Goal: Task Accomplishment & Management: Manage account settings

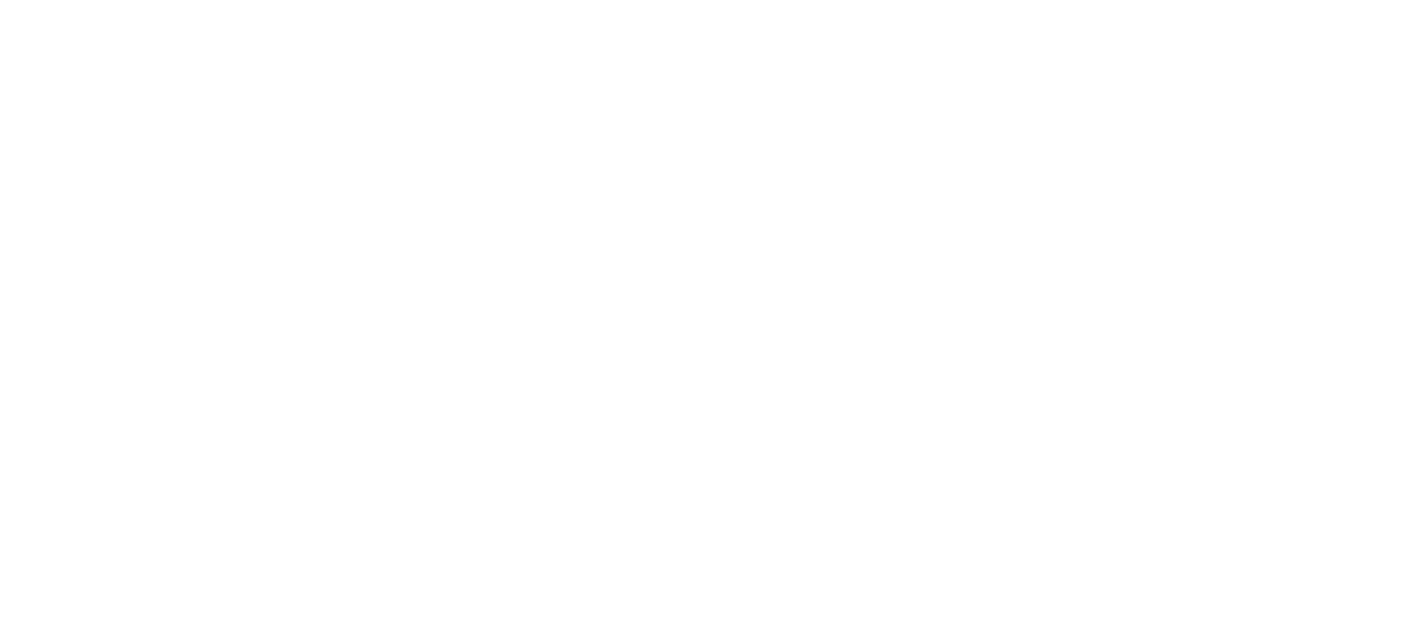
click at [816, 102] on body at bounding box center [708, 320] width 1416 height 641
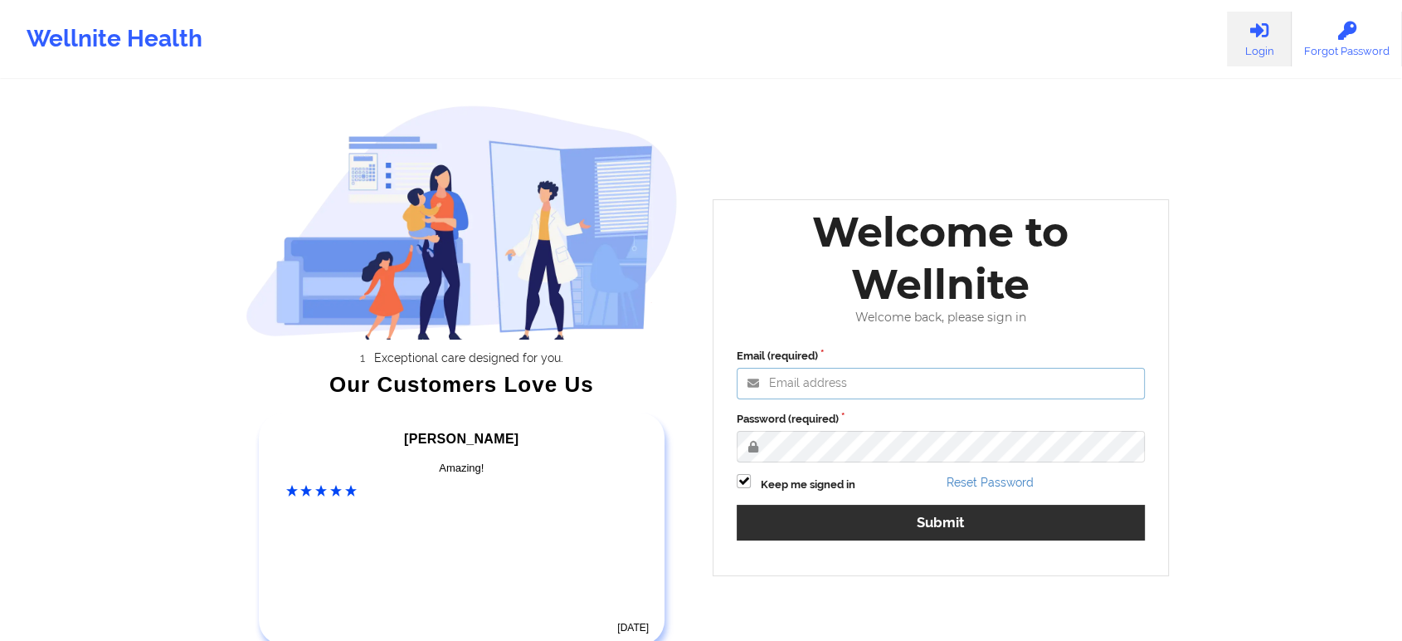
type input "saad@wellnite.com"
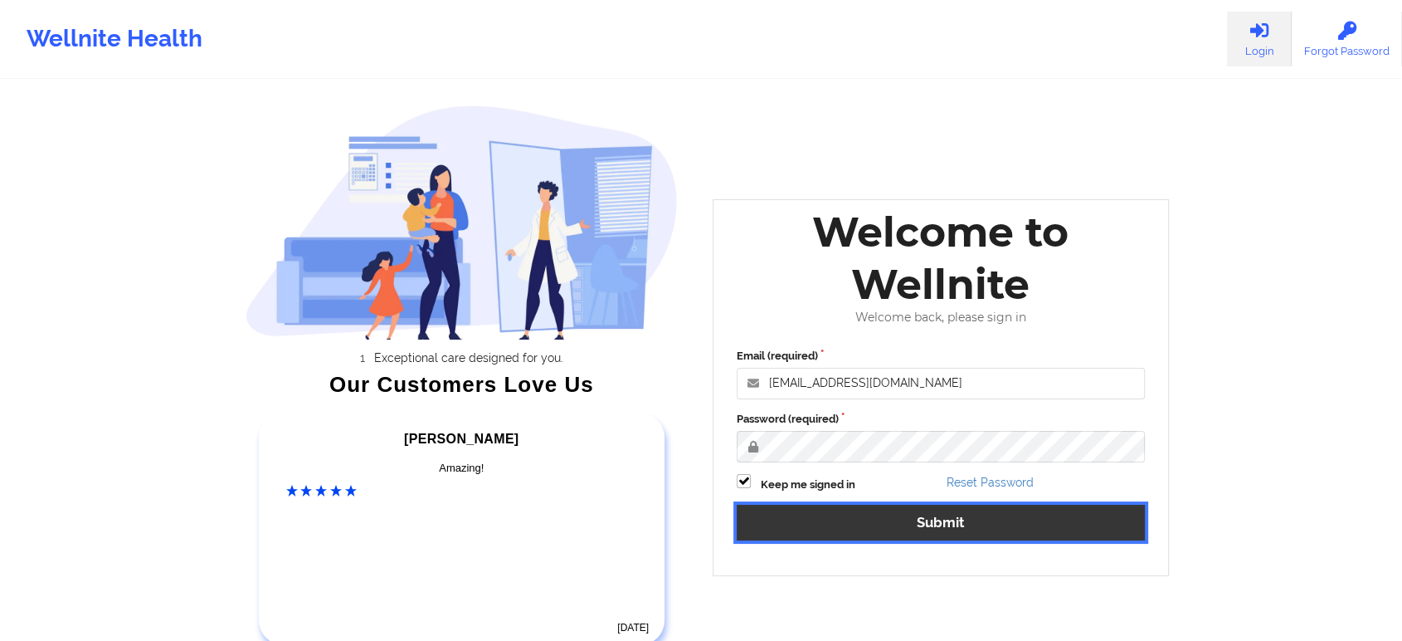
click at [1024, 524] on button "Submit" at bounding box center [941, 522] width 408 height 36
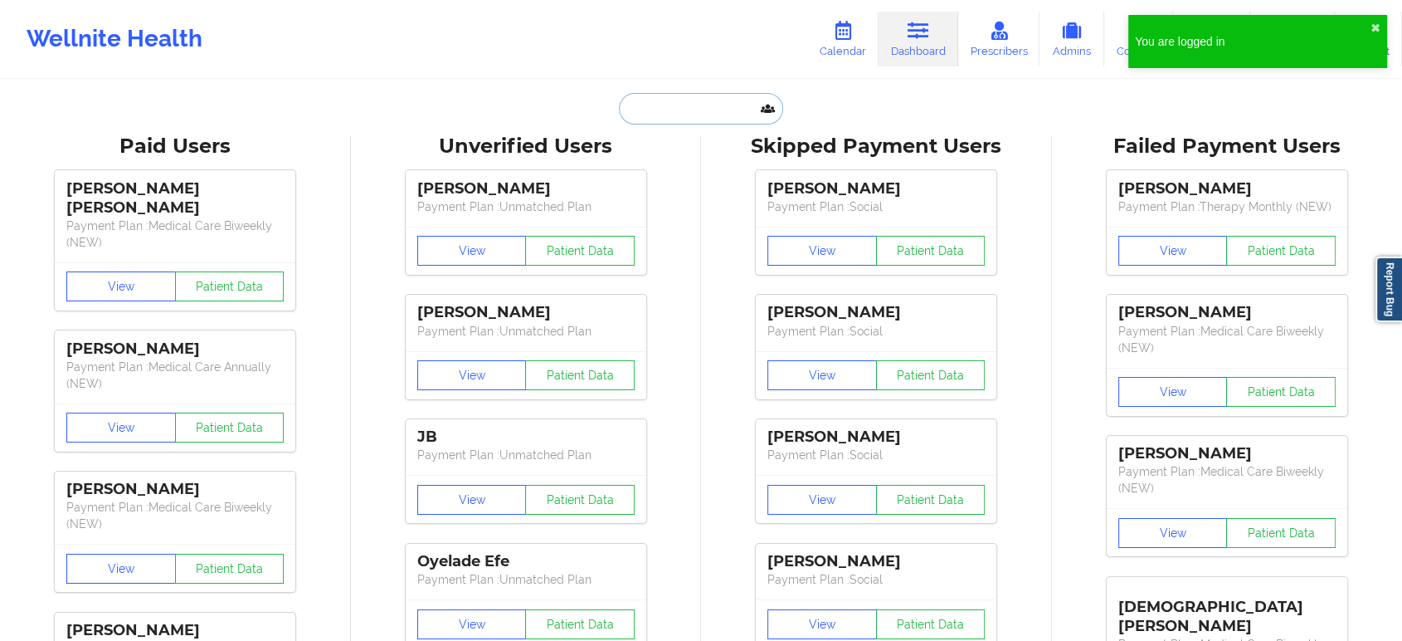
click at [697, 117] on input "text" at bounding box center [701, 109] width 164 height 32
paste input "tlbrown8806@gmail.com"
type input "tlbrown8806@gmail.com"
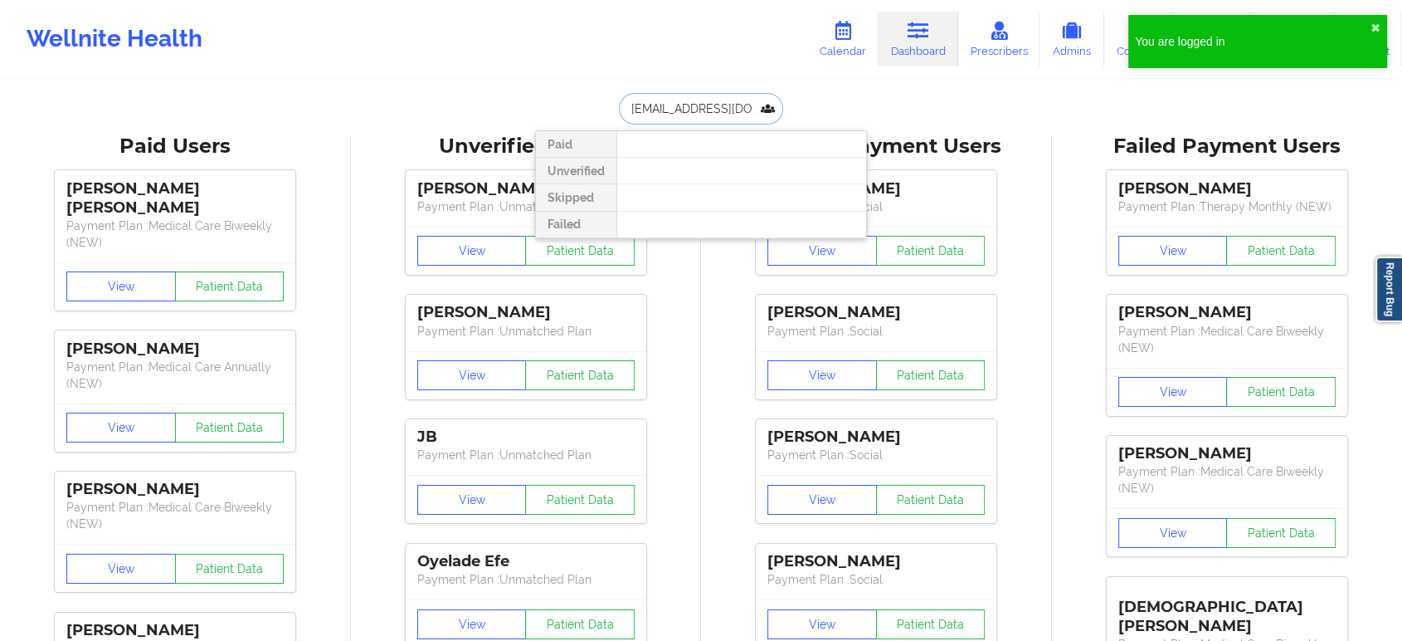
scroll to position [0, 4]
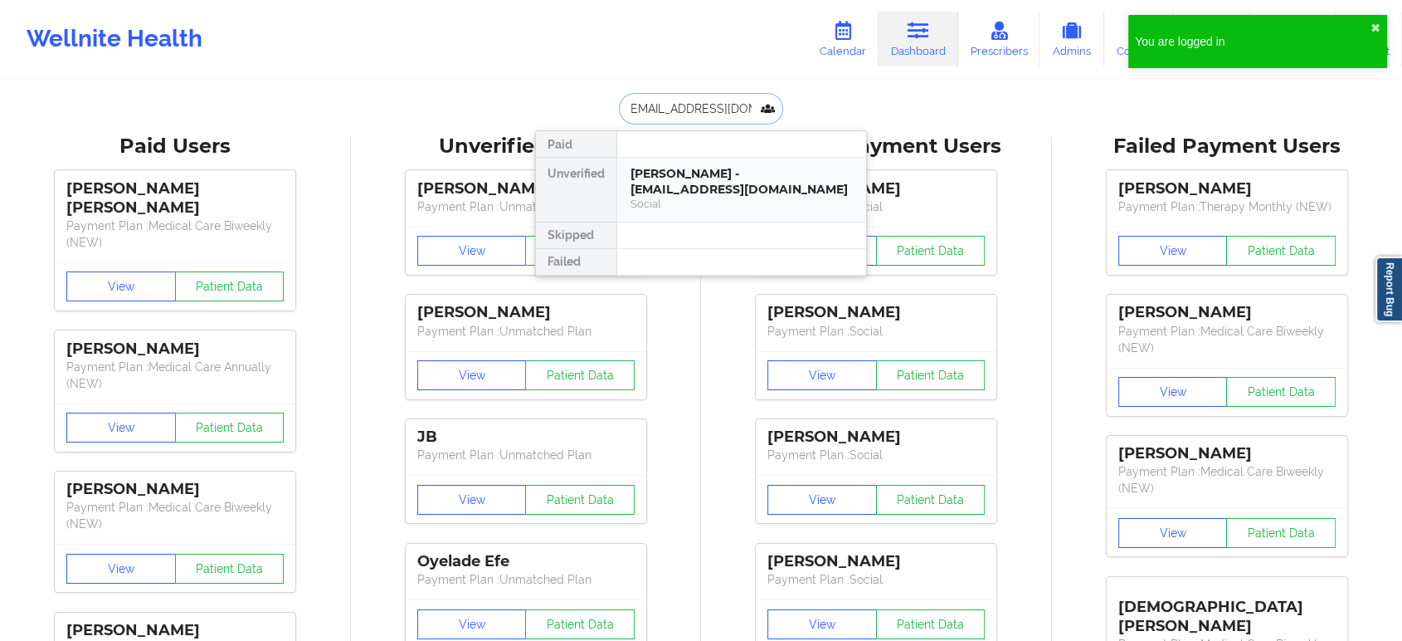
click at [703, 181] on div "Terri Brown - tlbrown8806@gmail.com" at bounding box center [742, 181] width 222 height 31
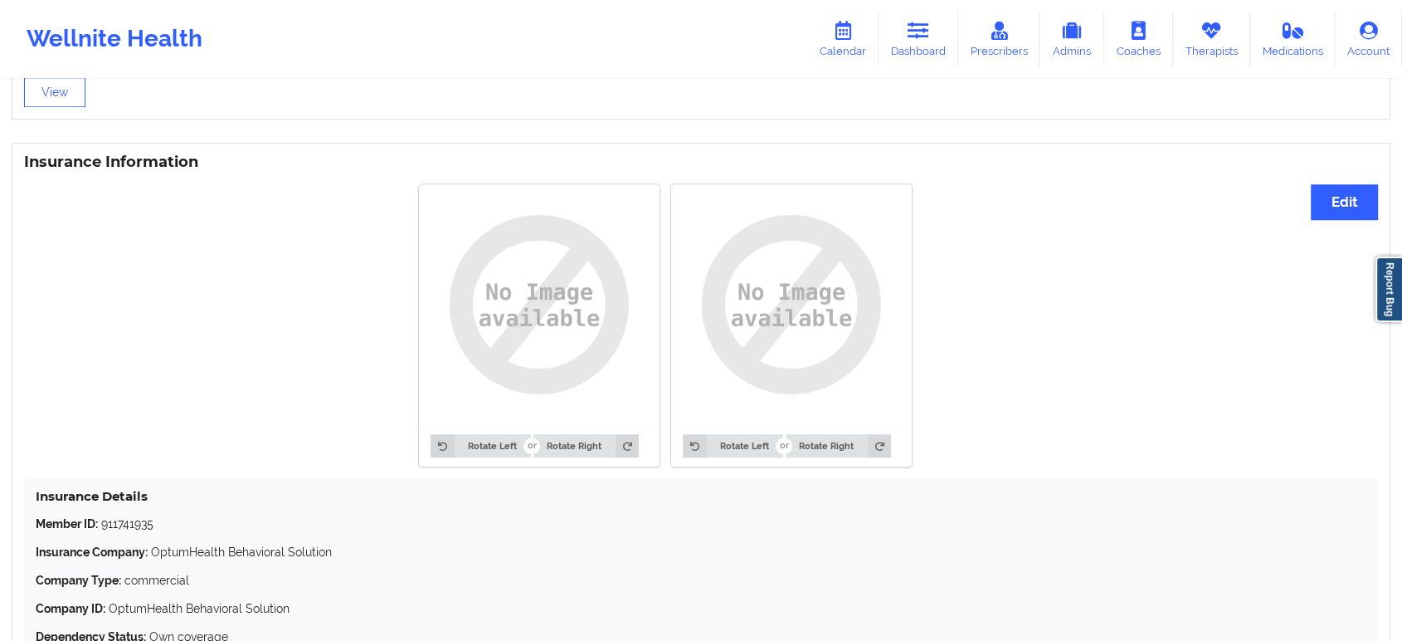
scroll to position [1285, 0]
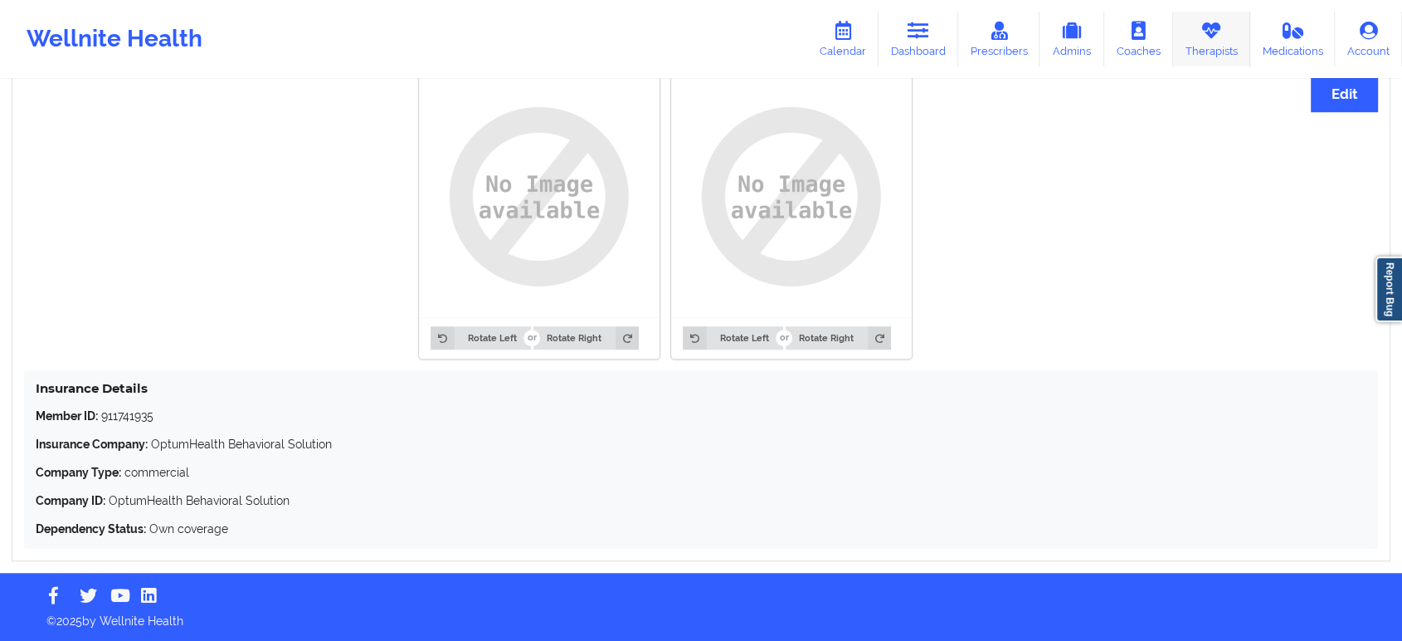
click at [1224, 22] on link "Therapists" at bounding box center [1211, 39] width 77 height 55
click at [851, 29] on icon at bounding box center [843, 31] width 22 height 18
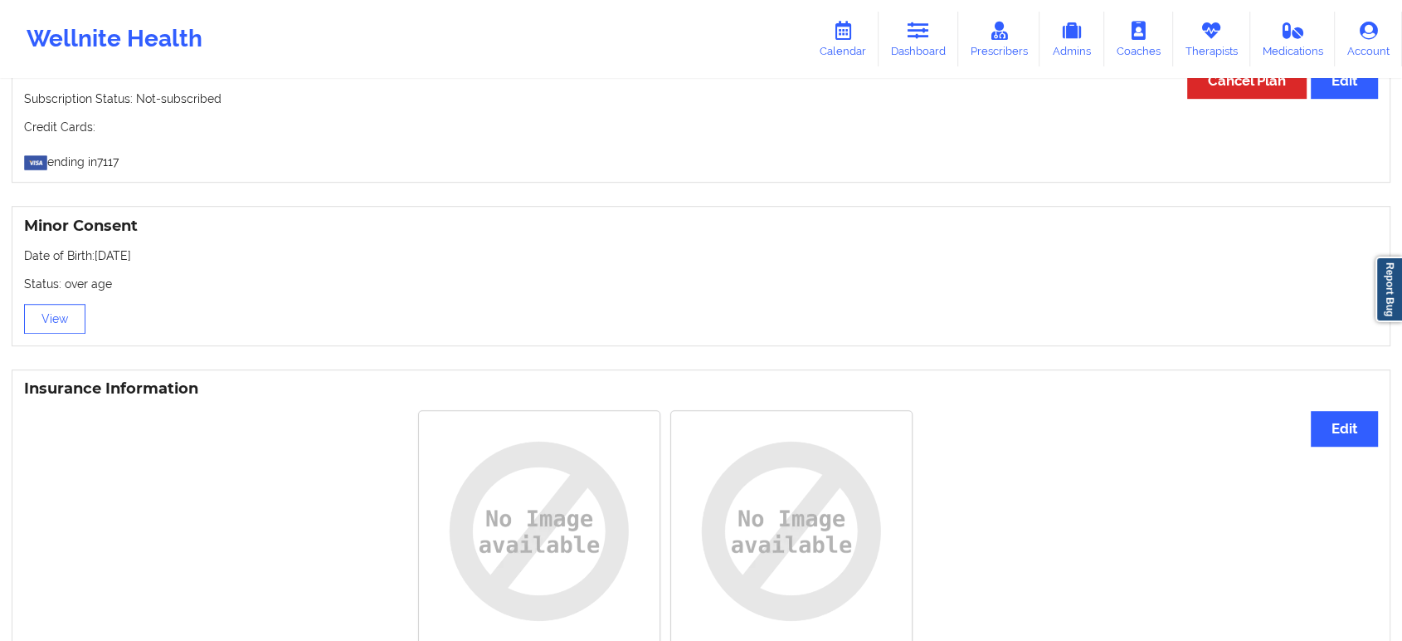
scroll to position [0, 0]
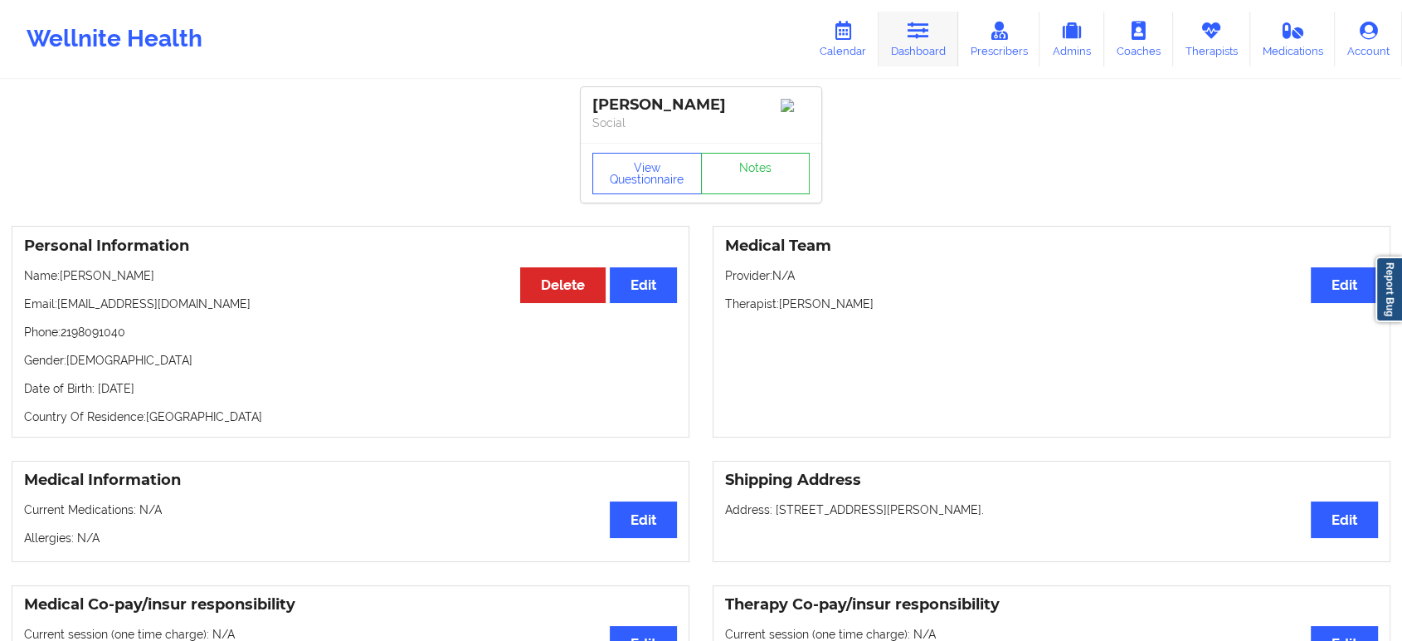
click at [919, 33] on icon at bounding box center [919, 31] width 22 height 18
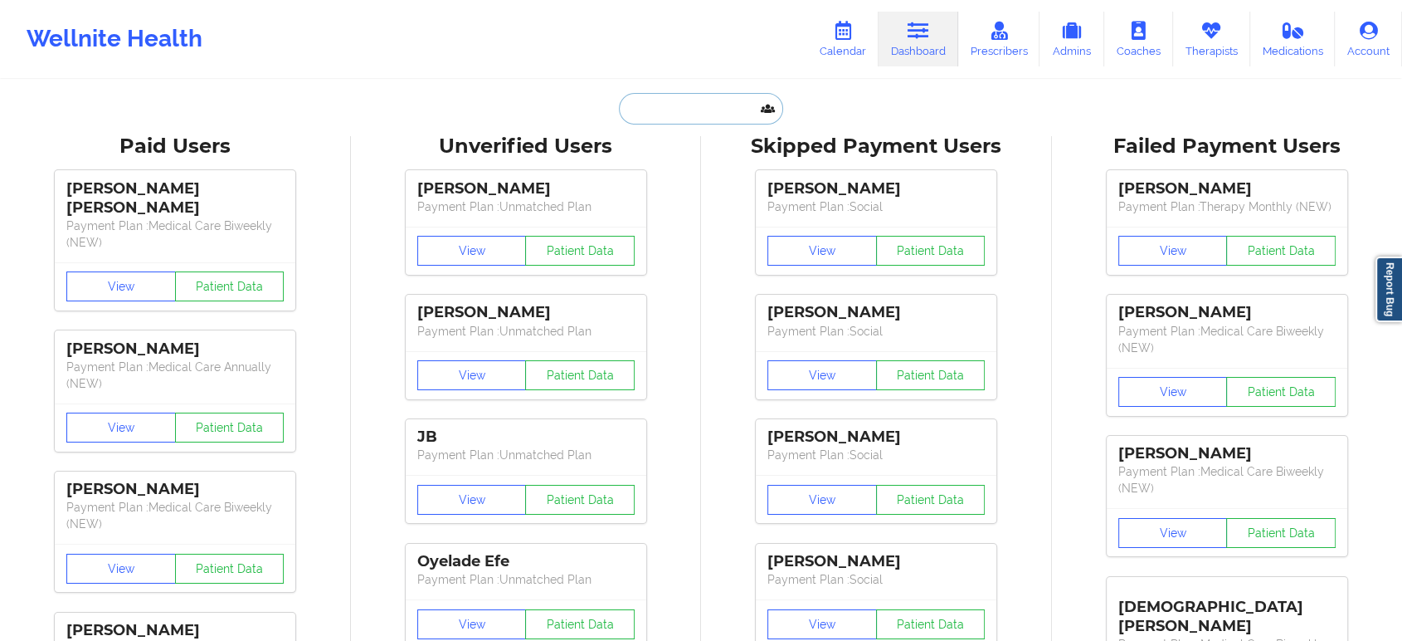
click at [689, 115] on input "text" at bounding box center [701, 109] width 164 height 32
paste input "[PERSON_NAME]"
type input "[PERSON_NAME]"
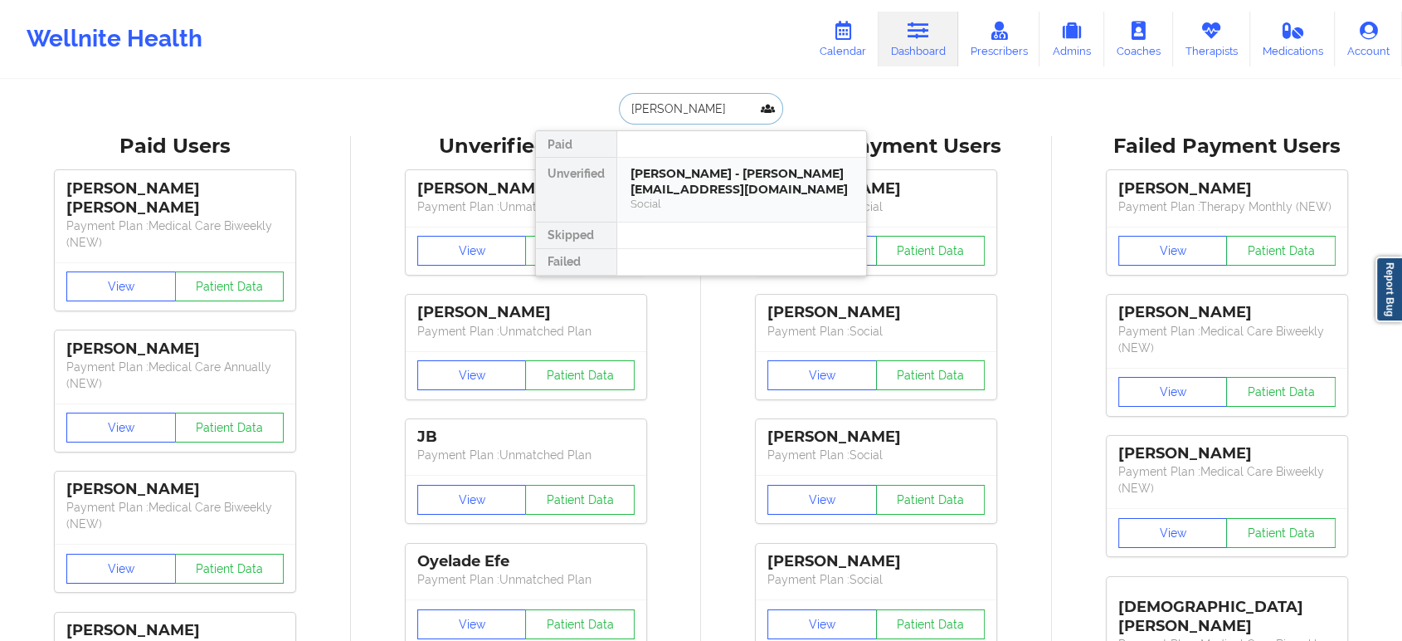
click at [703, 179] on div "MICHAEL ESTANILLA - micahel.estanilla.jr@gmail.com" at bounding box center [742, 181] width 222 height 31
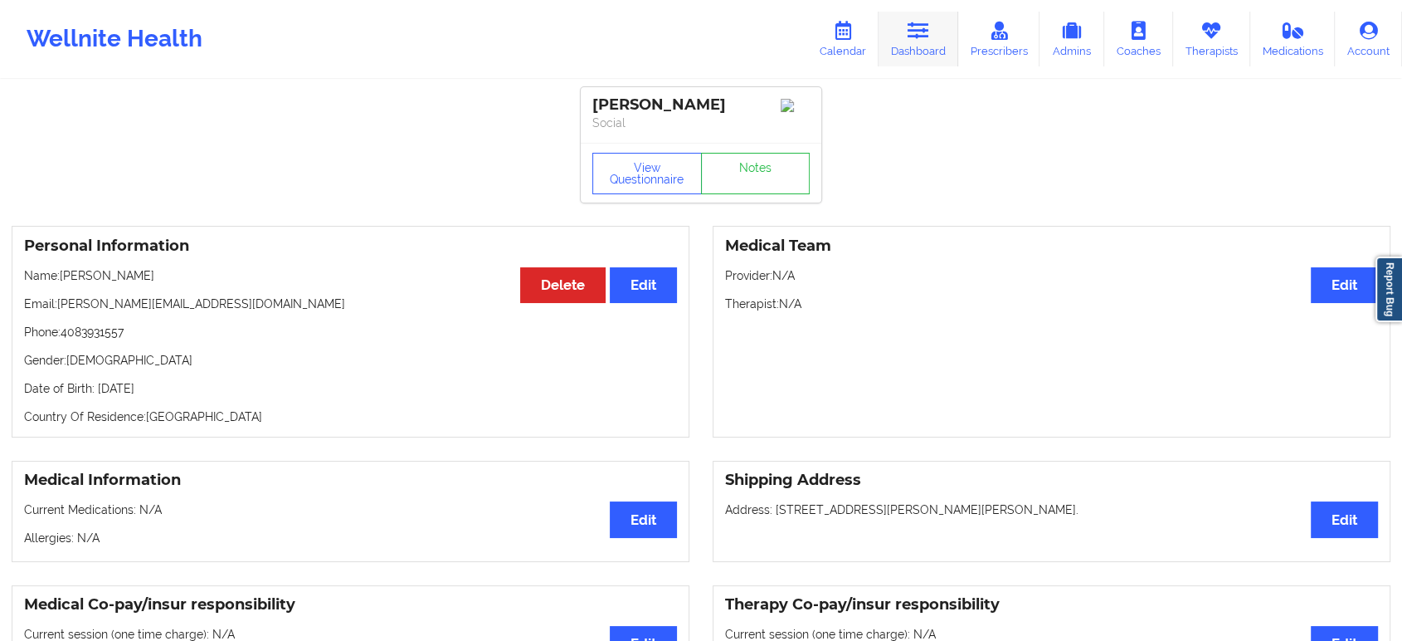
click at [896, 30] on link "Dashboard" at bounding box center [919, 39] width 80 height 55
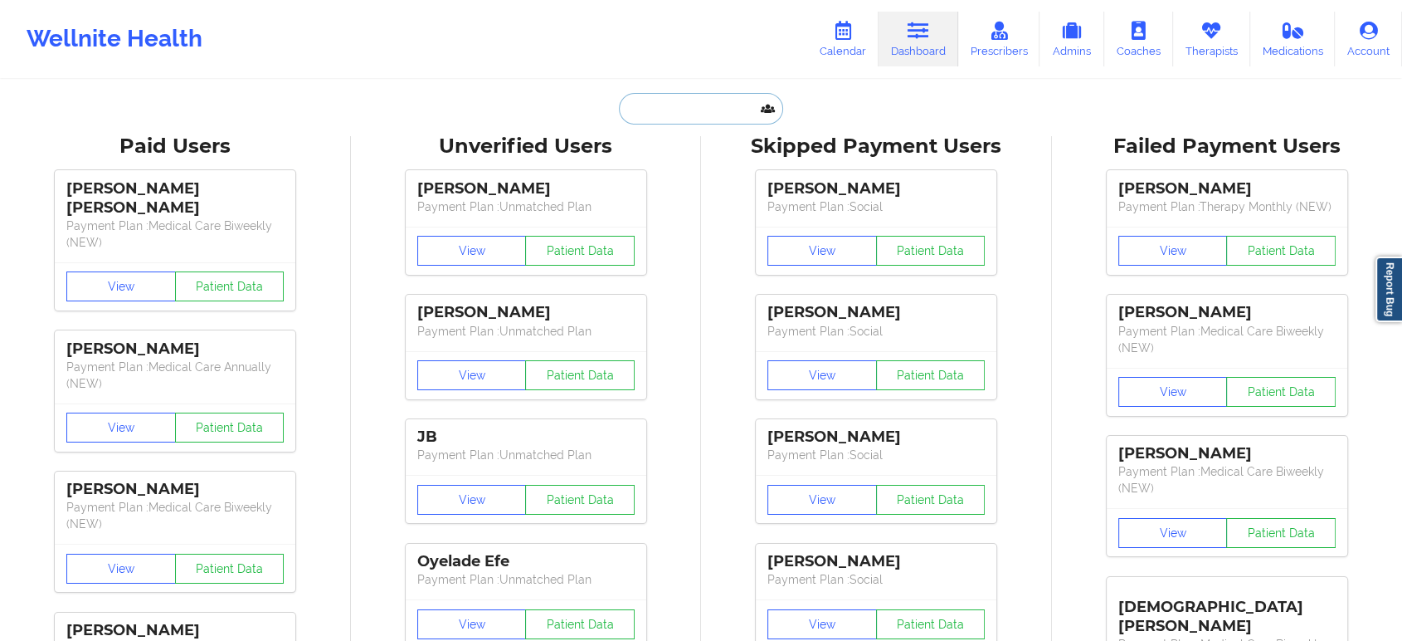
click at [709, 114] on input "text" at bounding box center [701, 109] width 164 height 32
paste input "[PERSON_NAME]"
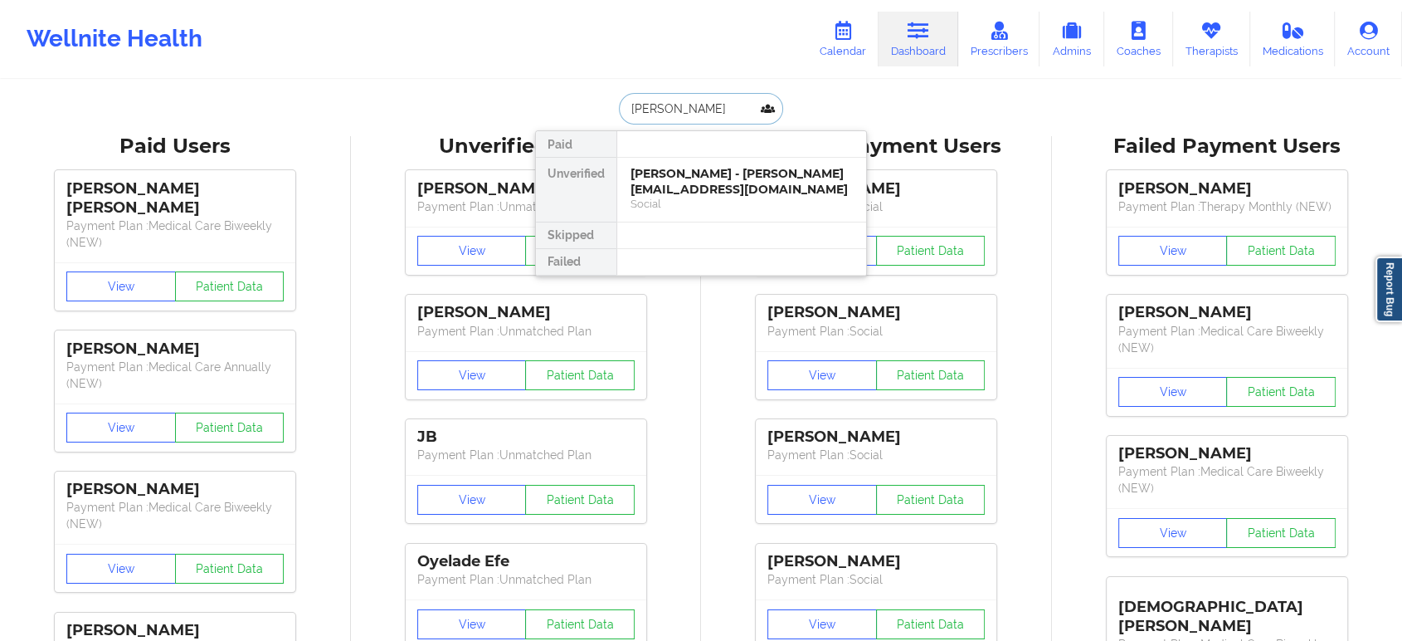
type input "ESTANILLA"
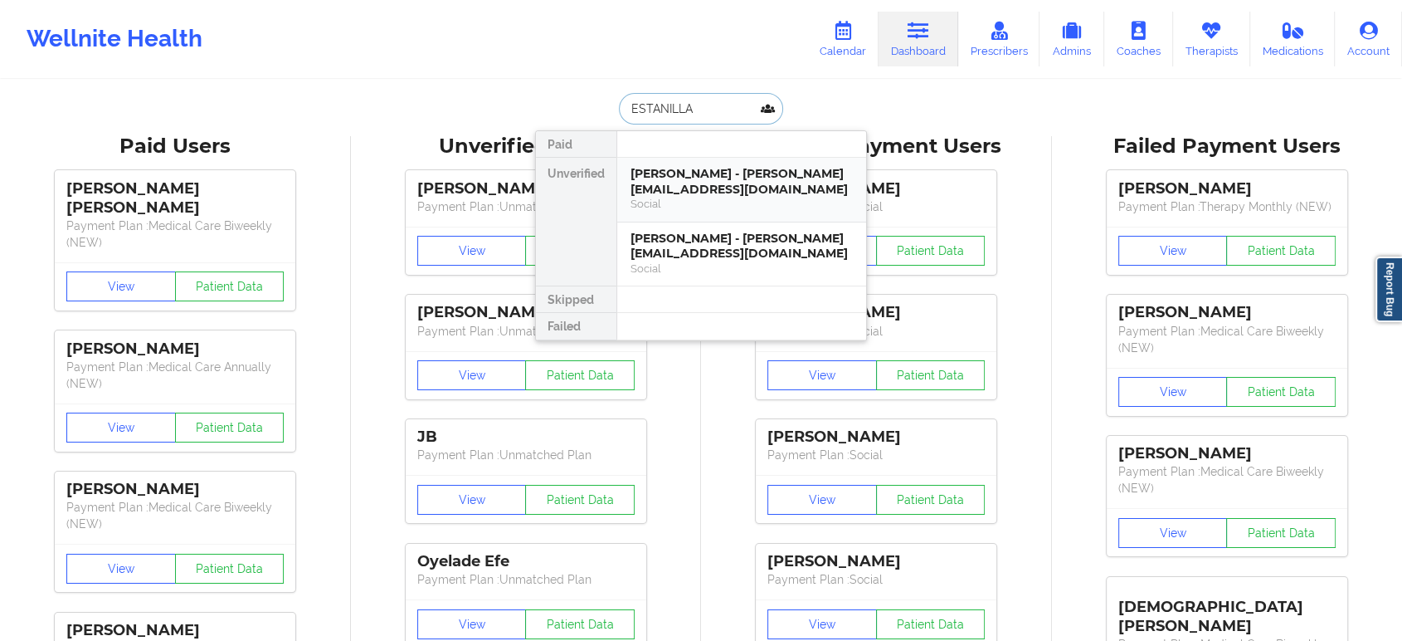
click at [782, 184] on div "Michael T Estanilla - michael.estanilla.jr@gmail.com" at bounding box center [742, 181] width 222 height 31
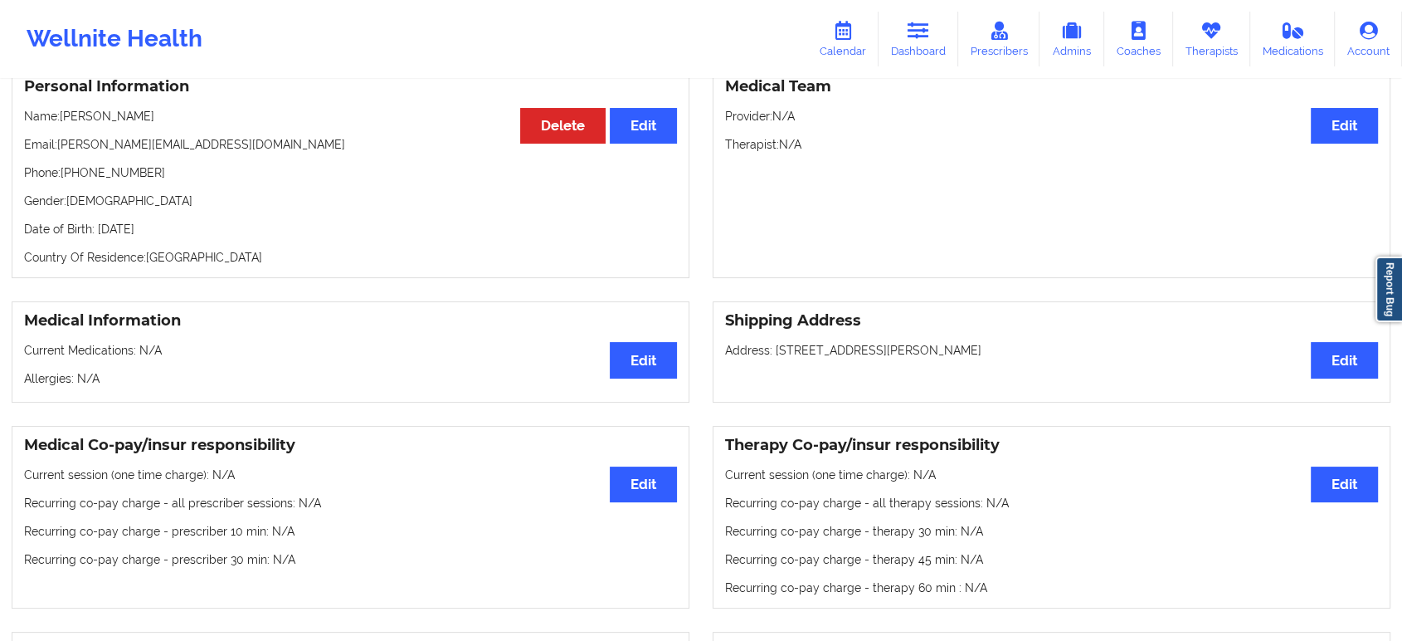
scroll to position [92, 0]
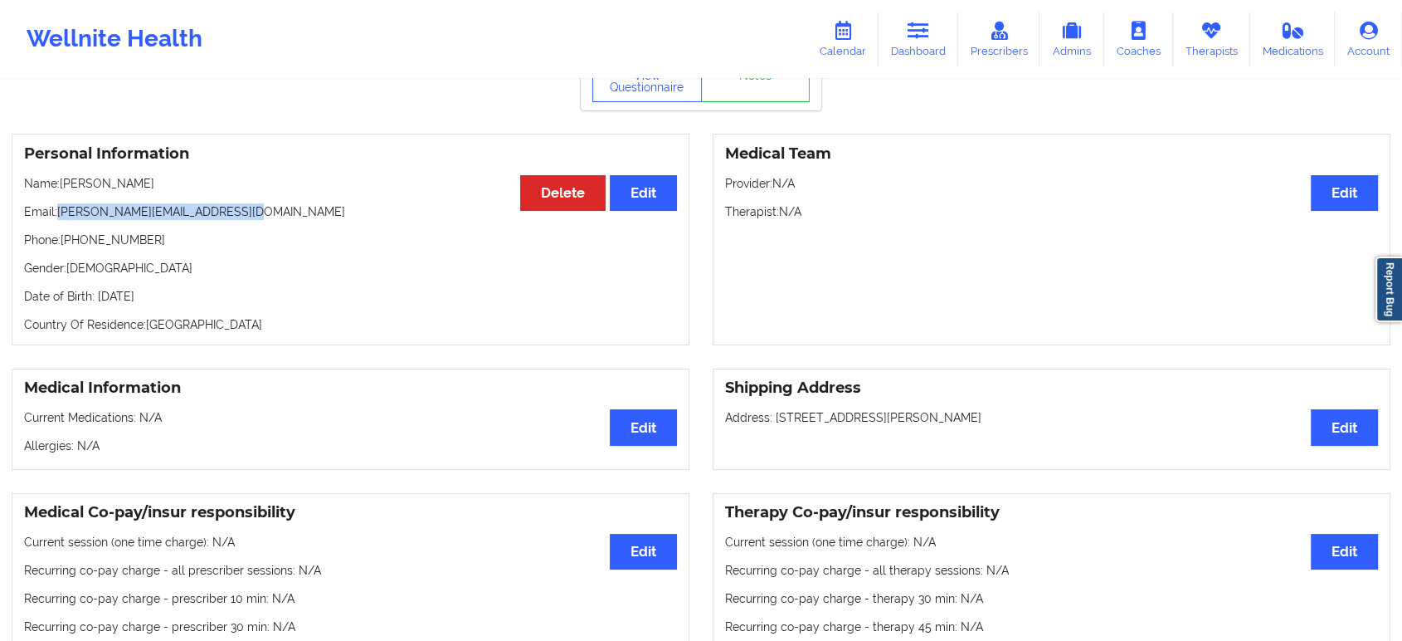
drag, startPoint x: 225, startPoint y: 215, endPoint x: 60, endPoint y: 215, distance: 165.1
click at [60, 215] on p "Email: michael.estanilla.jr@gmail.com" at bounding box center [350, 211] width 653 height 17
copy p "michael.estanilla.jr@gmail.com"
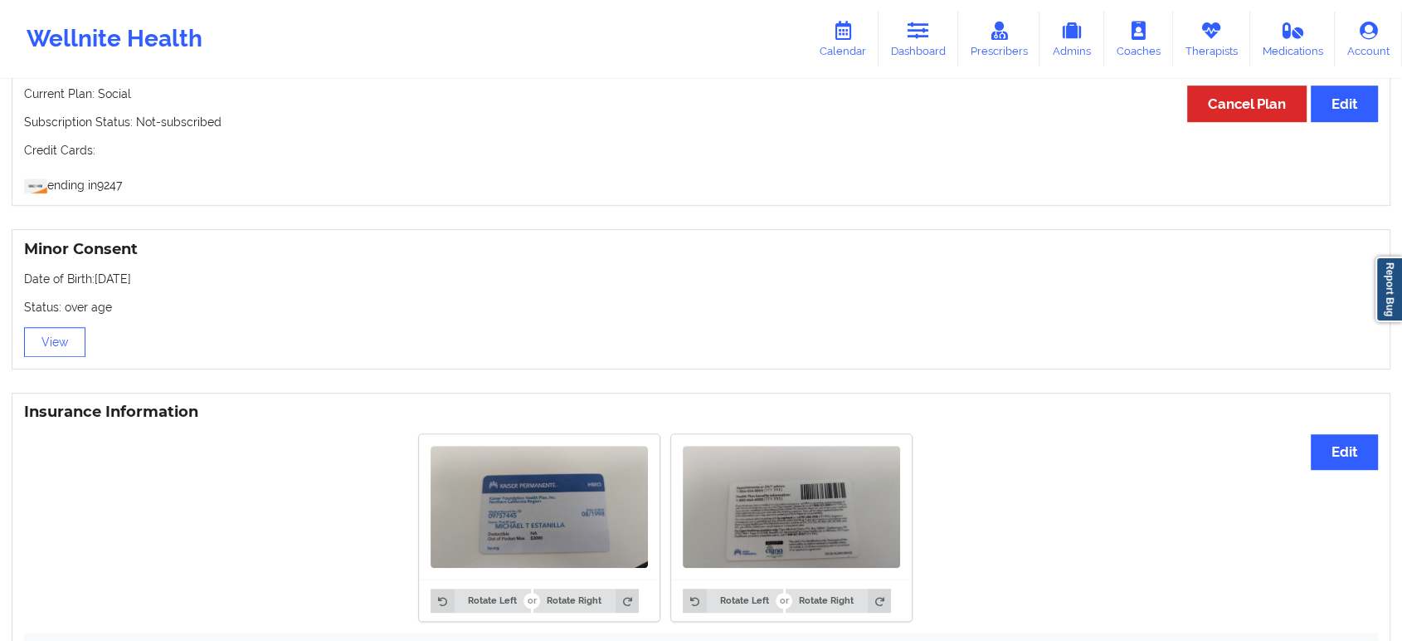
scroll to position [1039, 0]
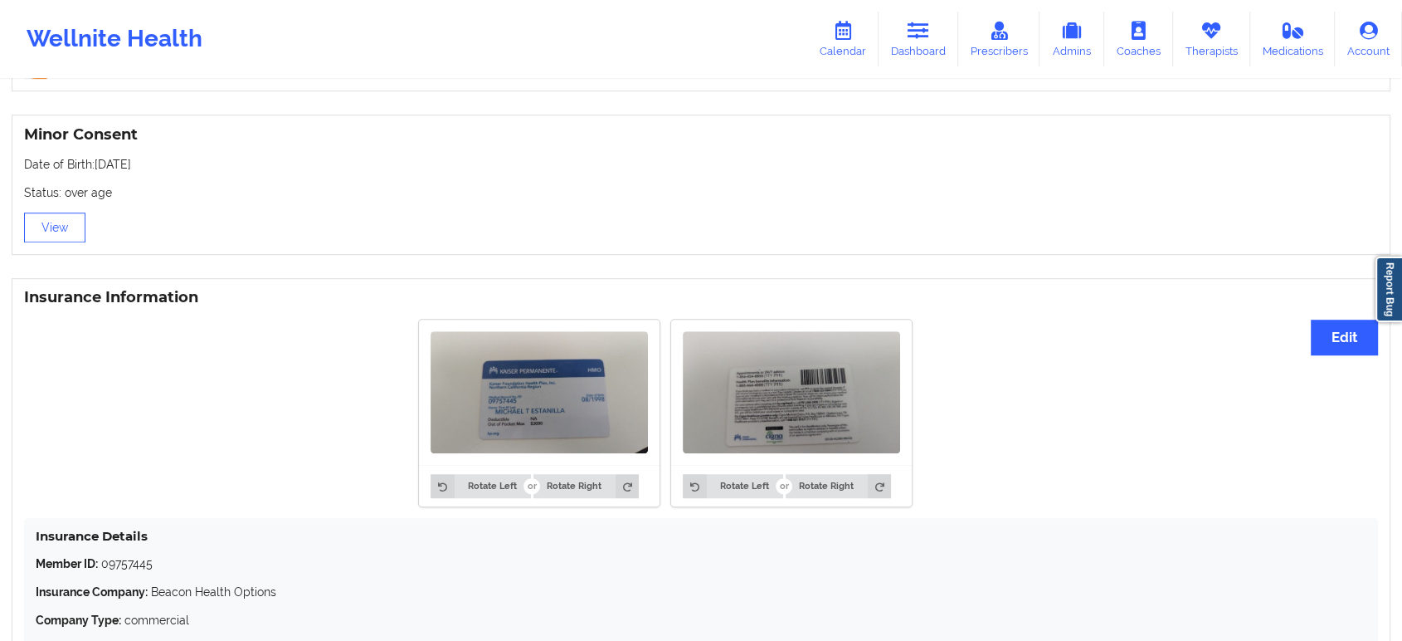
click at [128, 565] on p "Member ID: 09757445" at bounding box center [701, 563] width 1331 height 17
copy p "09757445"
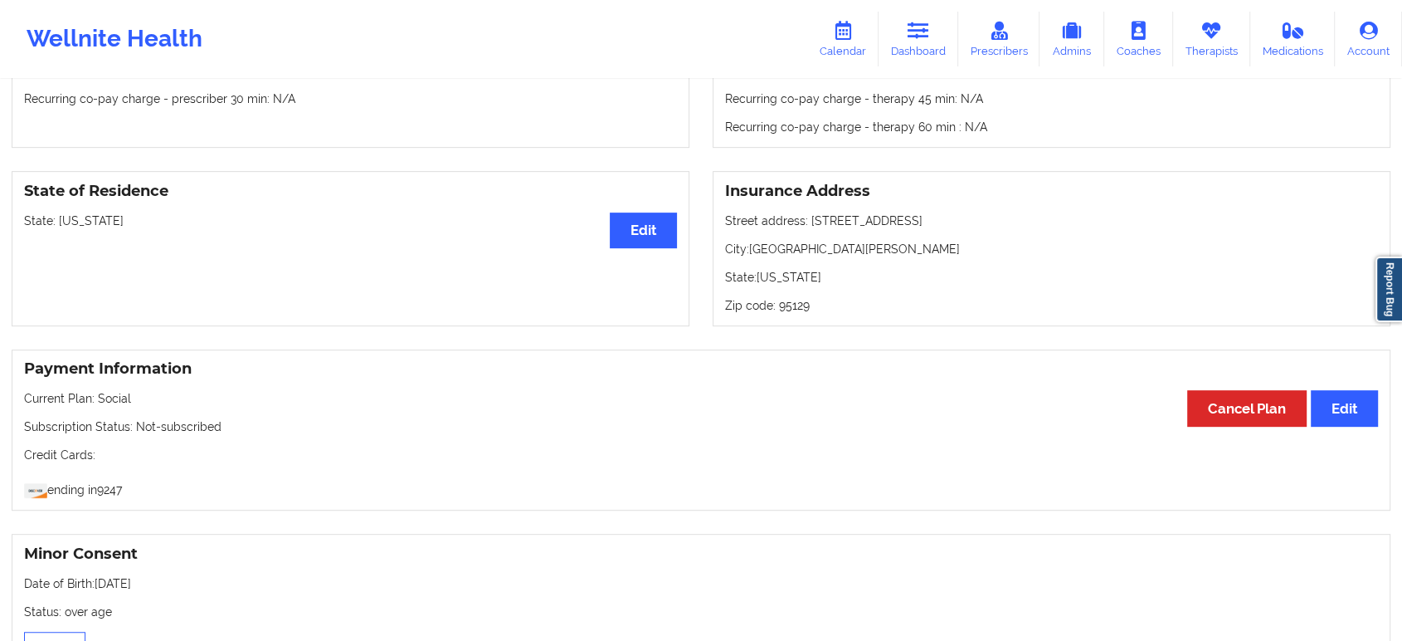
scroll to position [0, 0]
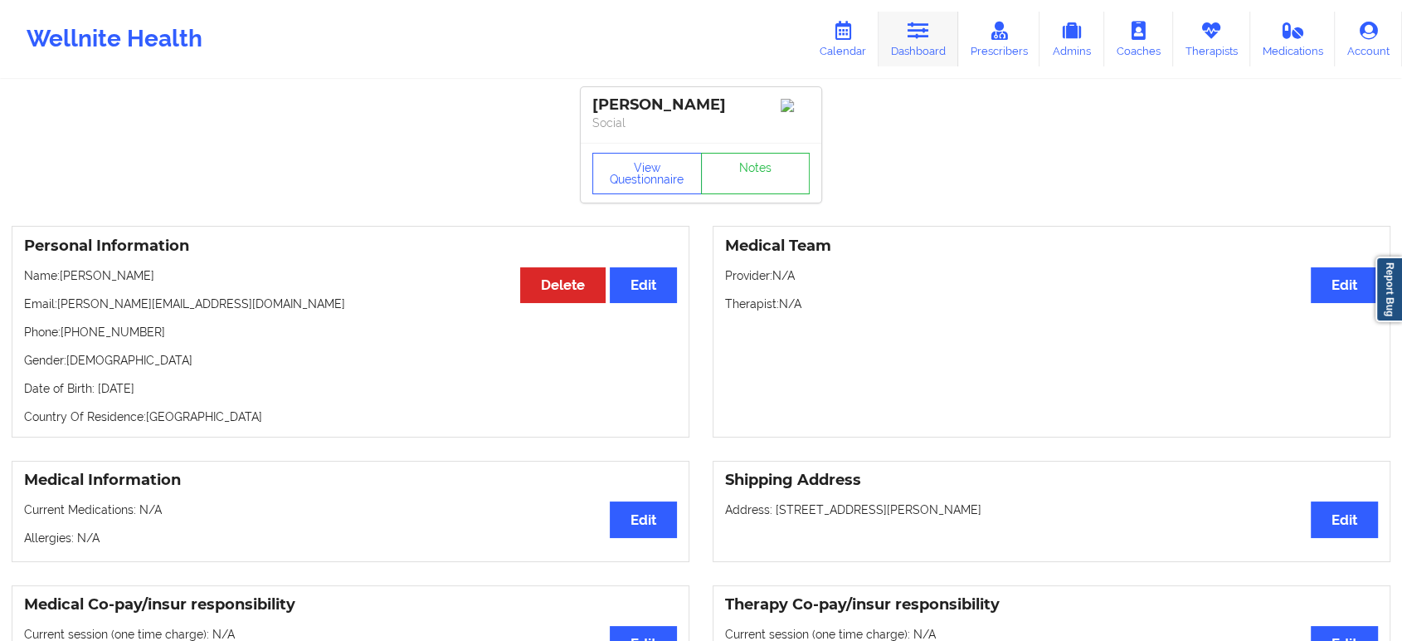
click at [929, 29] on icon at bounding box center [919, 31] width 22 height 18
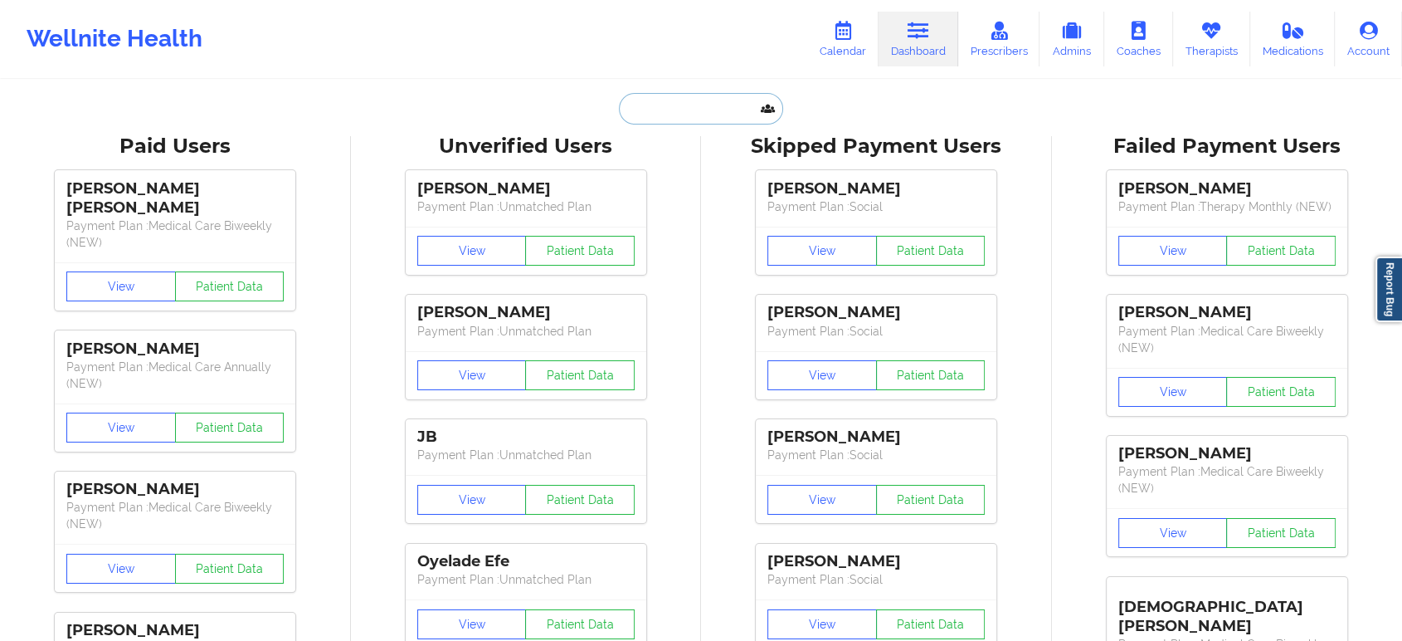
click at [714, 119] on input "text" at bounding box center [701, 109] width 164 height 32
paste input "michael.estanilla.jr@gmail.com"
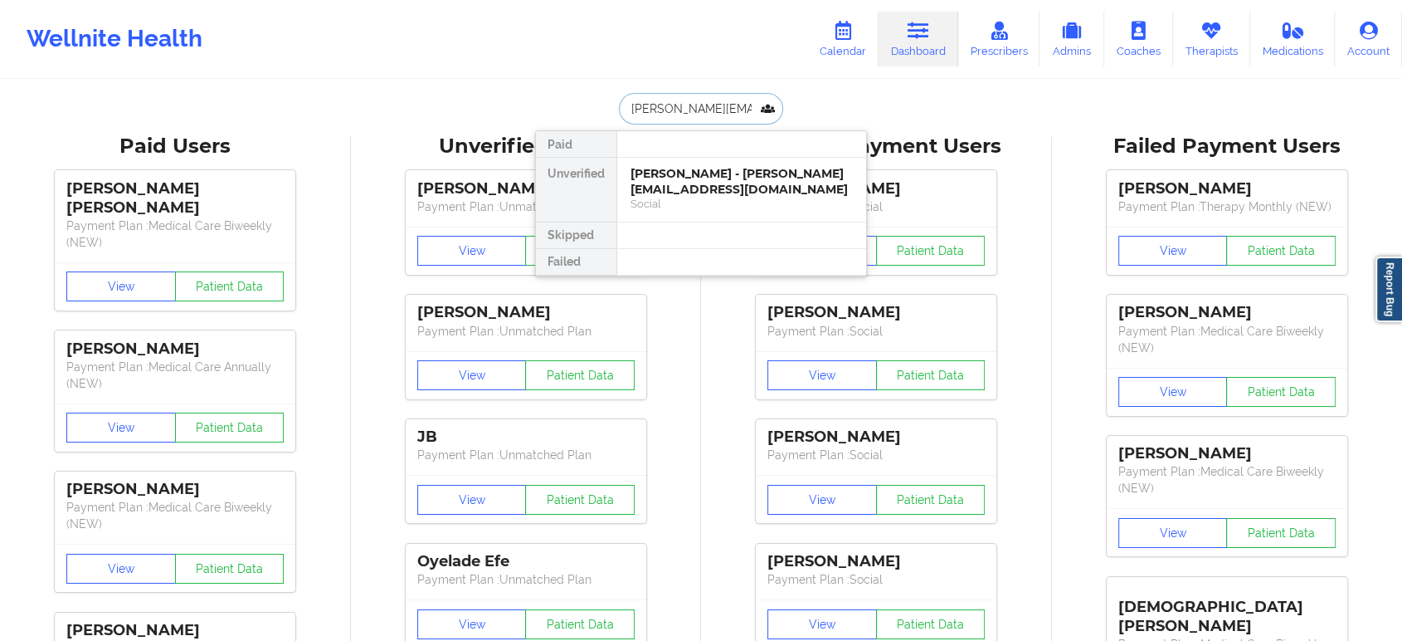
paste input "MICHAEL"
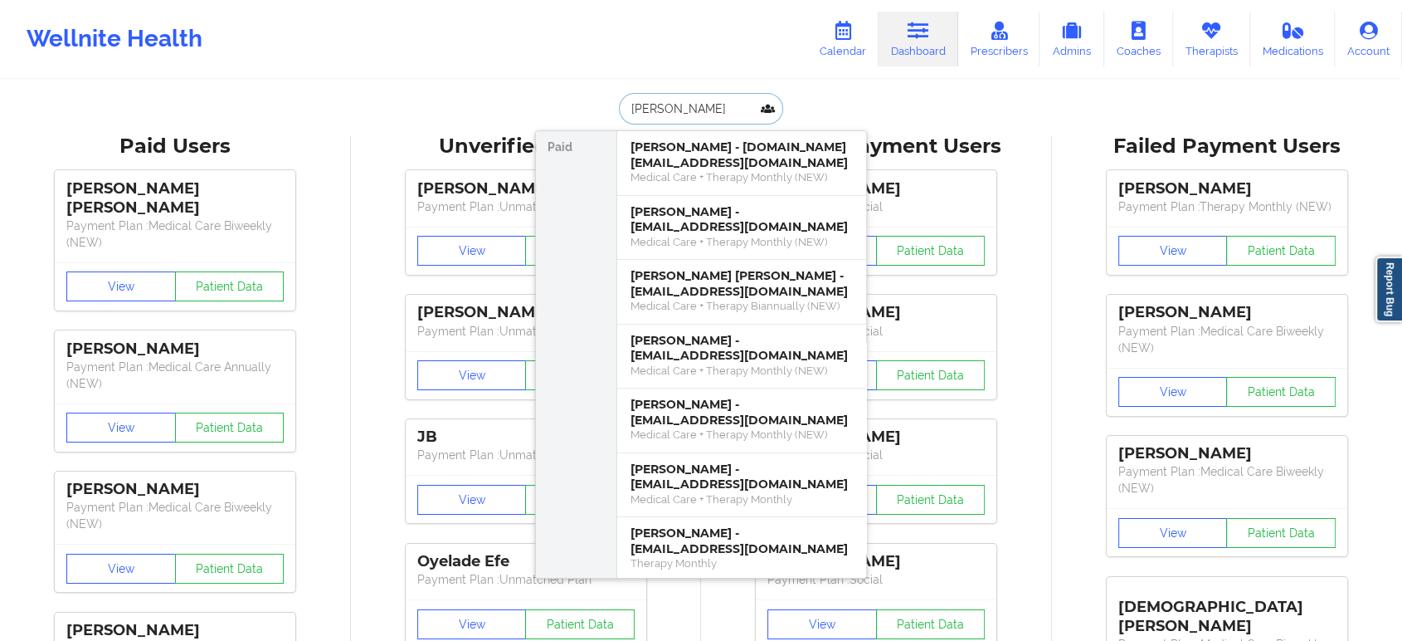
paste input "ESTANILLA"
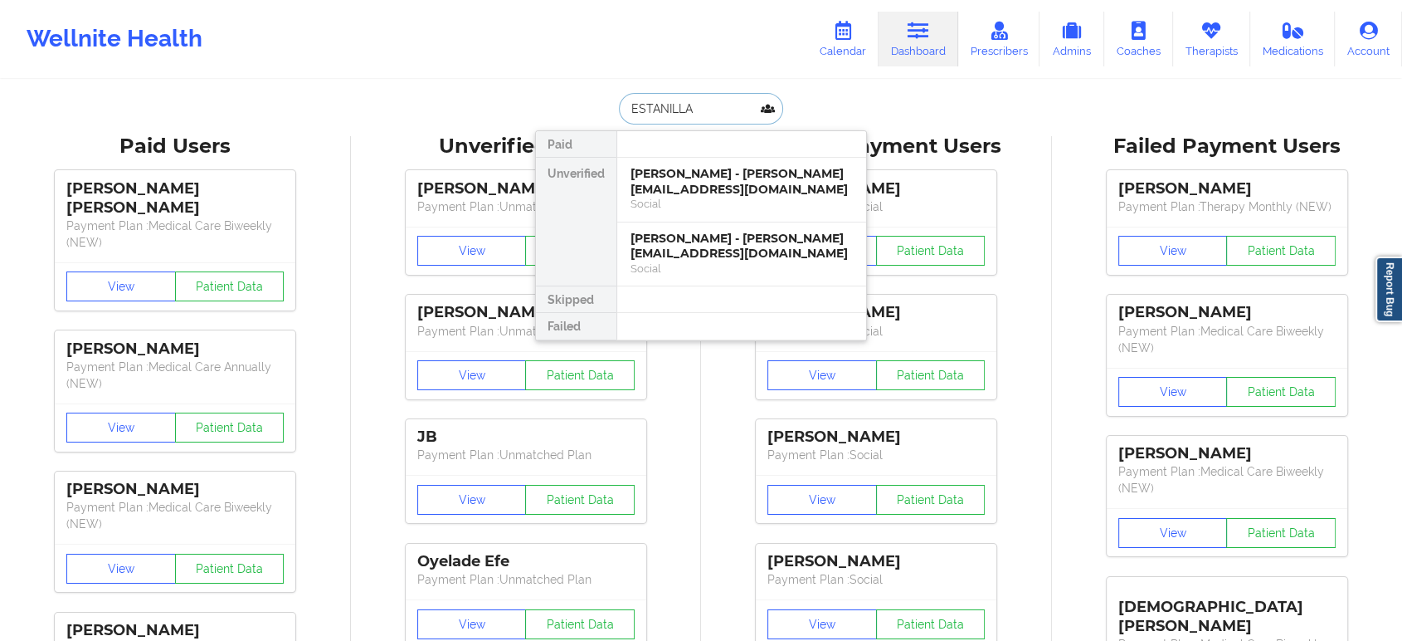
paste input "tmnorrholm@gmail.com"
type input "tmnorrholm@gmail.com"
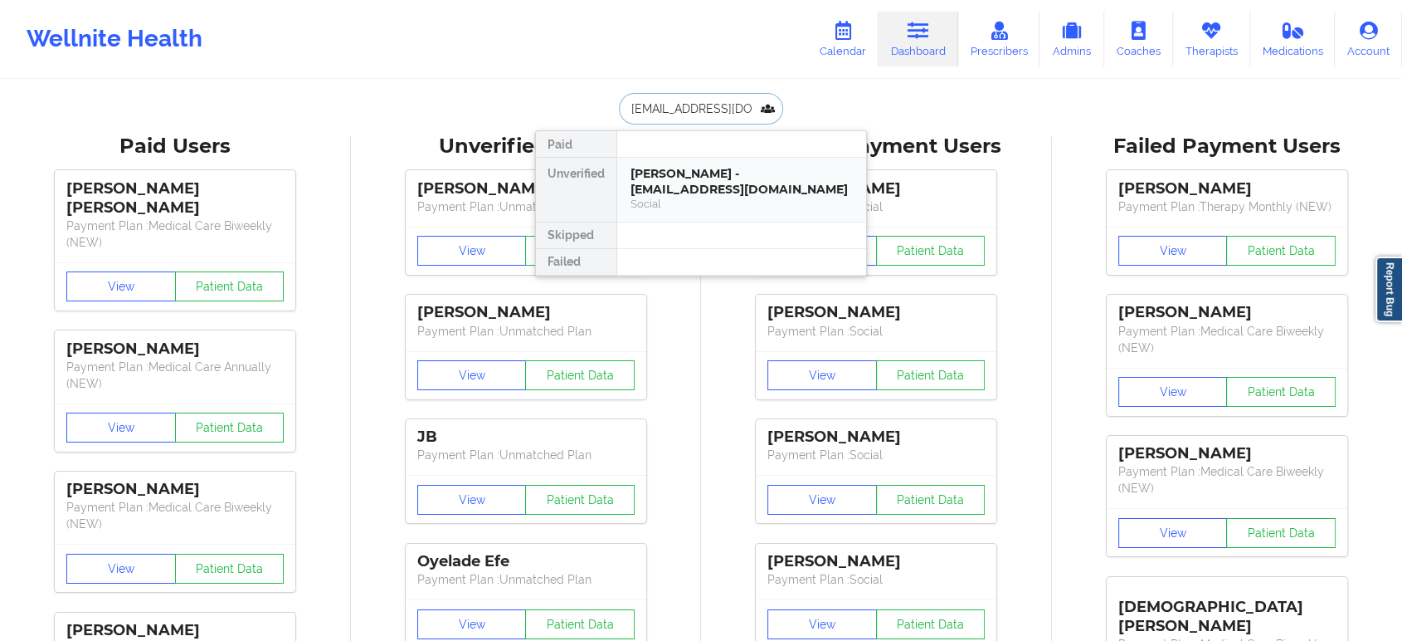
click at [730, 185] on div "Theresa Norrholm - tmnorrholm@gmail.com" at bounding box center [742, 181] width 222 height 31
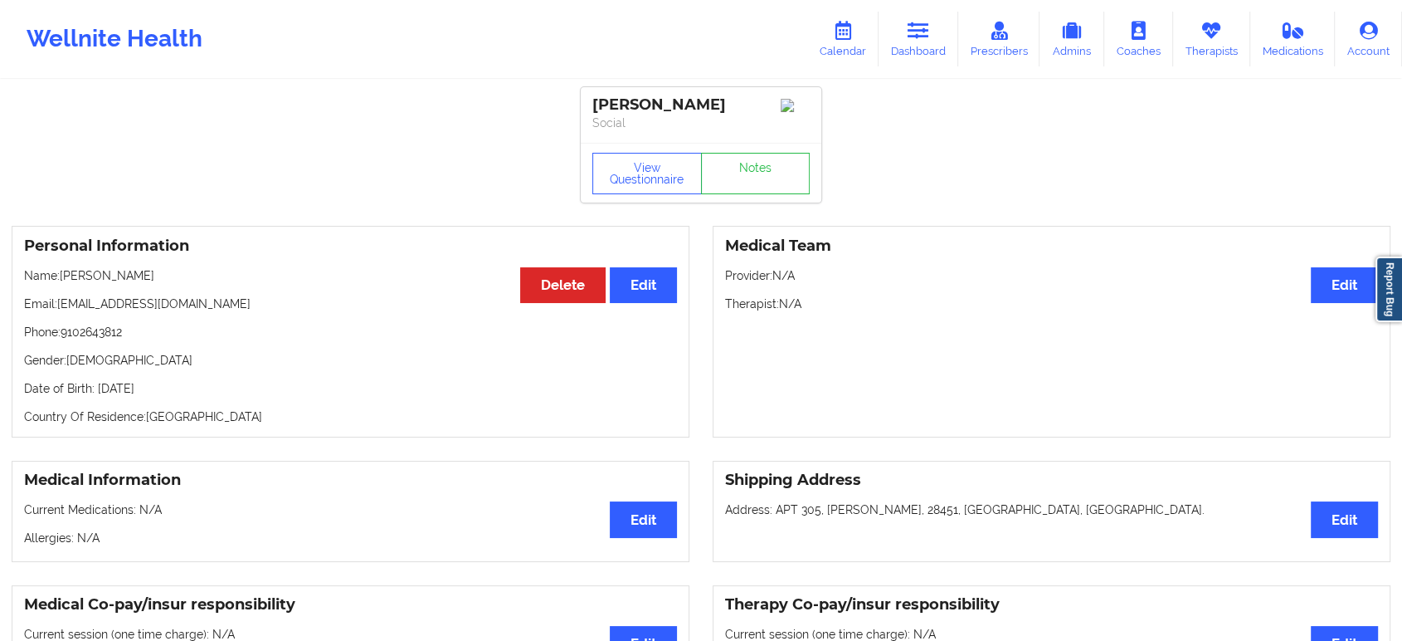
drag, startPoint x: 168, startPoint y: 280, endPoint x: 62, endPoint y: 275, distance: 106.3
click at [62, 275] on p "Name: Theresa Norrholm" at bounding box center [350, 275] width 653 height 17
copy p "Theresa Norrholm"
click at [911, 51] on link "Dashboard" at bounding box center [919, 39] width 80 height 55
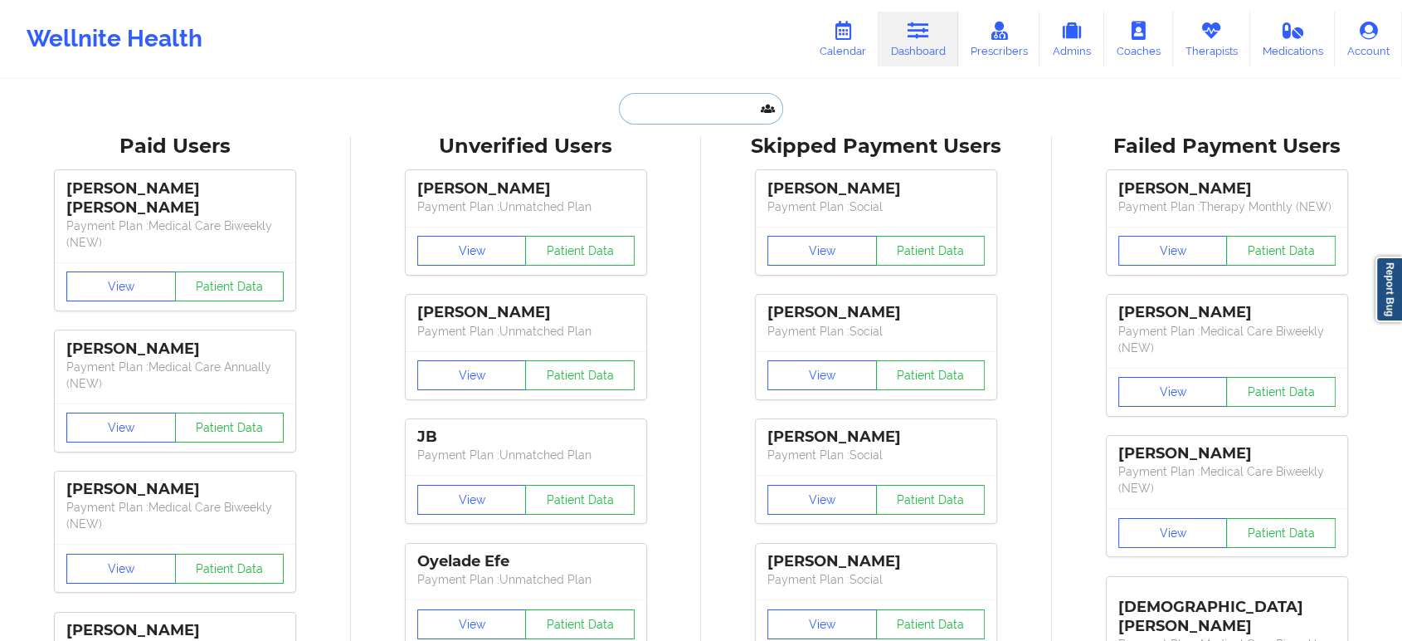
click at [704, 107] on input "text" at bounding box center [701, 109] width 164 height 32
paste input "[PERSON_NAME]"
type input "[PERSON_NAME]"
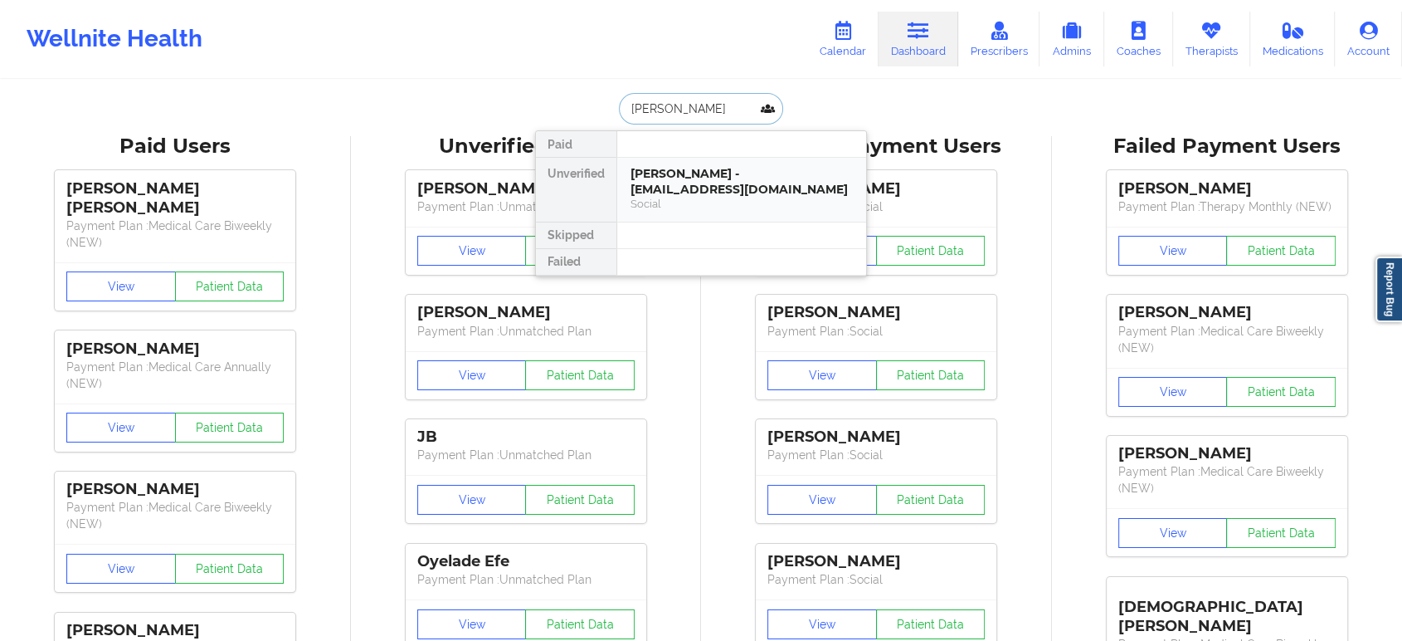
click at [693, 182] on div "EMELY ULERIO - emelyulerio10@gmail.com" at bounding box center [742, 181] width 222 height 31
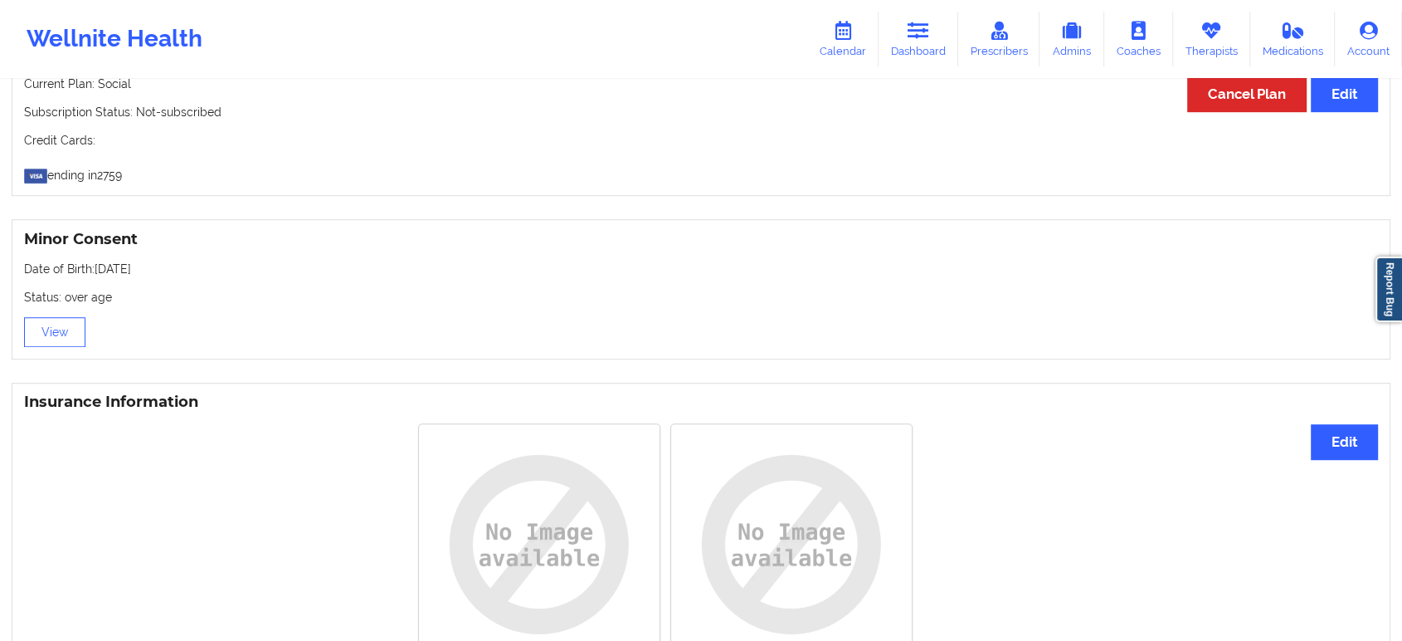
scroll to position [1220, 0]
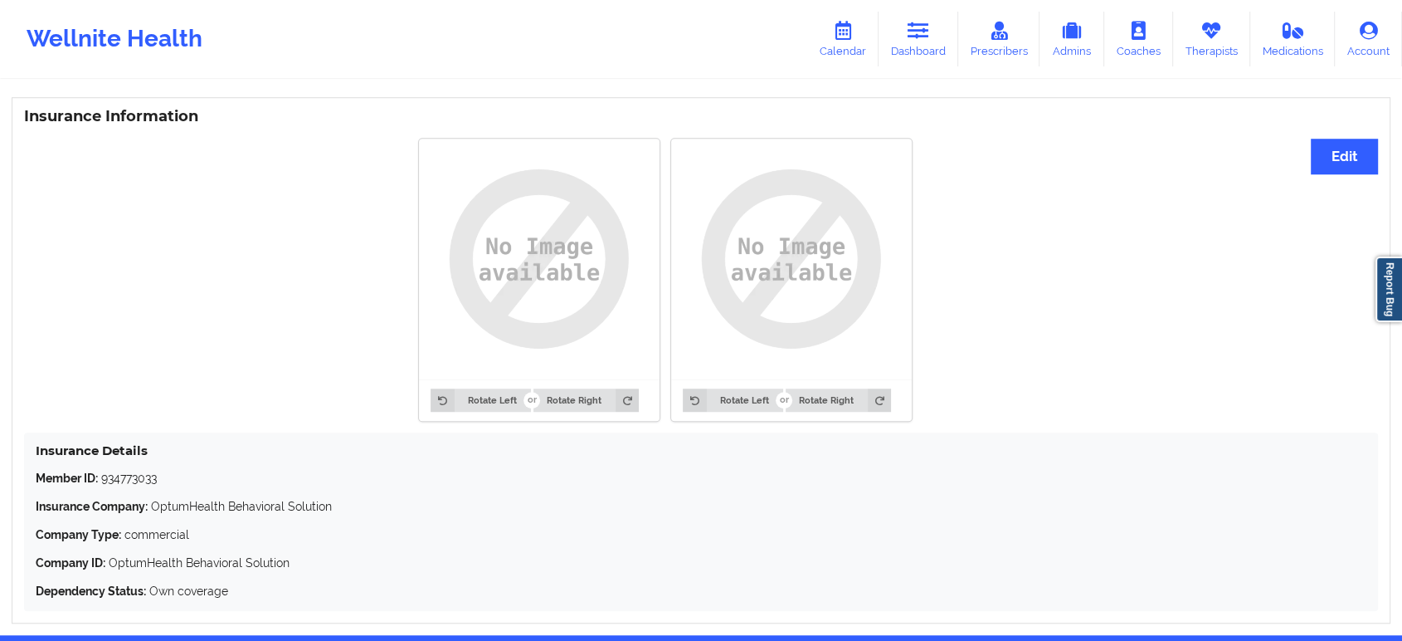
click at [143, 483] on p "Member ID: 934773033" at bounding box center [701, 478] width 1331 height 17
copy p "934773033"
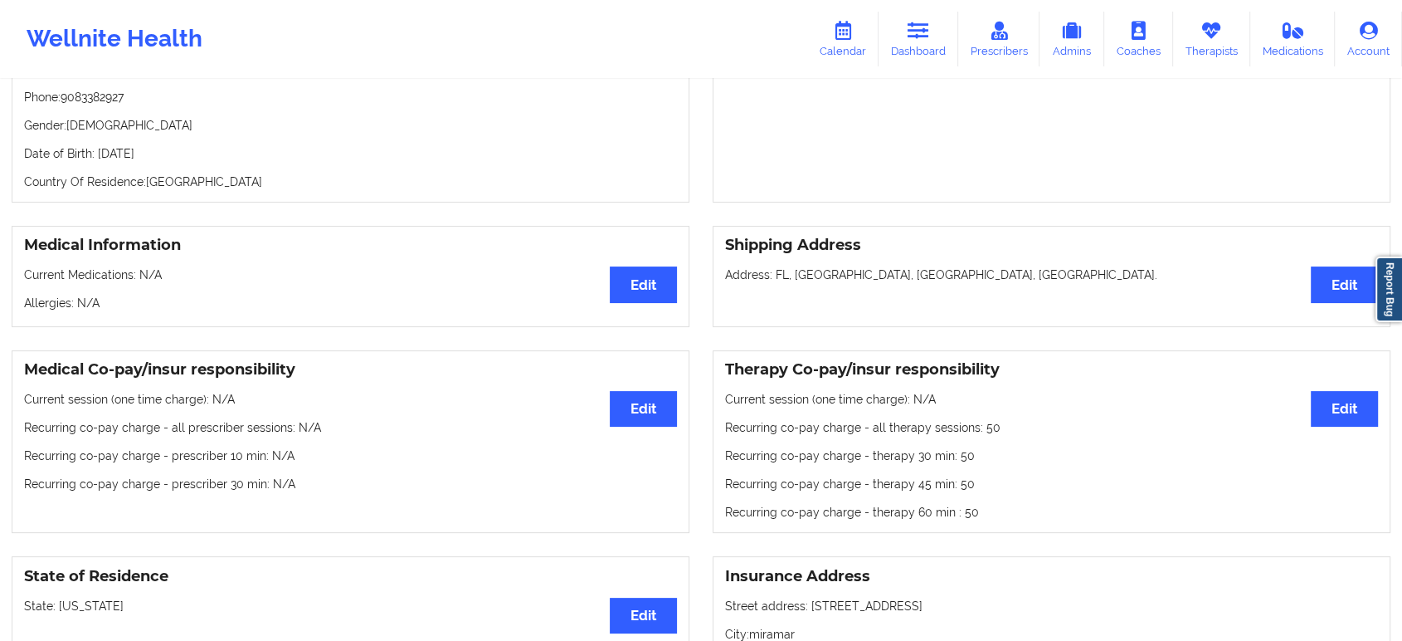
scroll to position [0, 0]
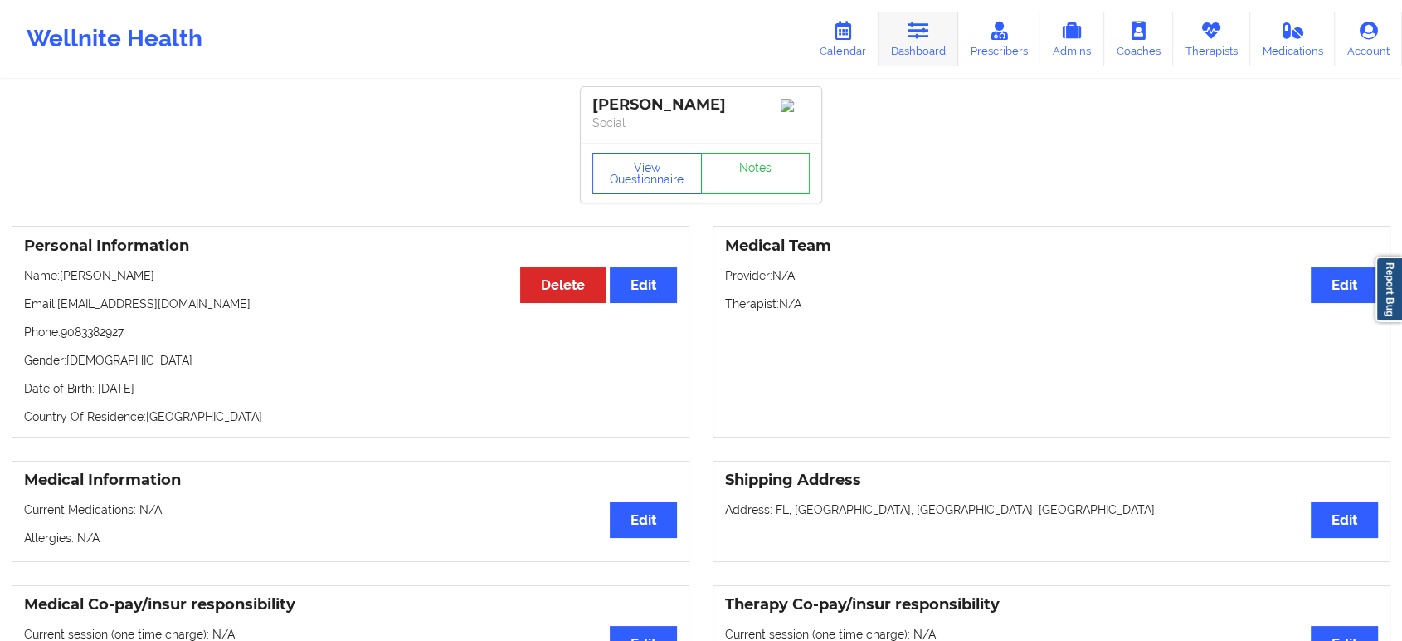
click at [939, 44] on link "Dashboard" at bounding box center [919, 39] width 80 height 55
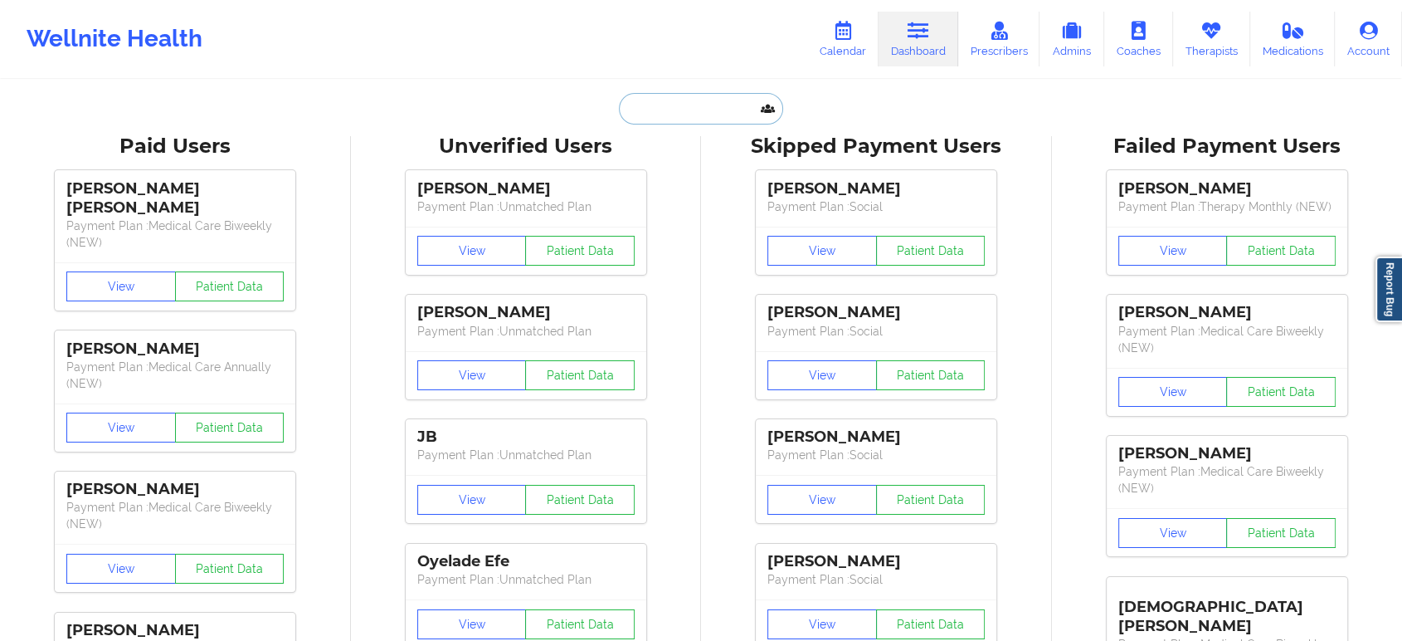
click at [714, 108] on input "text" at bounding box center [701, 109] width 164 height 32
paste input "[PERSON_NAME]"
type input "[PERSON_NAME]"
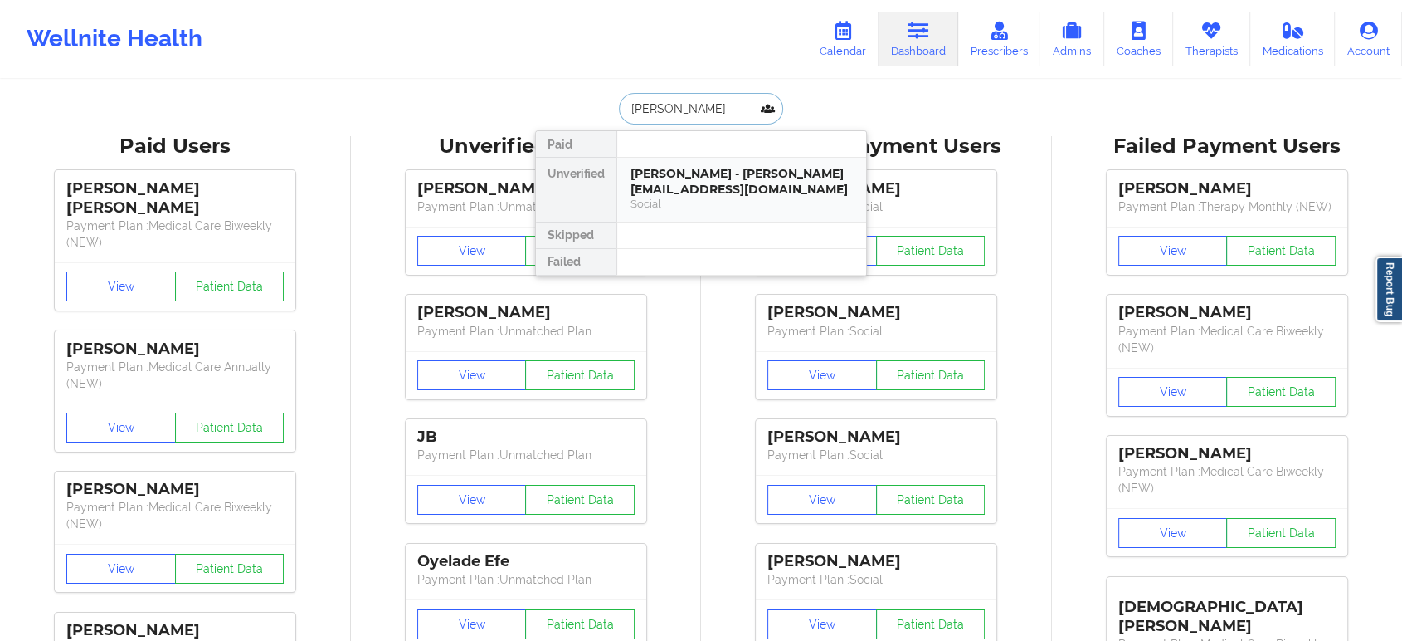
click at [719, 191] on div "MICHAEL ESTANILLA - micahel.estanilla.jr@gmail.com" at bounding box center [742, 181] width 222 height 31
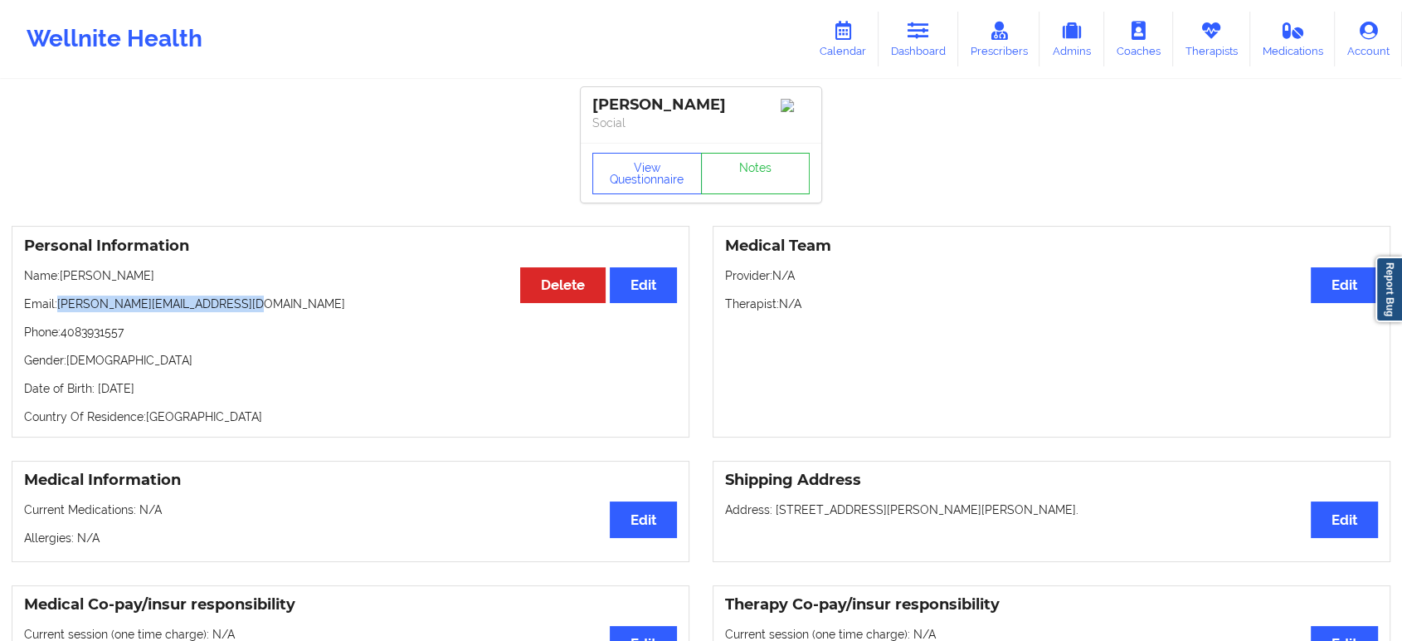
drag, startPoint x: 246, startPoint y: 309, endPoint x: 60, endPoint y: 305, distance: 186.7
click at [60, 305] on p "Email: micahel.estanilla.jr@gmail.com" at bounding box center [350, 303] width 653 height 17
copy p "[PERSON_NAME][EMAIL_ADDRESS][DOMAIN_NAME]"
click at [914, 34] on icon at bounding box center [919, 31] width 22 height 18
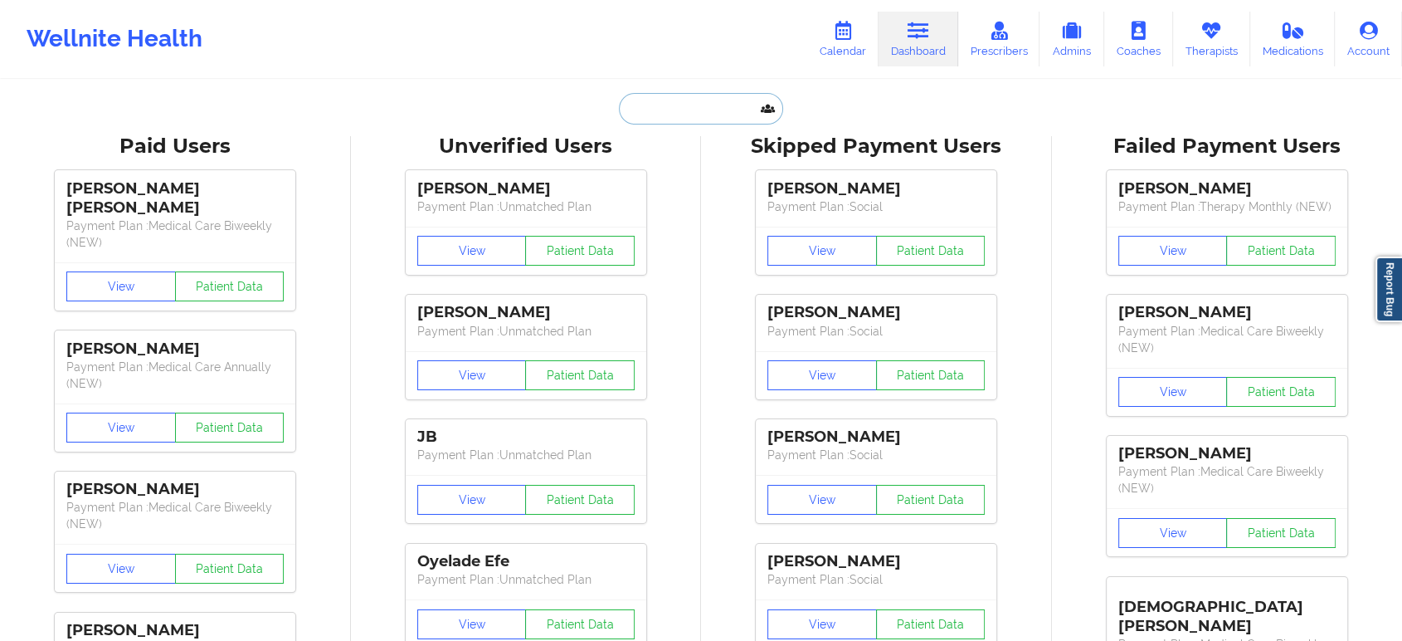
click at [671, 114] on input "text" at bounding box center [701, 109] width 164 height 32
paste input "[PERSON_NAME]"
type input "[PERSON_NAME]"
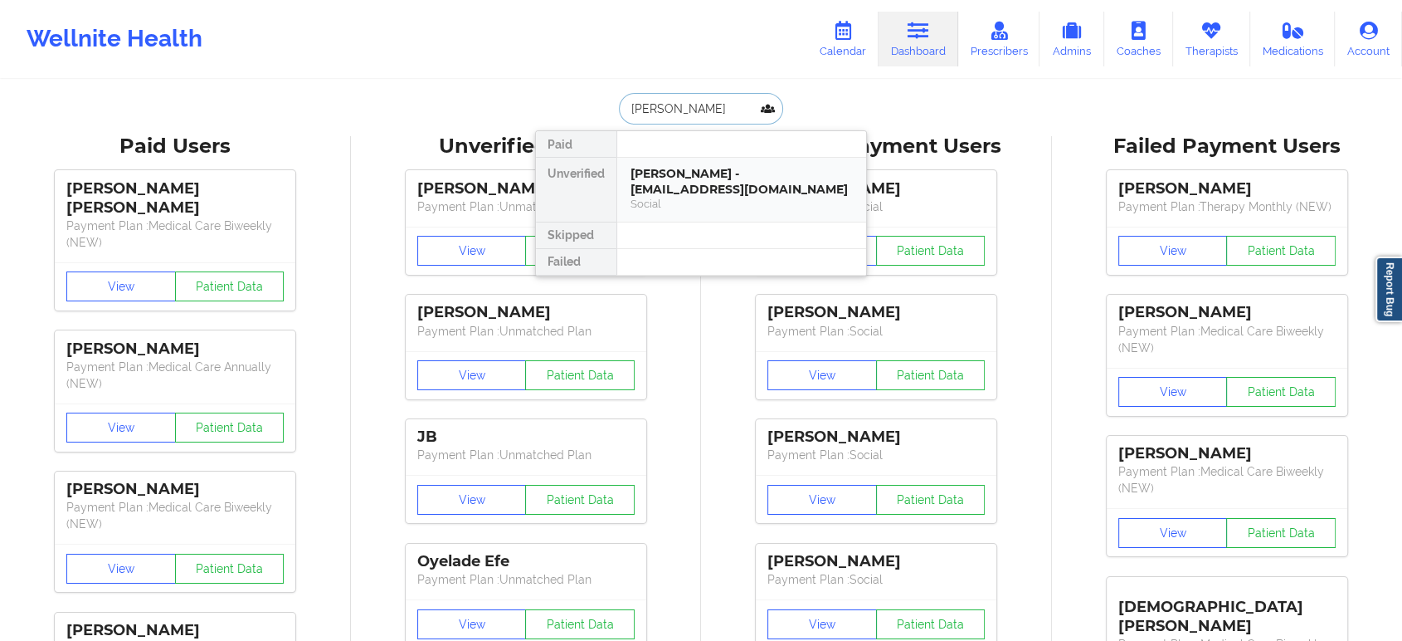
click at [715, 181] on div "EMELY ULERIO - emelyulerio10@gmail.com" at bounding box center [742, 181] width 222 height 31
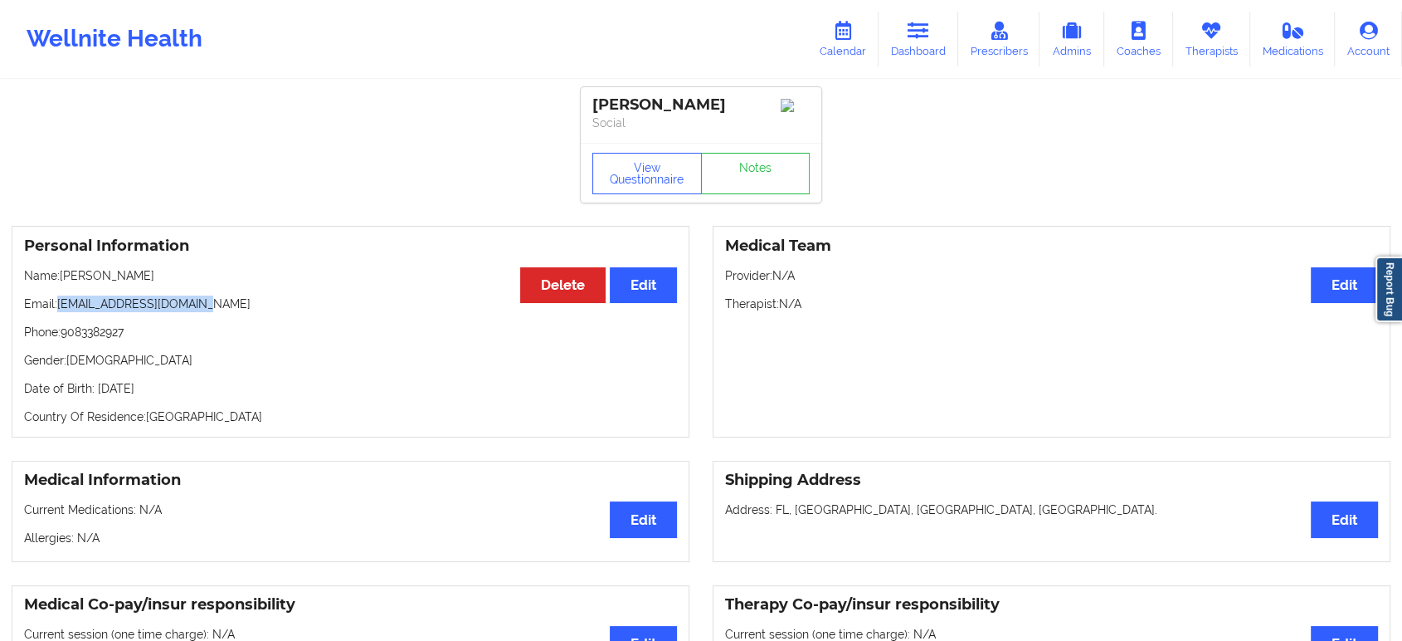
drag, startPoint x: 215, startPoint y: 314, endPoint x: 60, endPoint y: 305, distance: 155.4
click at [60, 305] on p "Email: emelyulerio10@gmail.com" at bounding box center [350, 303] width 653 height 17
copy p "[EMAIL_ADDRESS][DOMAIN_NAME]"
click at [923, 42] on link "Dashboard" at bounding box center [919, 39] width 80 height 55
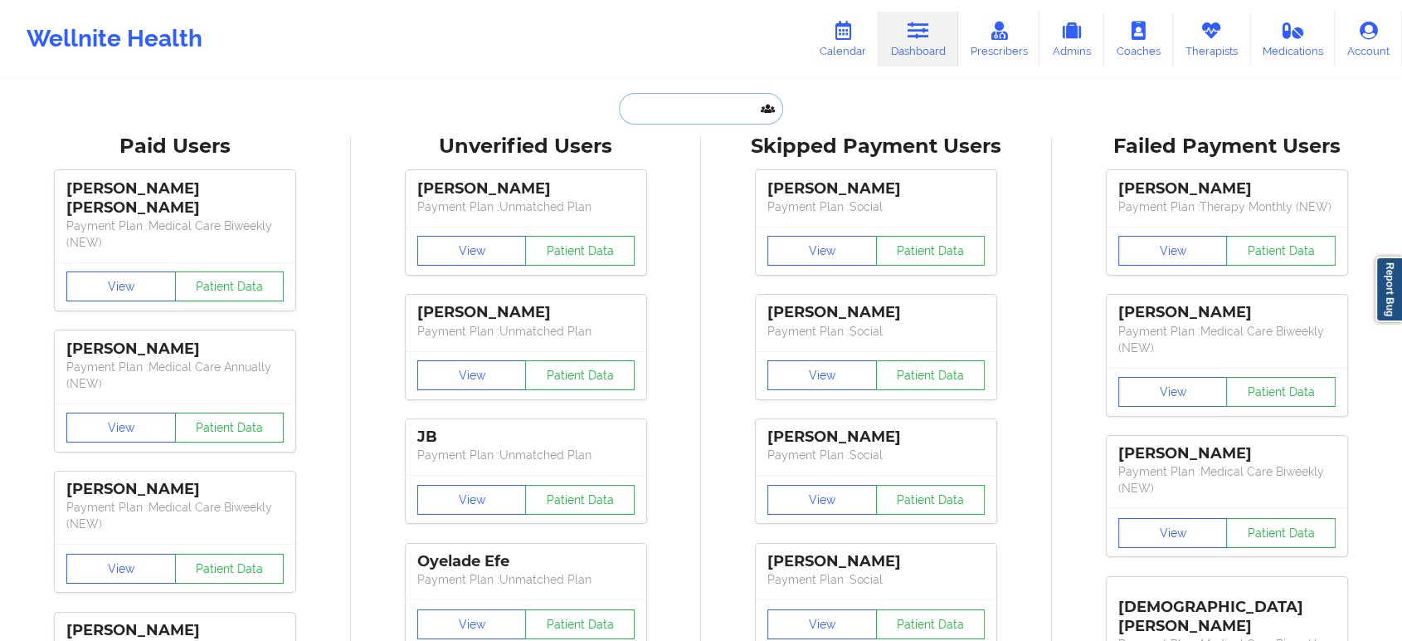
click at [707, 119] on input "text" at bounding box center [701, 109] width 164 height 32
paste input "tlbrown8806@gmail.com"
type input "tlbrown8806@gmail.com"
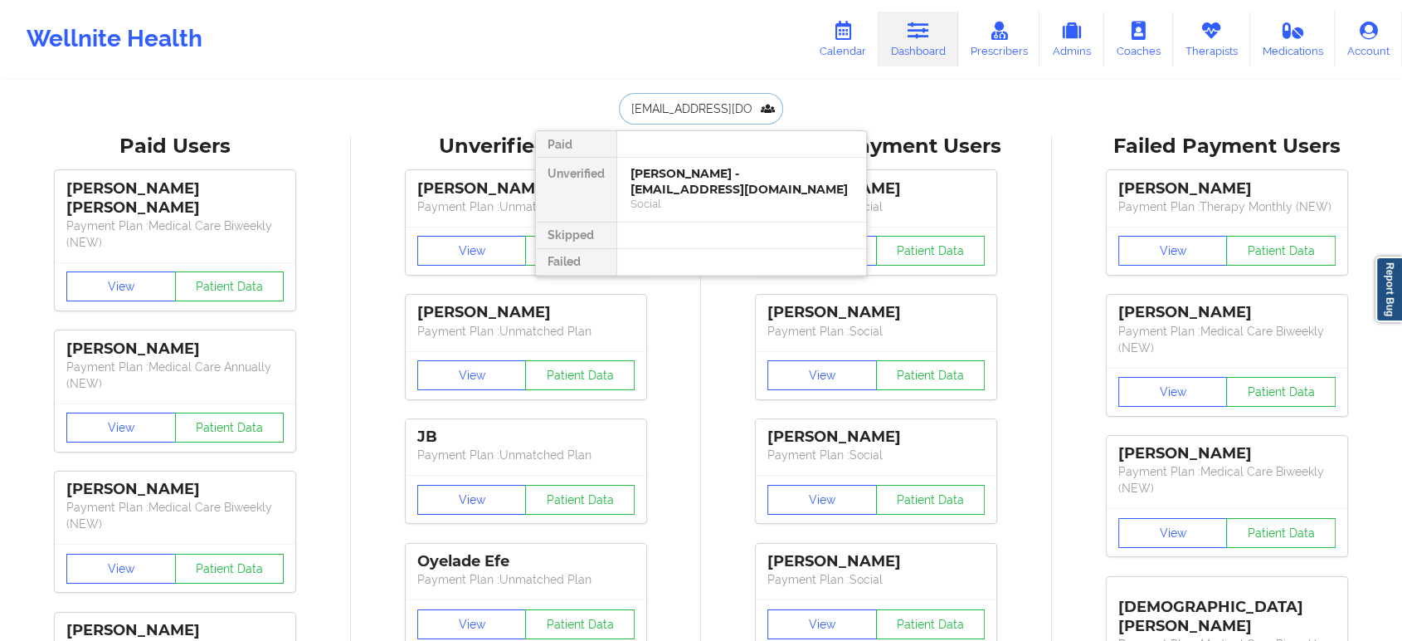
scroll to position [0, 4]
click at [724, 195] on div "Terri Brown - tlbrown8806@gmail.com" at bounding box center [742, 181] width 222 height 31
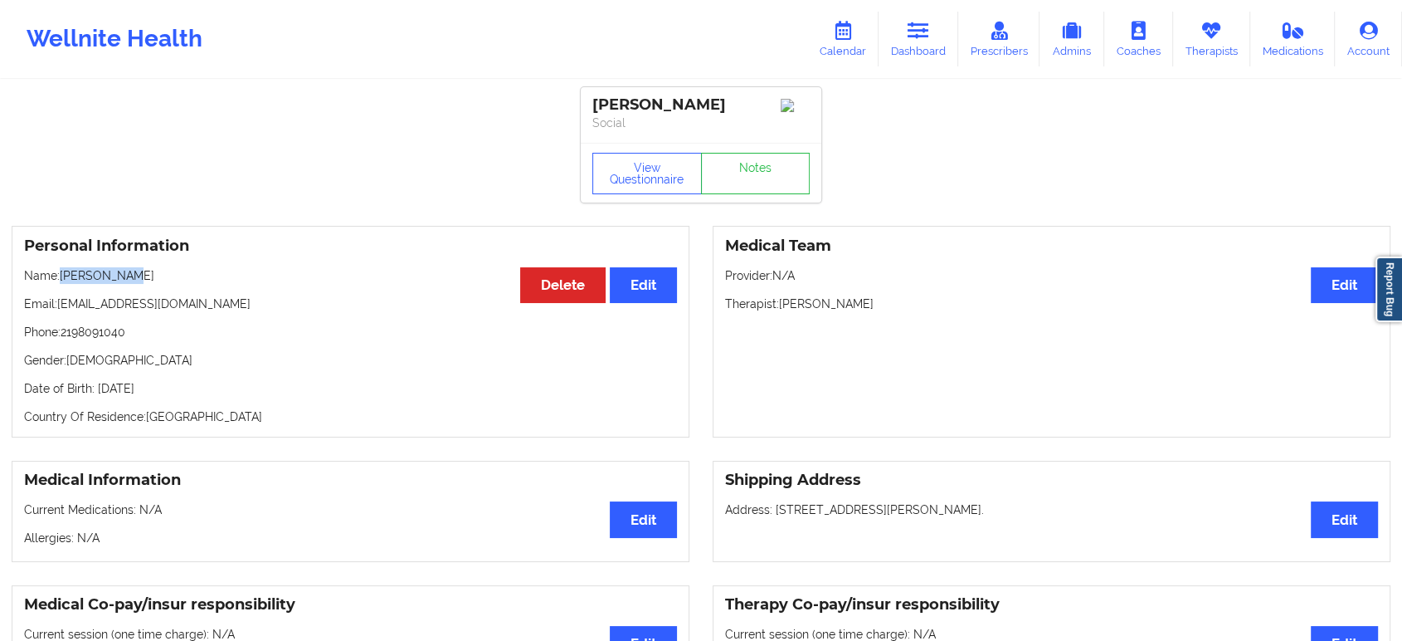
drag, startPoint x: 135, startPoint y: 277, endPoint x: 62, endPoint y: 280, distance: 73.1
click at [62, 280] on p "Name: Terri Brown" at bounding box center [350, 275] width 653 height 17
copy p "Terri Brown"
click at [916, 33] on icon at bounding box center [919, 31] width 22 height 18
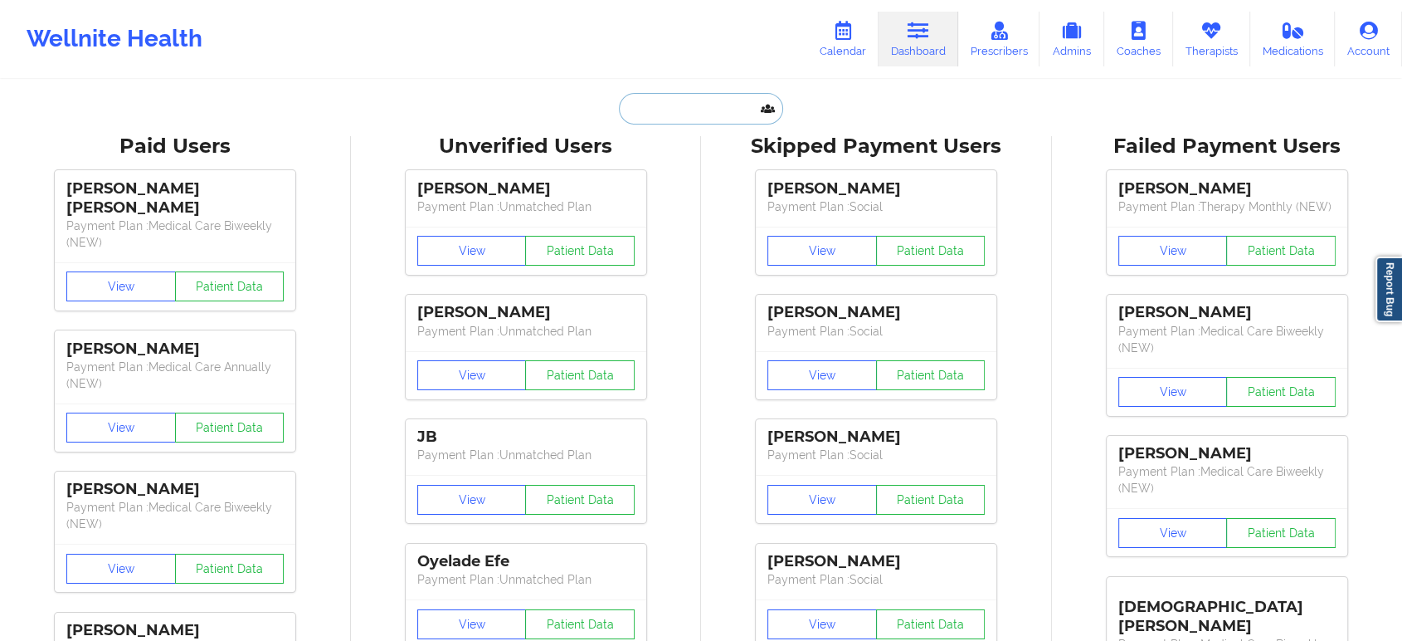
click at [718, 104] on input "text" at bounding box center [701, 109] width 164 height 32
paste input "[PERSON_NAME]"
type input "[PERSON_NAME]"
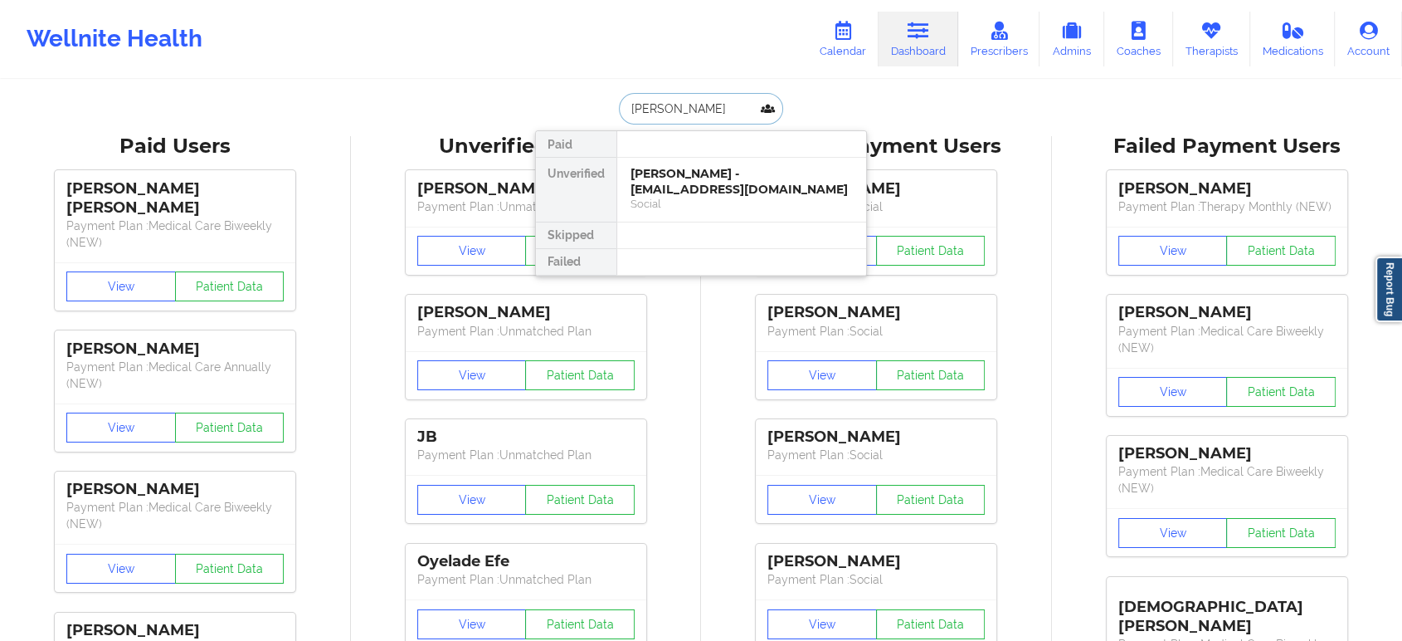
click at [731, 181] on div "KENNETH BENNETT - bennek80@gmail.com" at bounding box center [742, 181] width 222 height 31
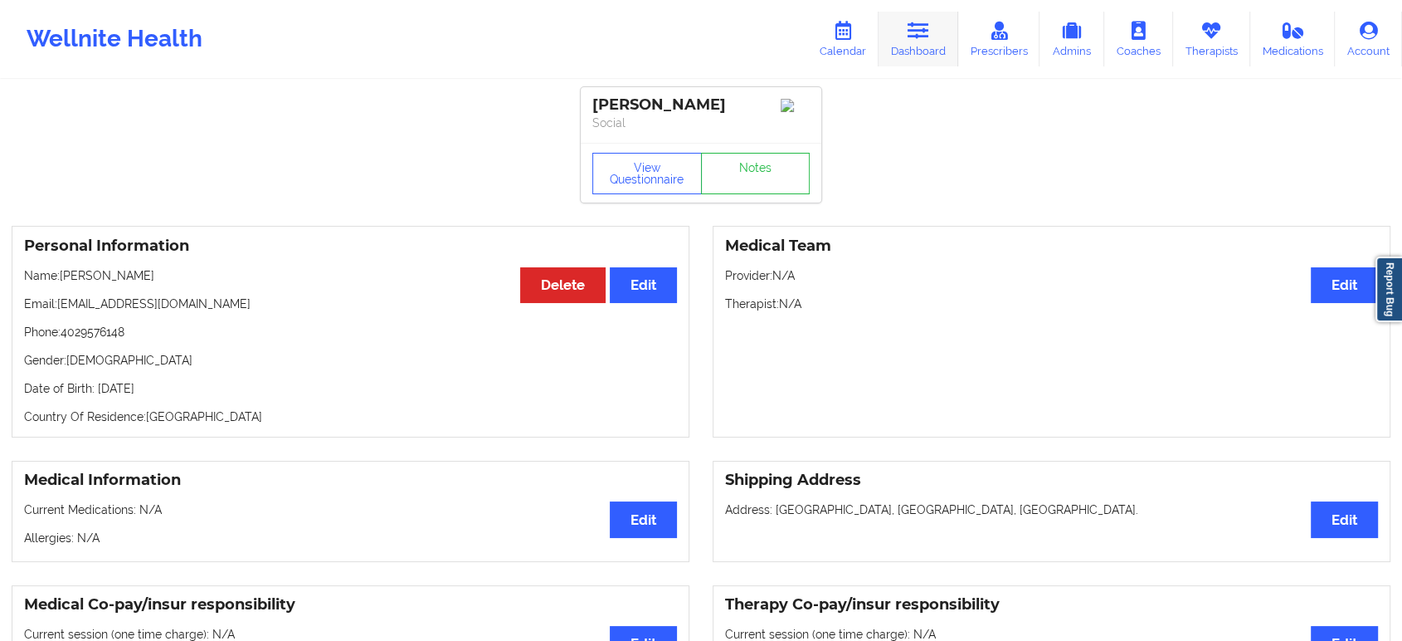
click at [929, 25] on icon at bounding box center [919, 31] width 22 height 18
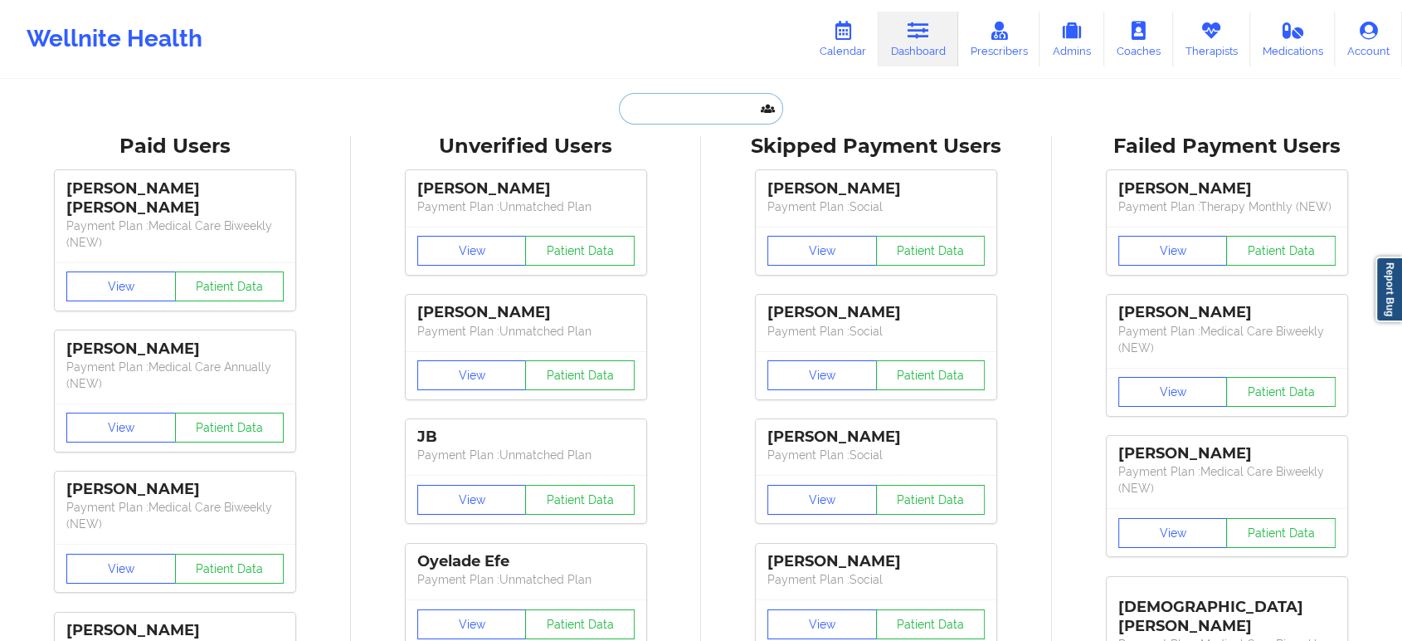
click at [681, 111] on input "text" at bounding box center [701, 109] width 164 height 32
paste input "[PERSON_NAME]"
type input "[PERSON_NAME]"
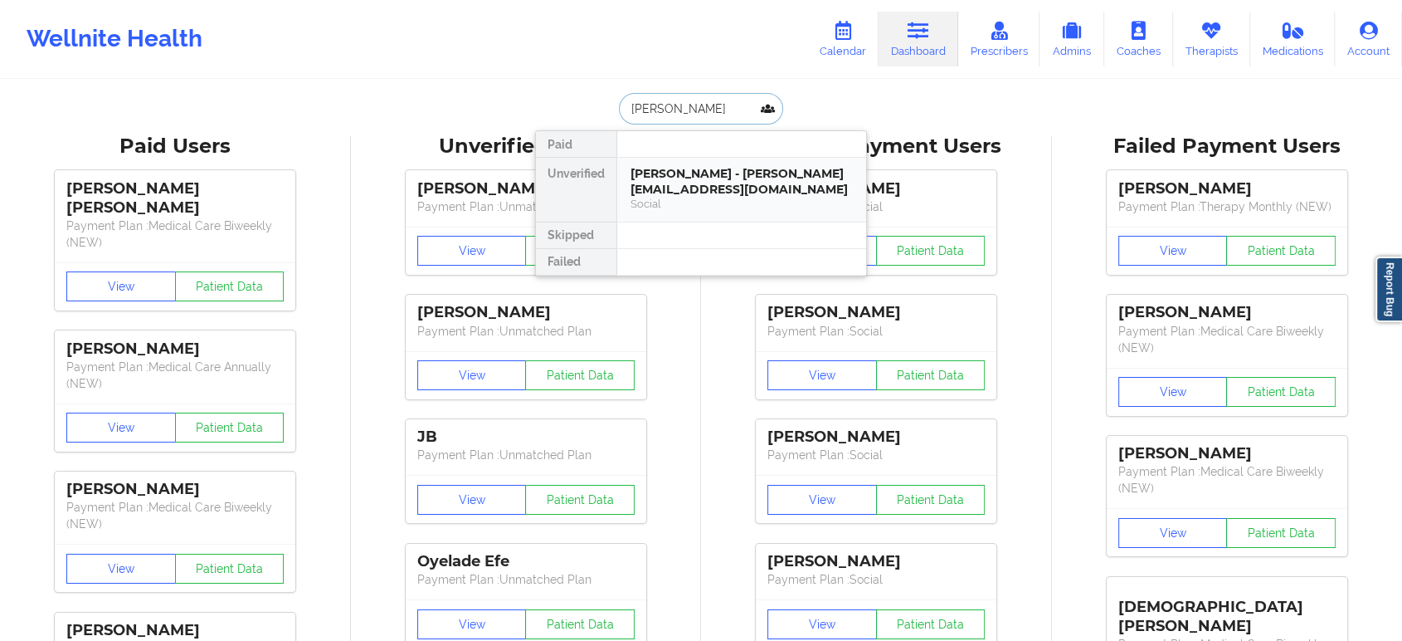
click at [675, 197] on div "Social" at bounding box center [742, 204] width 222 height 14
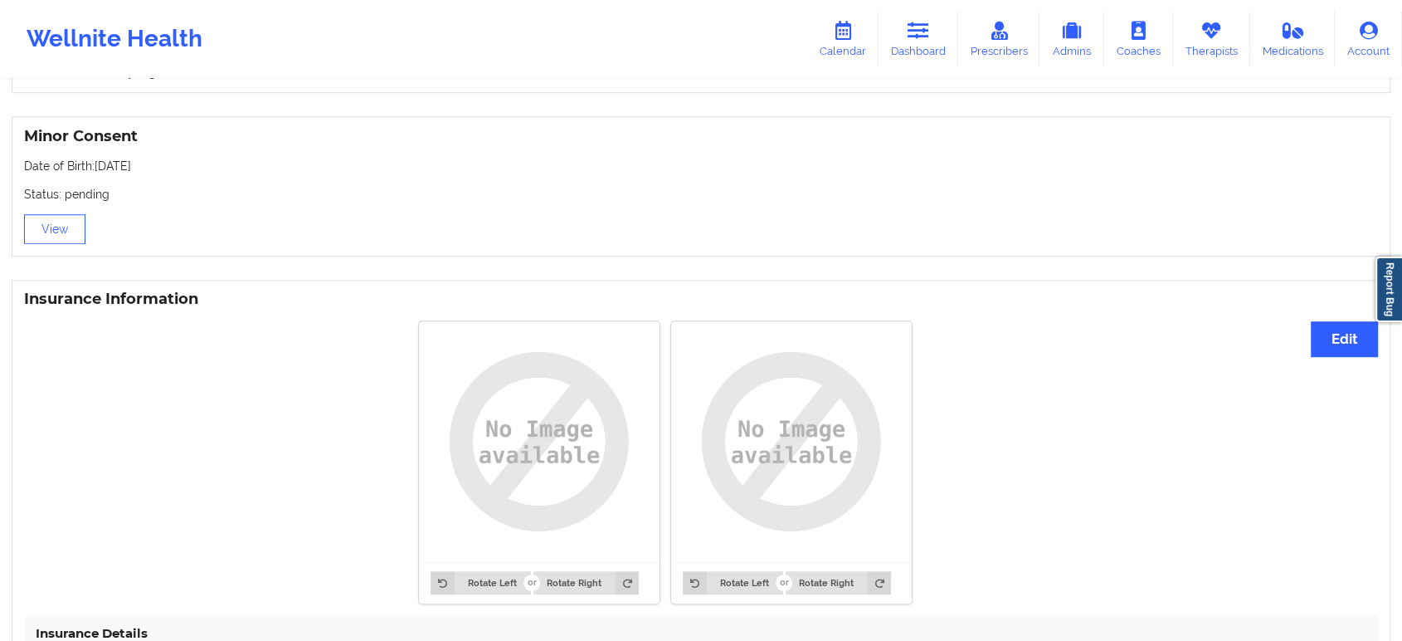
scroll to position [1148, 0]
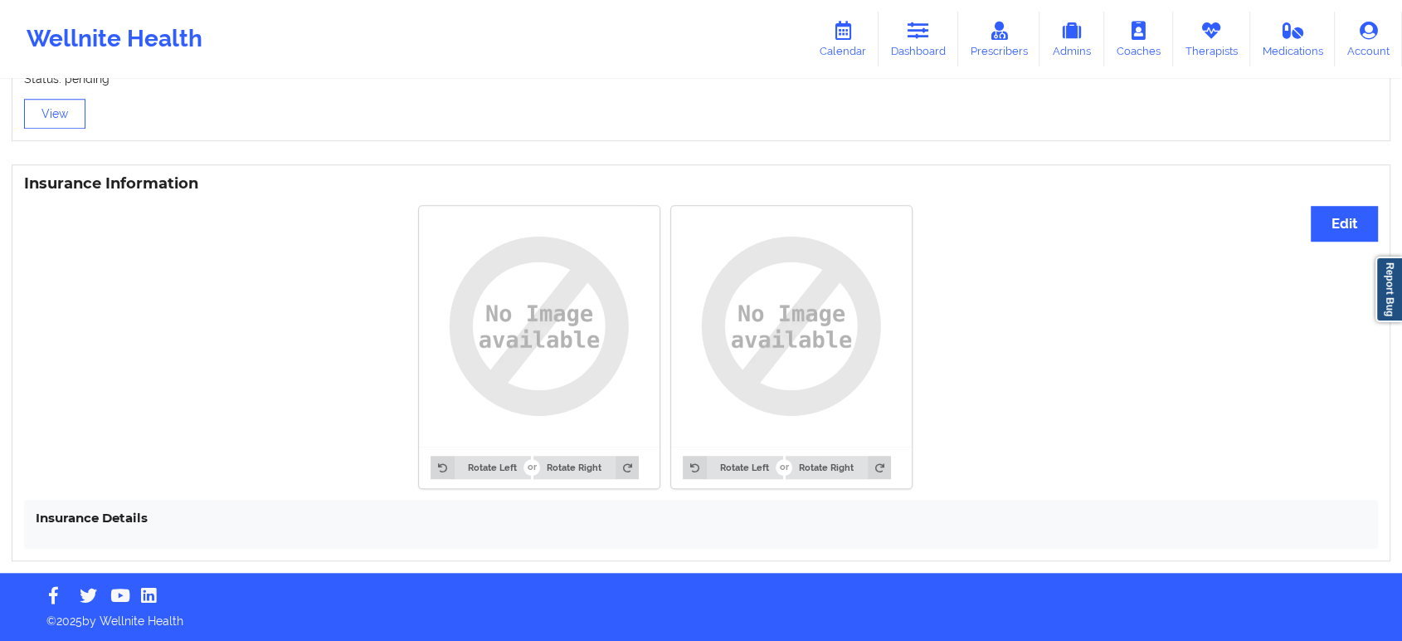
drag, startPoint x: 1026, startPoint y: 370, endPoint x: 1033, endPoint y: 363, distance: 10.0
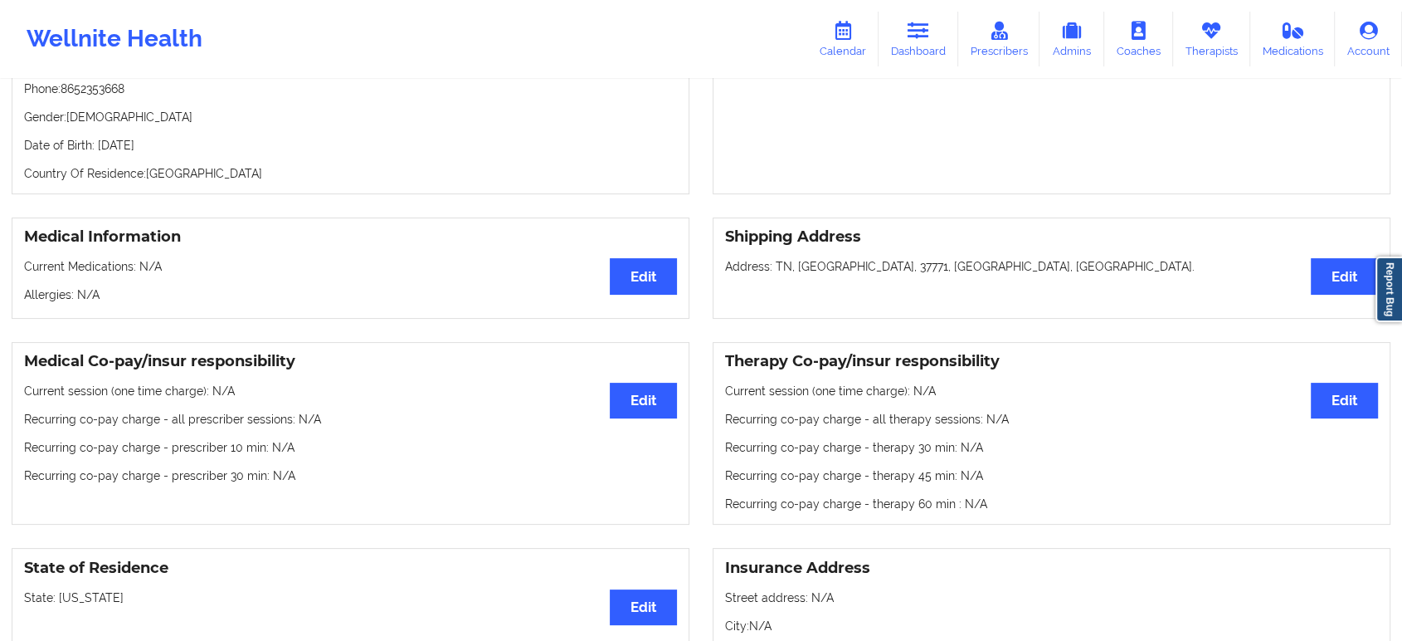
scroll to position [0, 0]
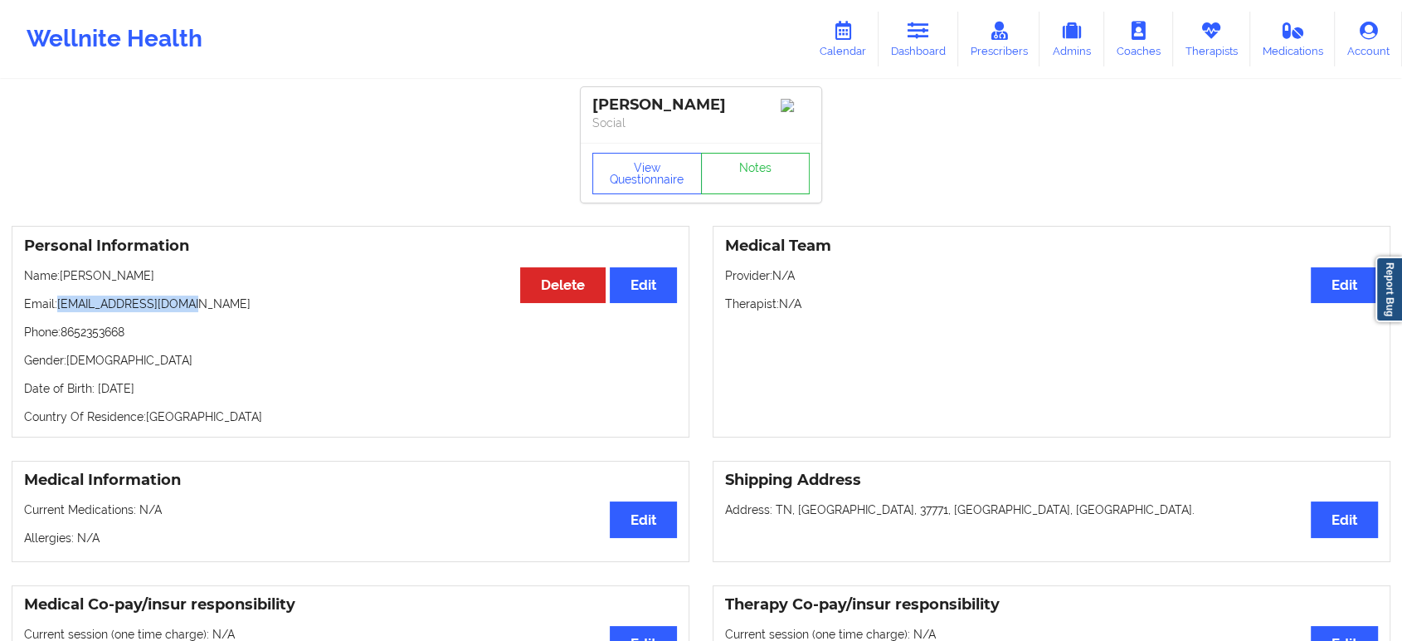
drag, startPoint x: 194, startPoint y: 310, endPoint x: 58, endPoint y: 300, distance: 136.4
click at [58, 300] on p "Email: jrayewrites@gmail.com" at bounding box center [350, 303] width 653 height 17
copy p "[EMAIL_ADDRESS][DOMAIN_NAME]"
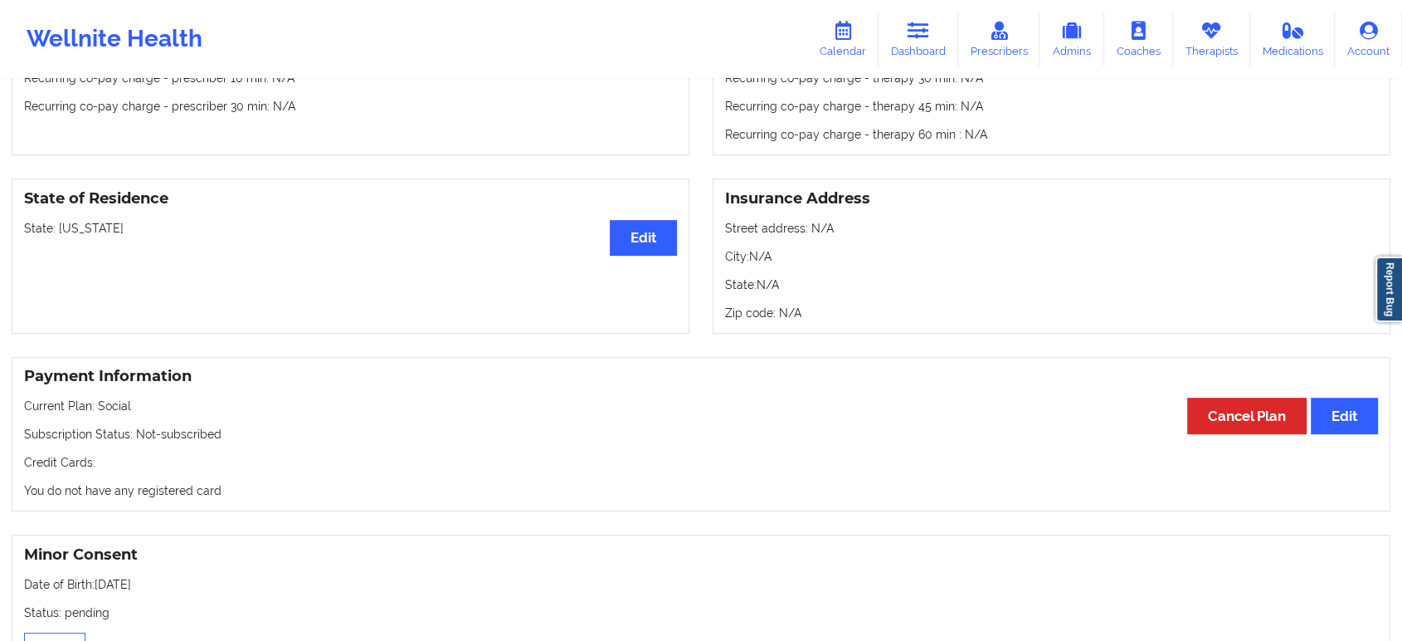
scroll to position [645, 0]
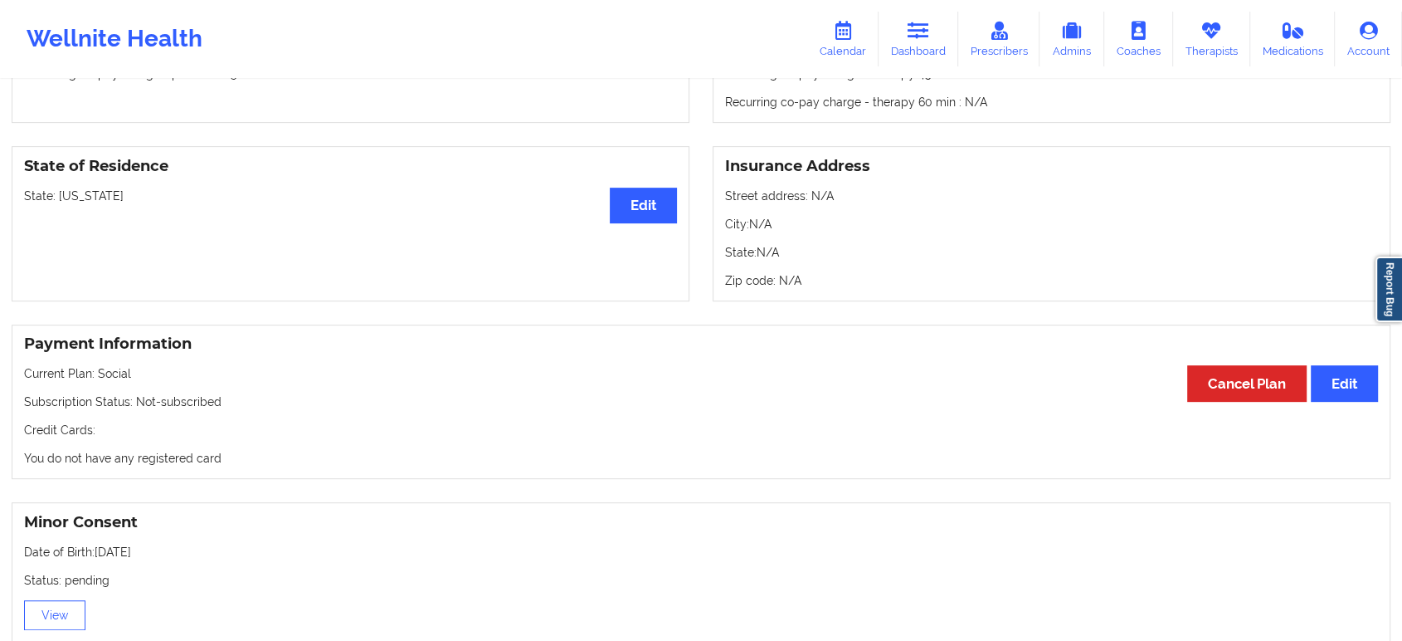
click at [93, 204] on p "State: Tennessee" at bounding box center [350, 196] width 653 height 17
copy p "[US_STATE]"
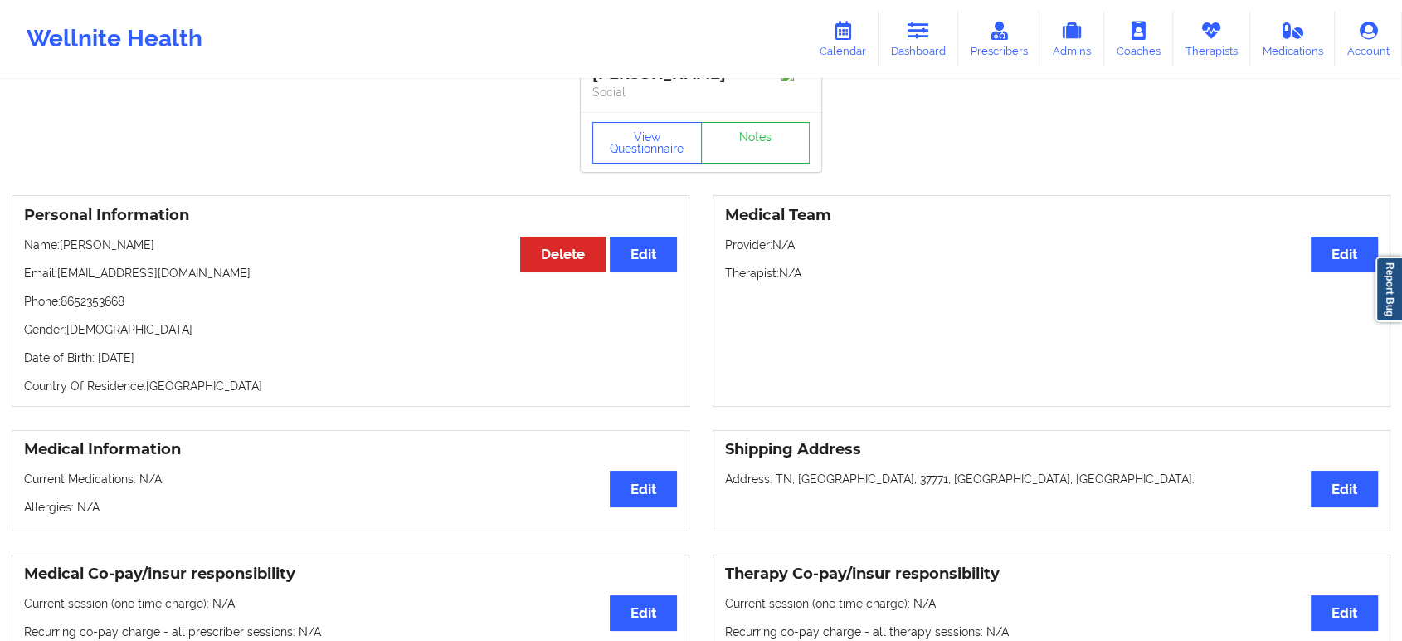
scroll to position [0, 0]
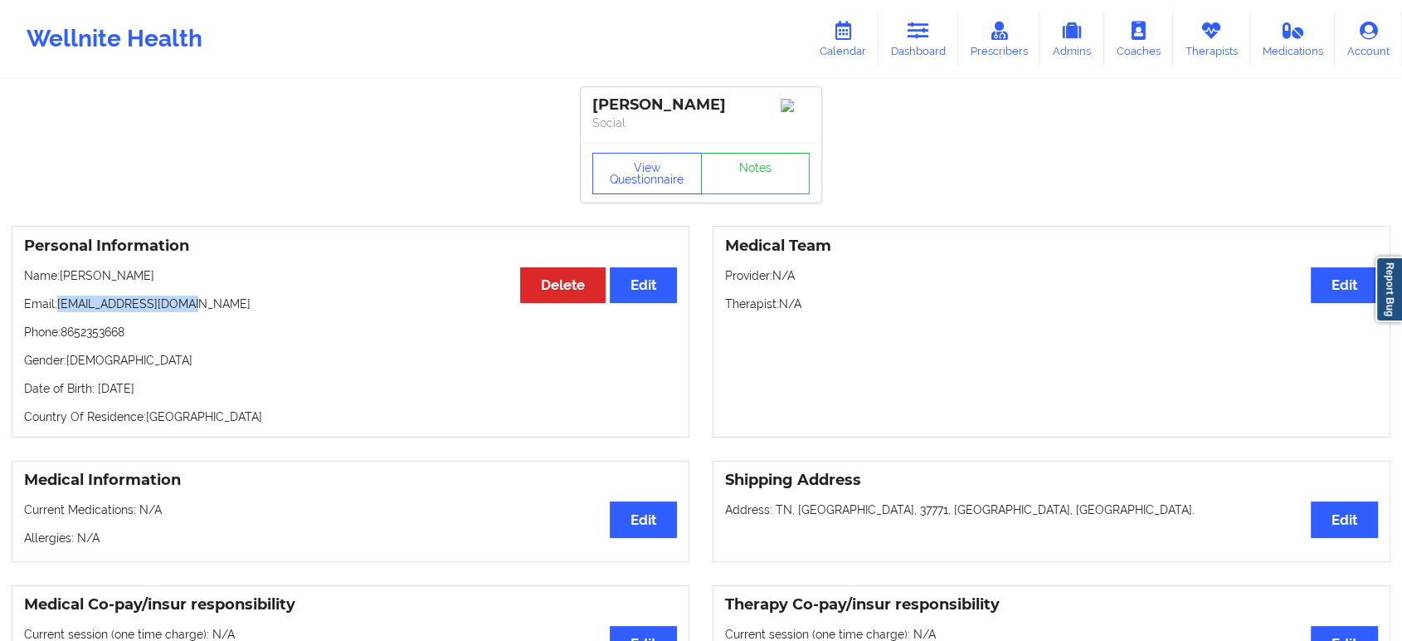
drag, startPoint x: 199, startPoint y: 309, endPoint x: 58, endPoint y: 310, distance: 141.1
click at [58, 310] on p "Email: jrayewrites@gmail.com" at bounding box center [350, 303] width 653 height 17
copy p "[EMAIL_ADDRESS][DOMAIN_NAME]"
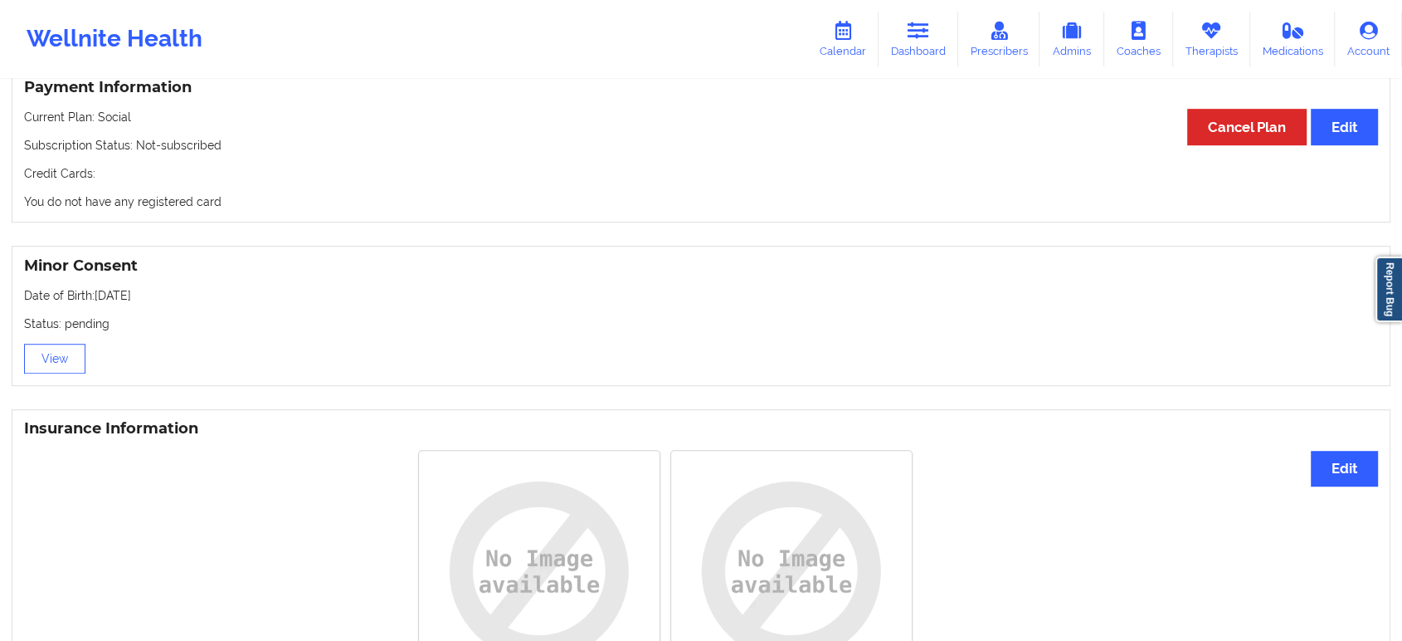
scroll to position [1148, 0]
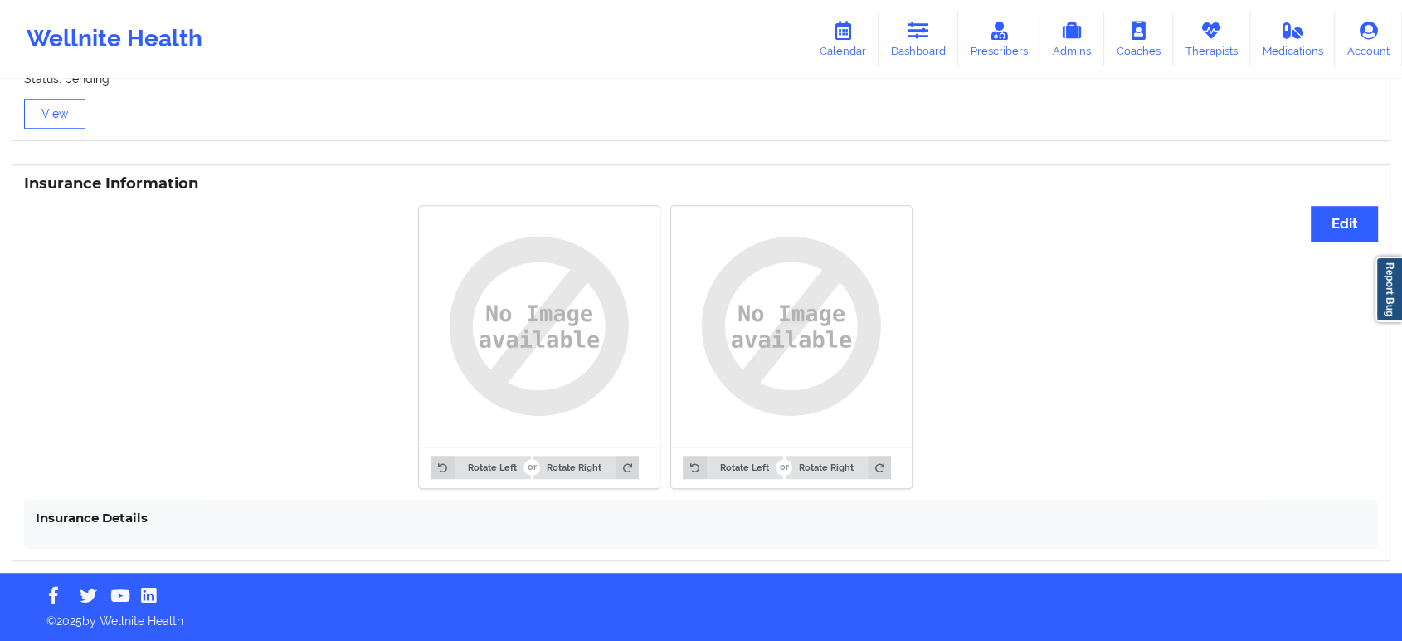
drag, startPoint x: 582, startPoint y: 452, endPoint x: 582, endPoint y: 264, distance: 188.4
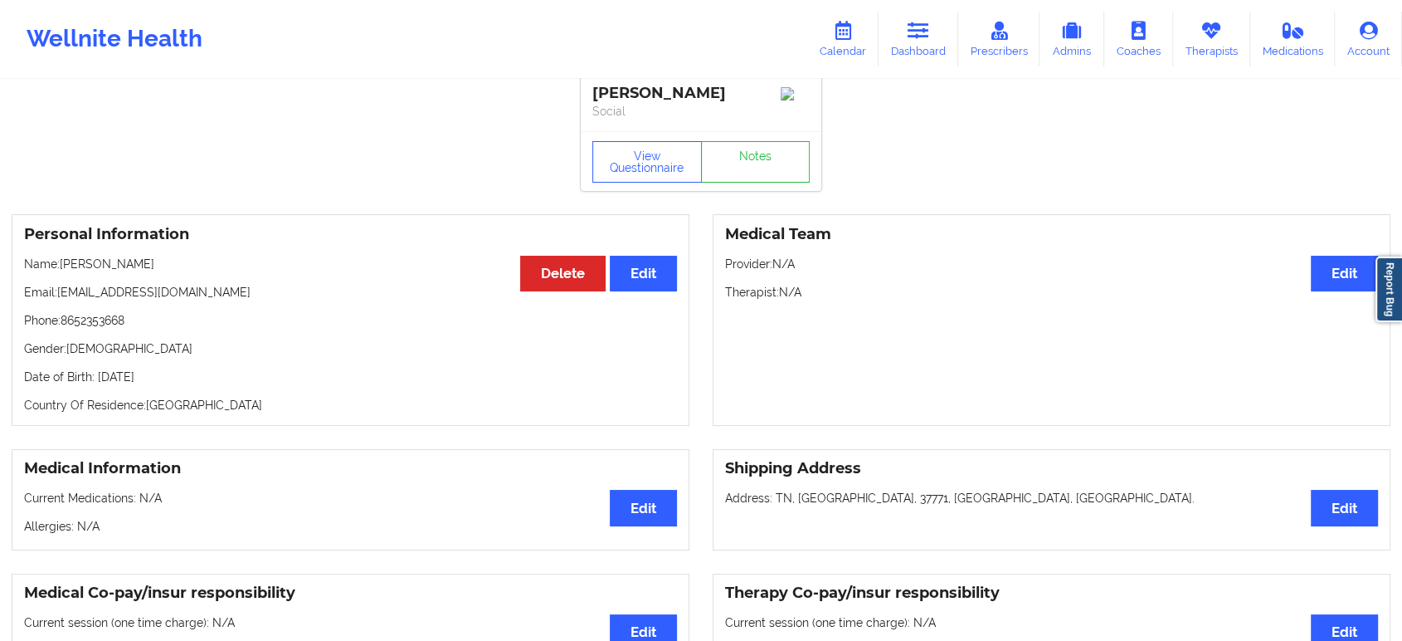
scroll to position [0, 0]
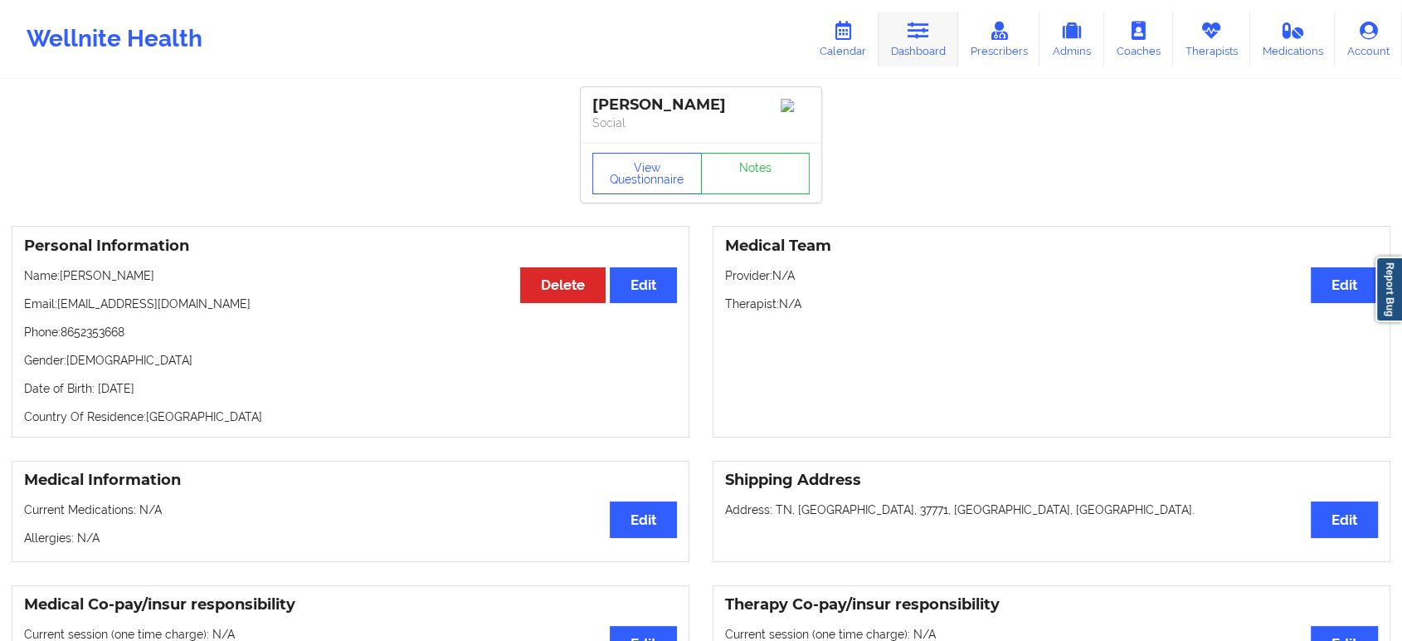
click at [911, 30] on icon at bounding box center [919, 31] width 22 height 18
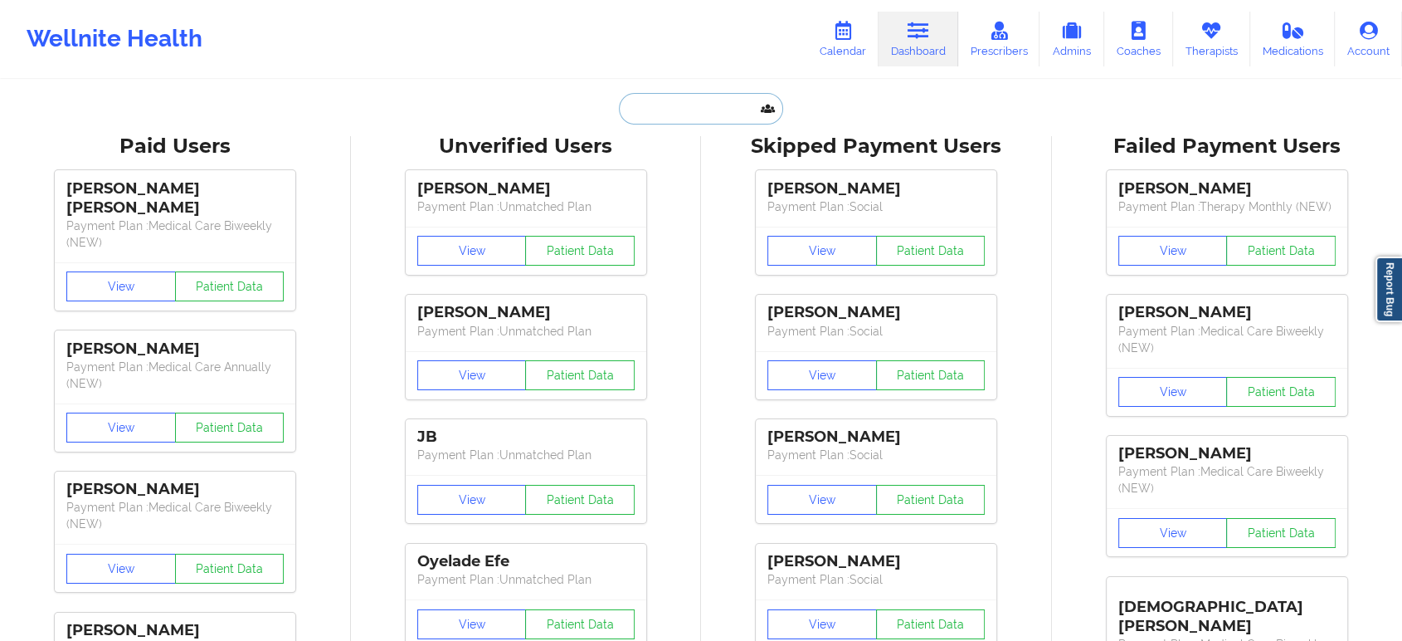
click at [709, 109] on input "text" at bounding box center [701, 109] width 164 height 32
paste input "JERQUEL WHITE"
type input "JERQUEL WHITE"
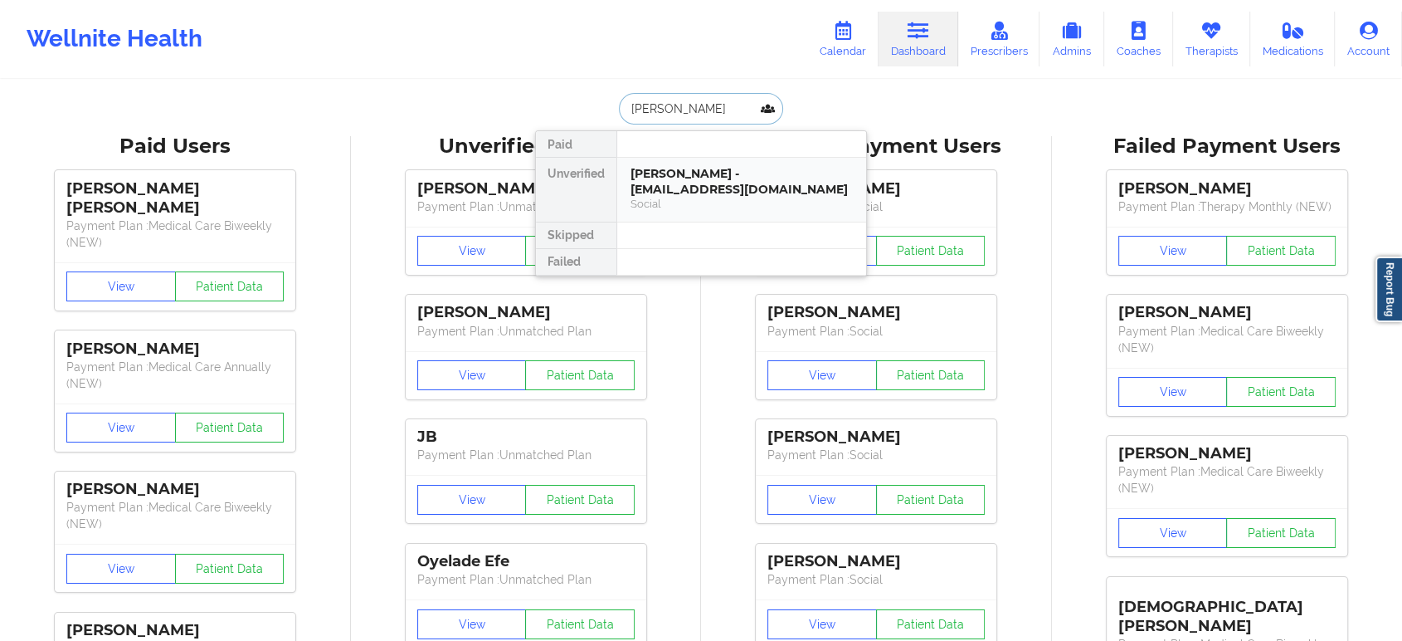
click at [687, 184] on div "JERQUEL WHITE - jerquelwhite@gmail.com" at bounding box center [742, 181] width 222 height 31
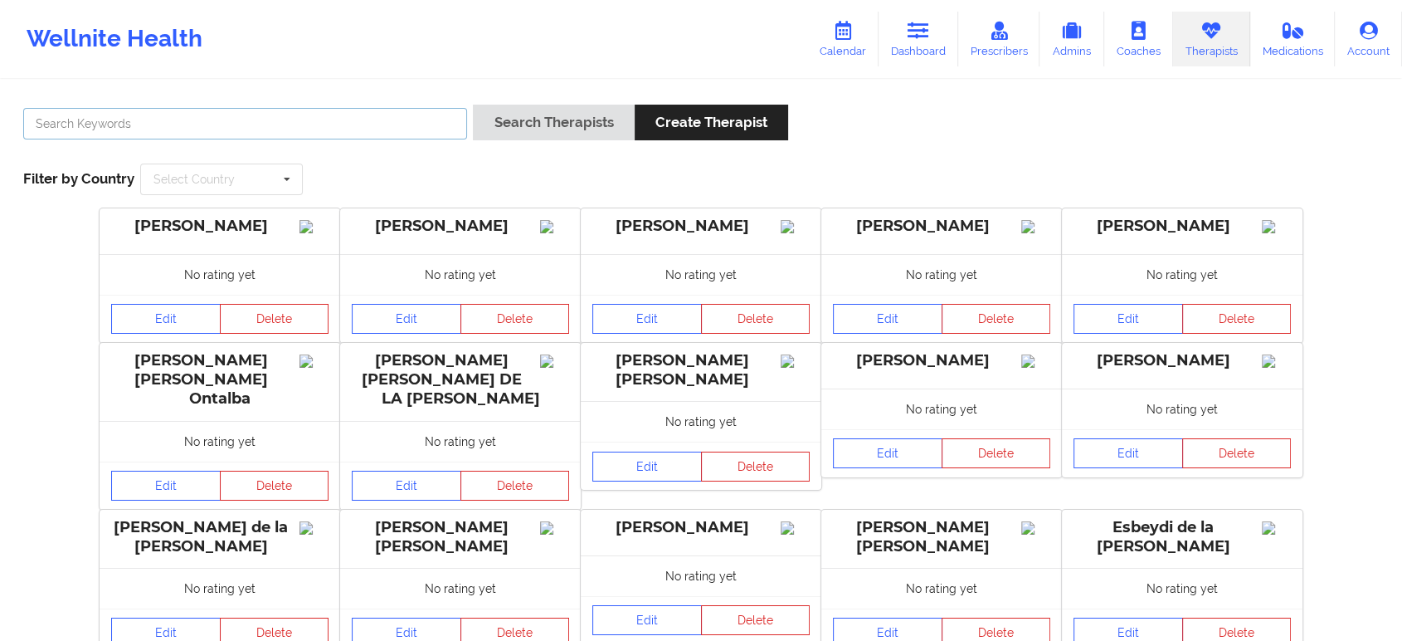
click at [445, 118] on input "text" at bounding box center [245, 124] width 444 height 32
paste input "Jaime Corral"
type input "Jaime Corral"
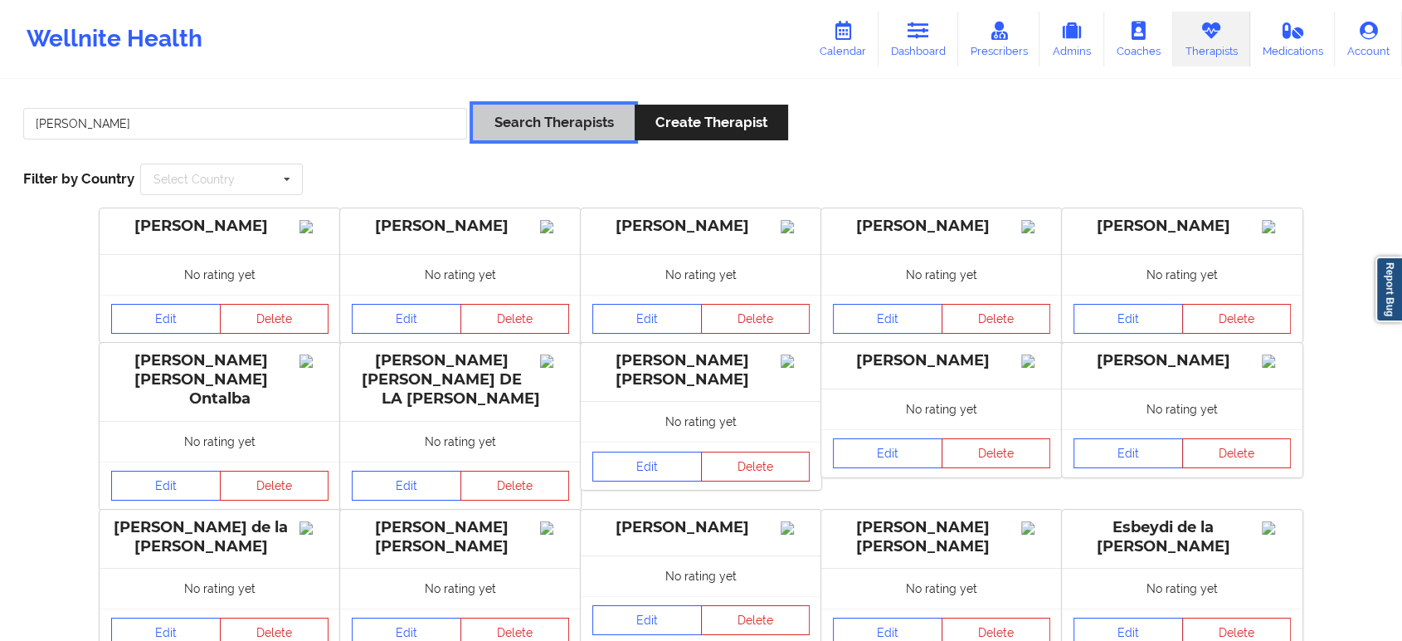
click at [519, 129] on button "Search Therapists" at bounding box center [553, 123] width 161 height 36
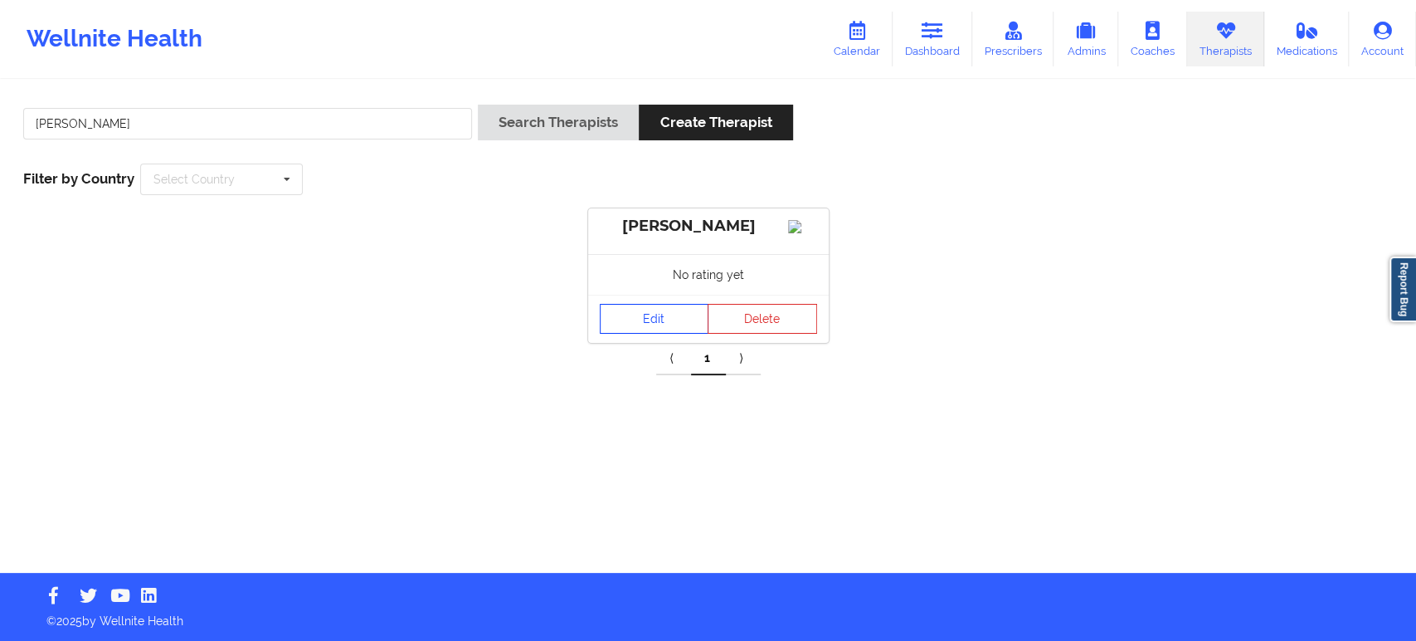
click at [650, 334] on link "Edit" at bounding box center [655, 319] width 110 height 30
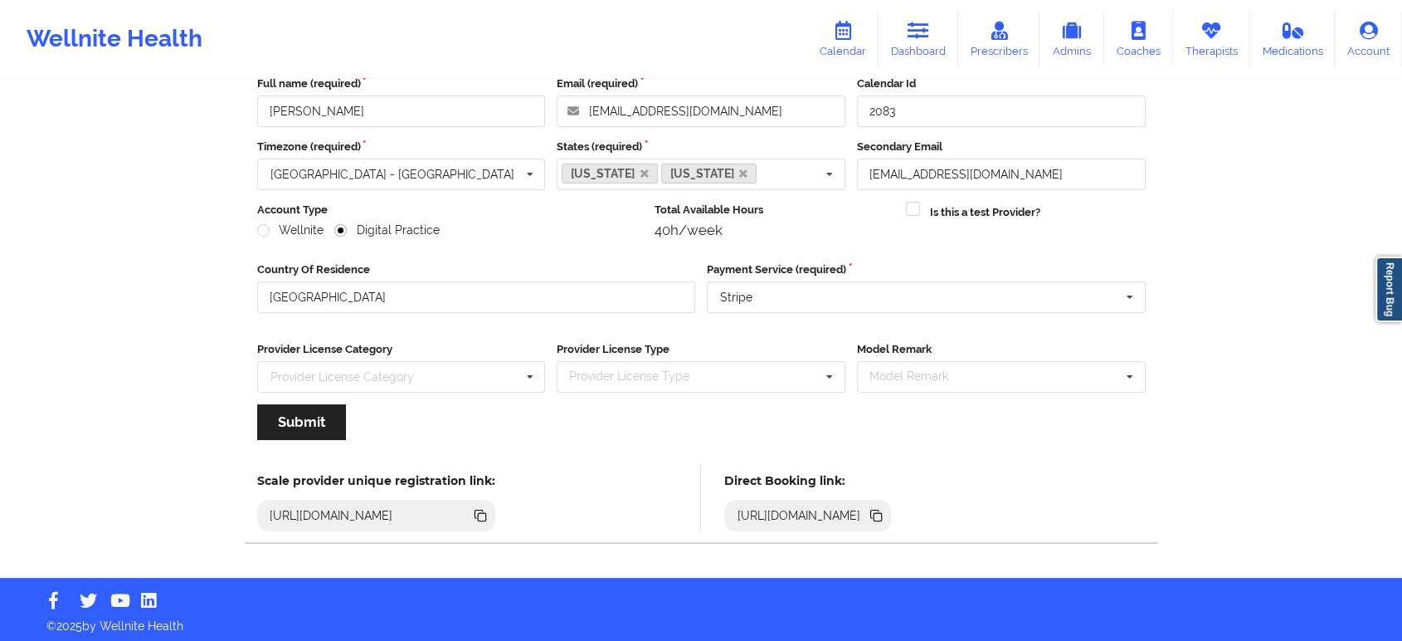
scroll to position [102, 0]
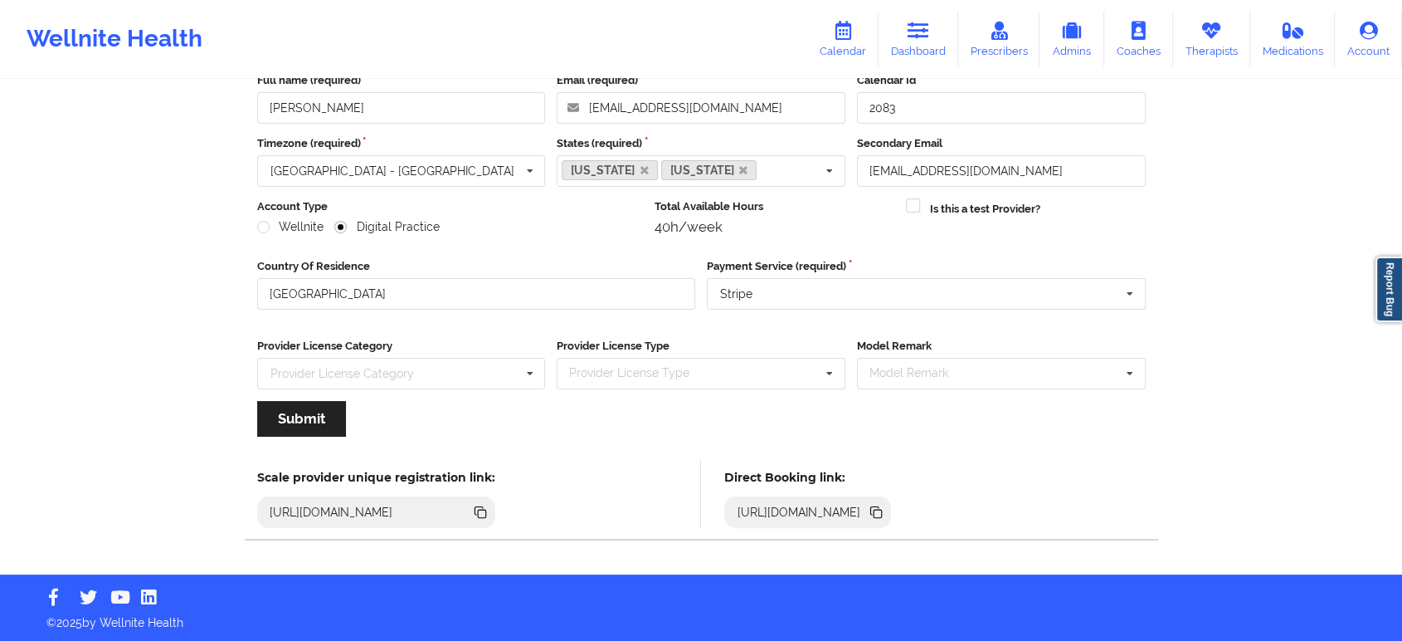
click at [882, 514] on icon at bounding box center [878, 513] width 8 height 8
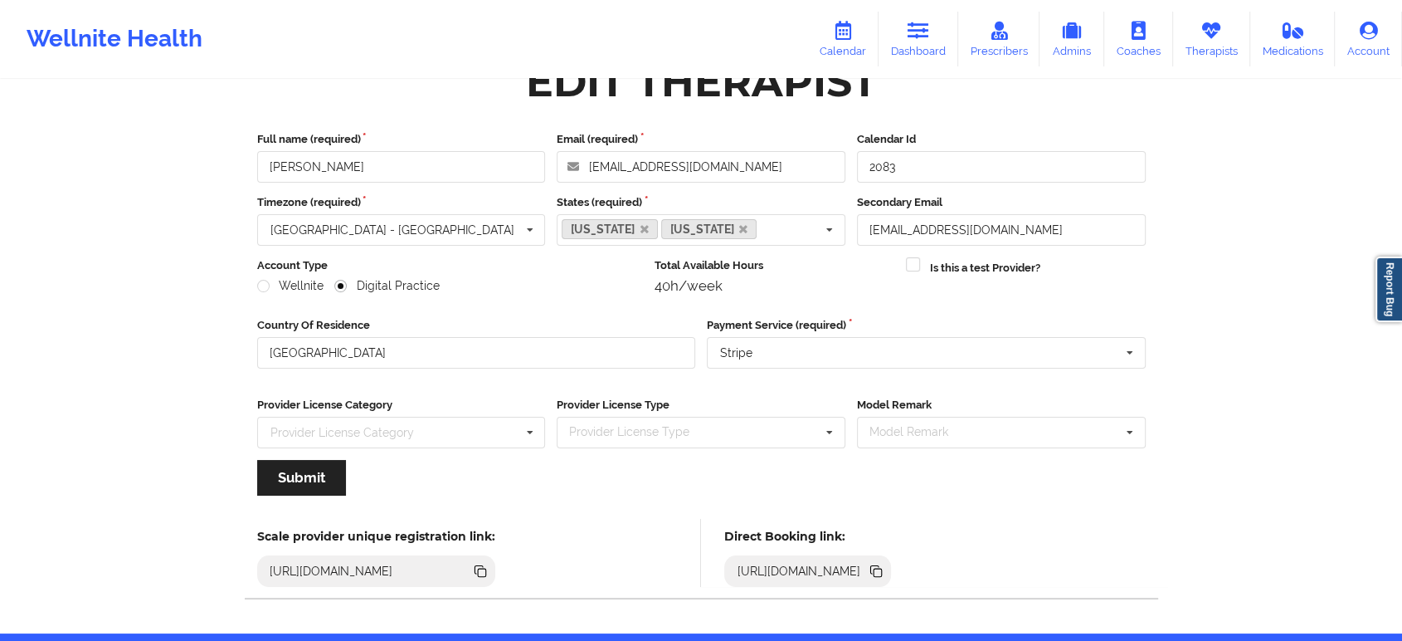
scroll to position [0, 0]
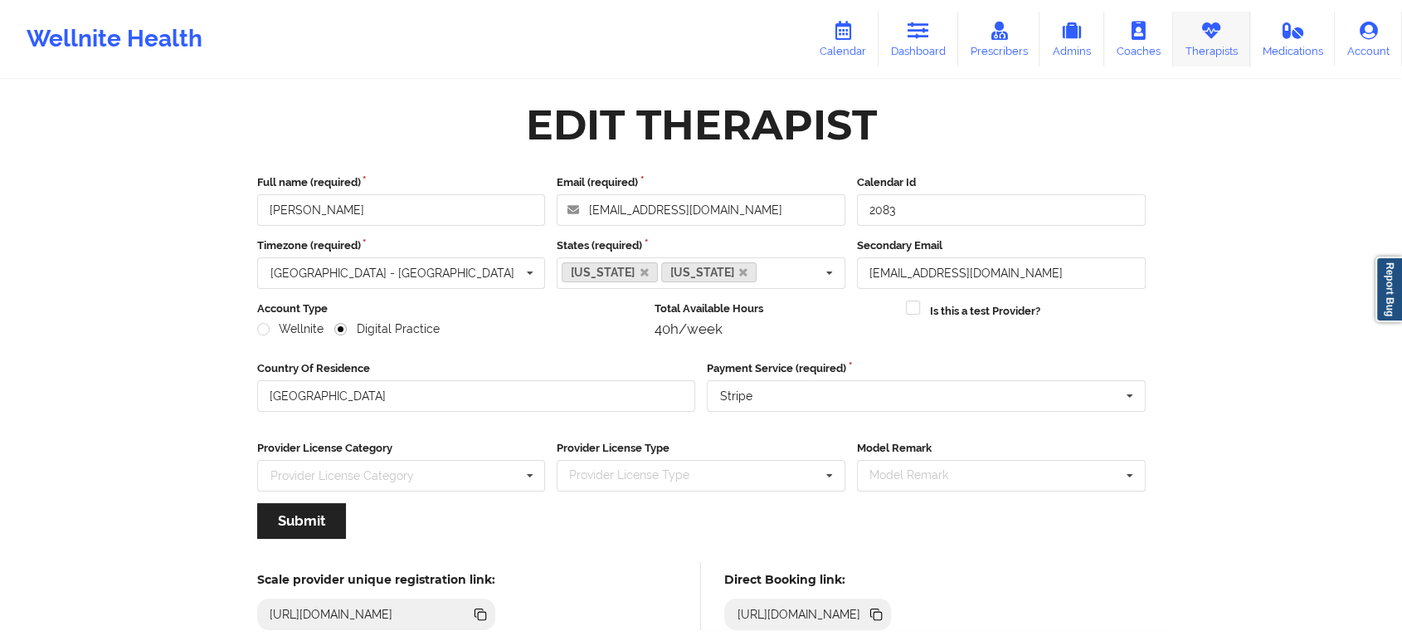
click at [1196, 28] on link "Therapists" at bounding box center [1211, 39] width 77 height 55
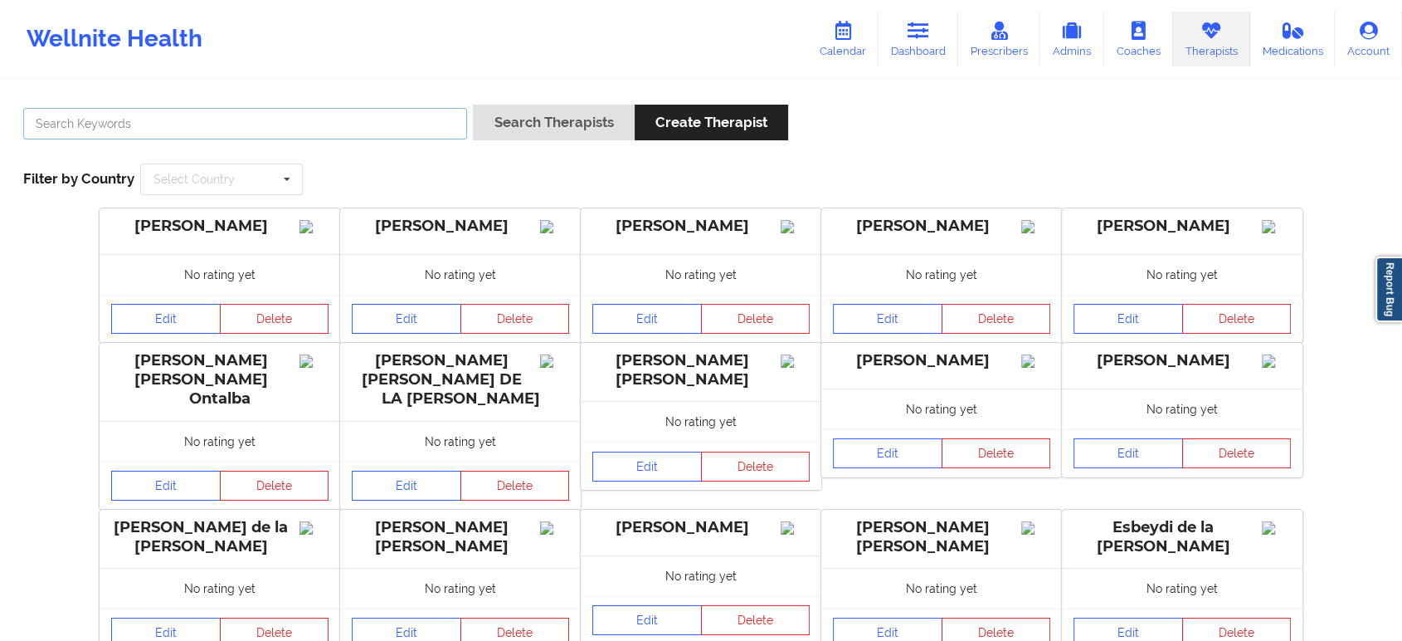
click at [415, 120] on input "text" at bounding box center [245, 124] width 444 height 32
paste input "Robert Aristizabal"
type input "Robert Aristizabal"
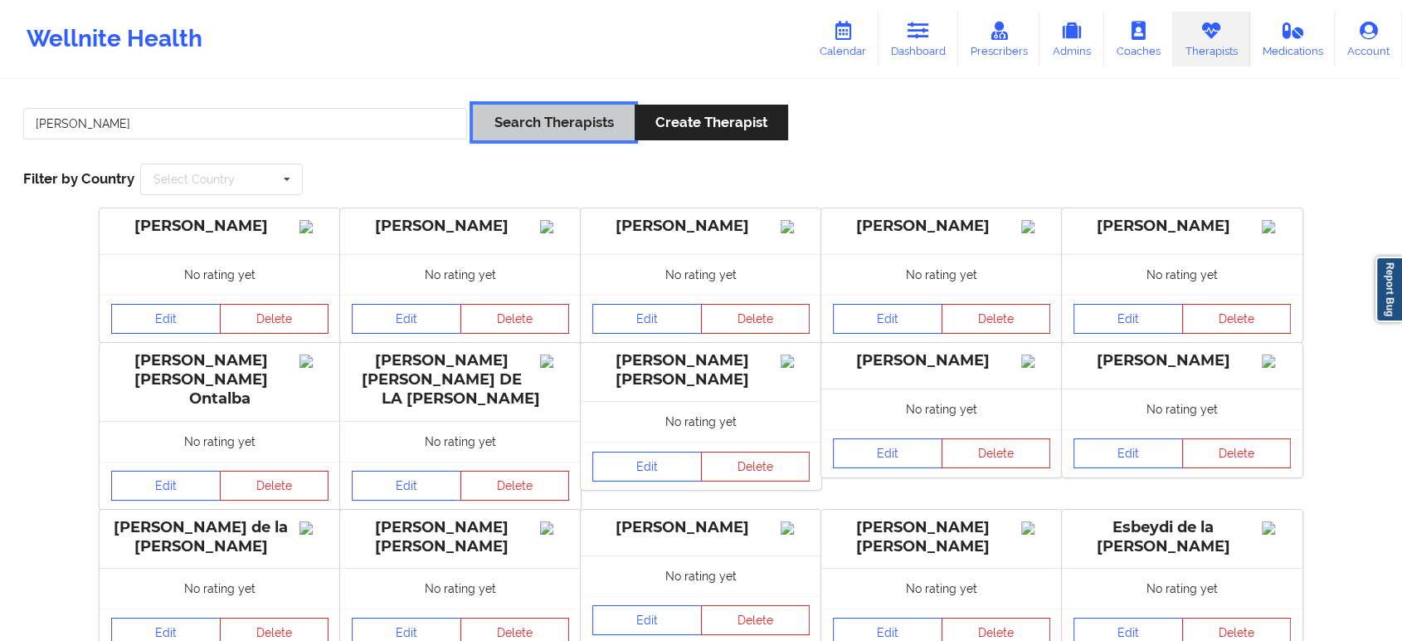
click at [534, 115] on button "Search Therapists" at bounding box center [553, 123] width 161 height 36
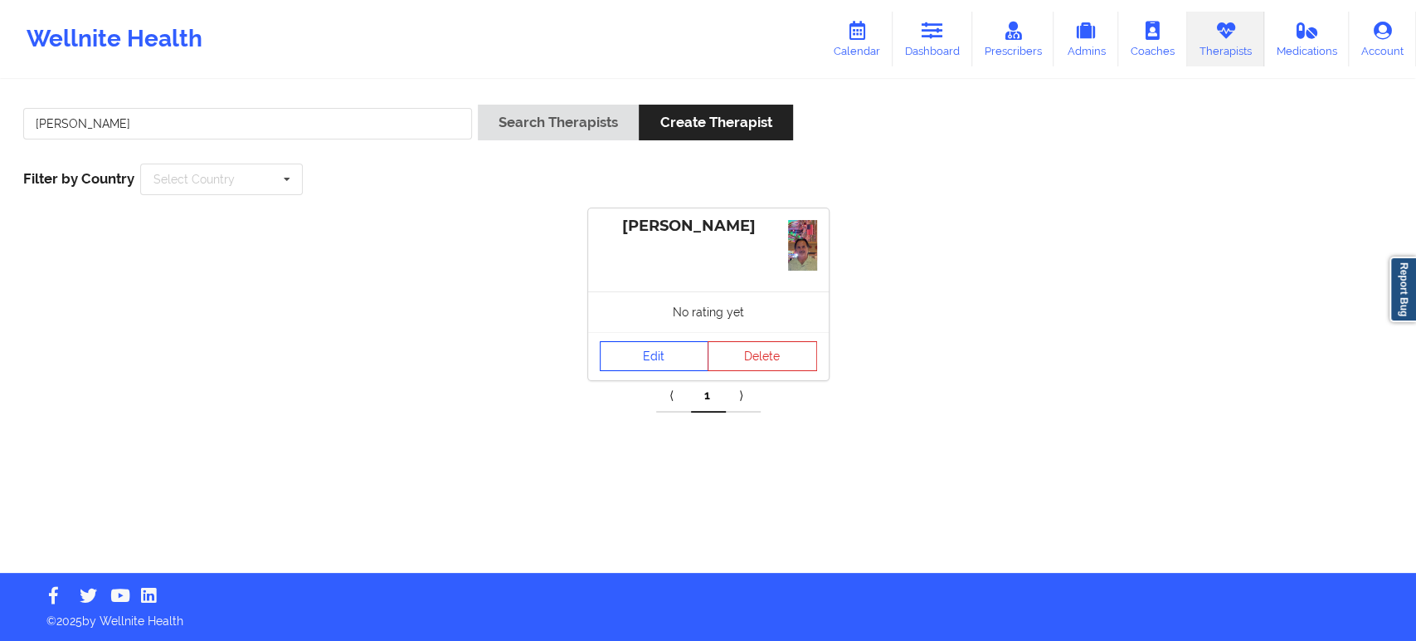
click at [661, 358] on link "Edit" at bounding box center [655, 356] width 110 height 30
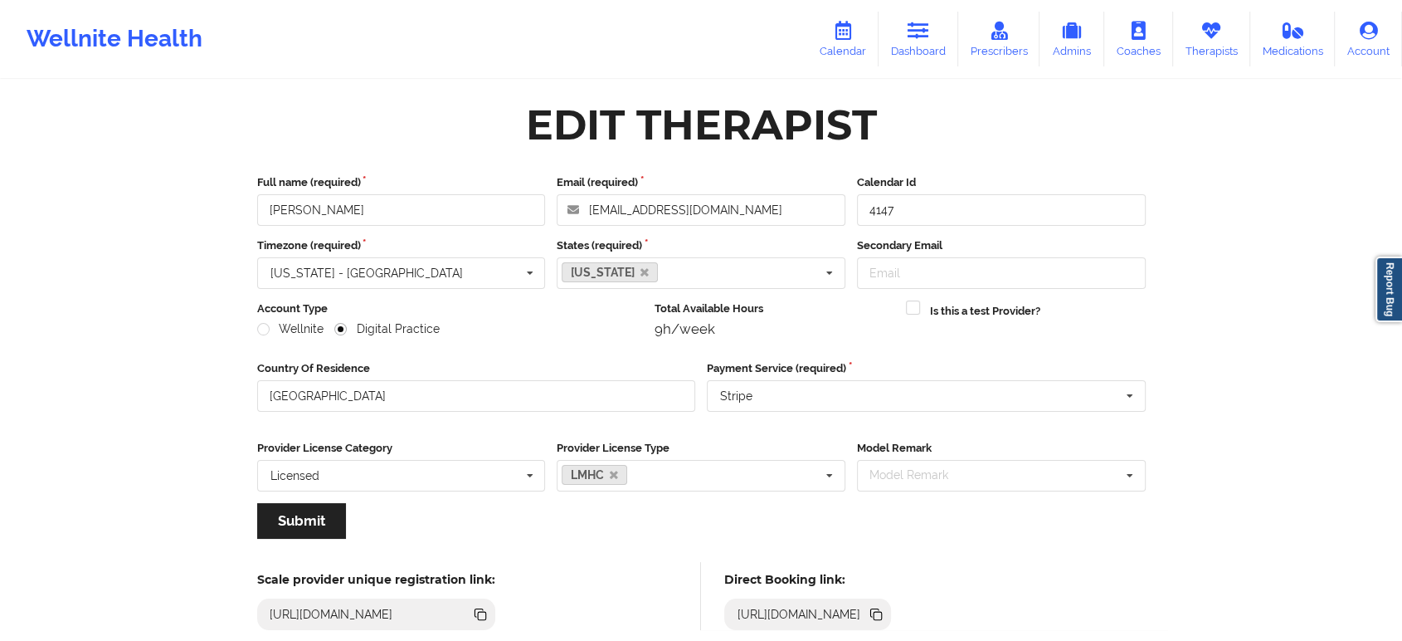
click at [882, 612] on icon at bounding box center [878, 616] width 8 height 8
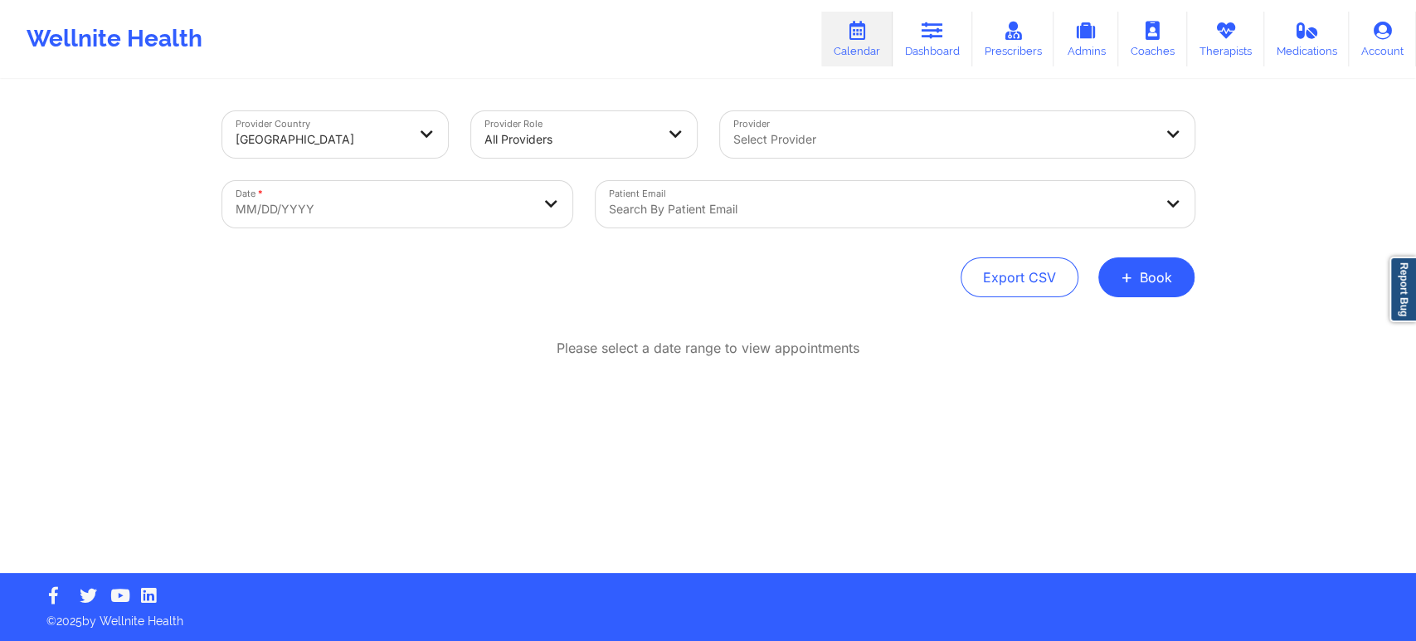
click at [737, 211] on div at bounding box center [881, 209] width 544 height 20
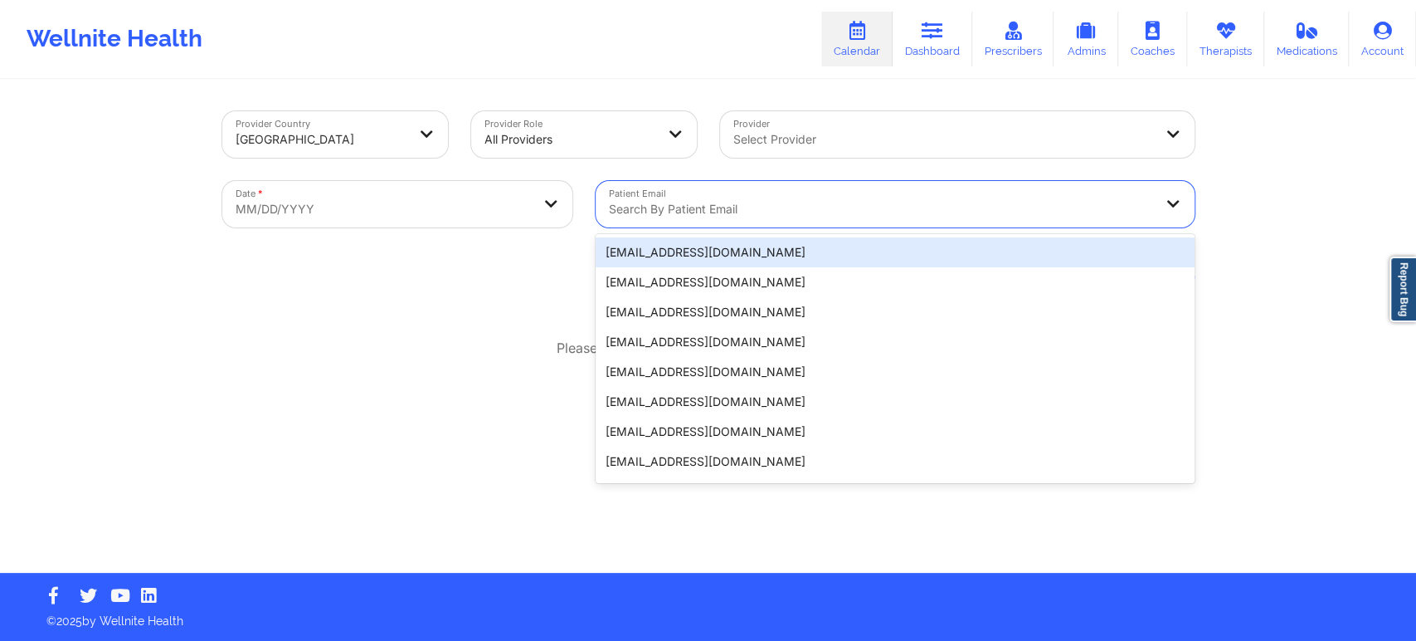
paste input "[PERSON_NAME][EMAIL_ADDRESS][DOMAIN_NAME]"
type input "[PERSON_NAME][EMAIL_ADDRESS][DOMAIN_NAME]"
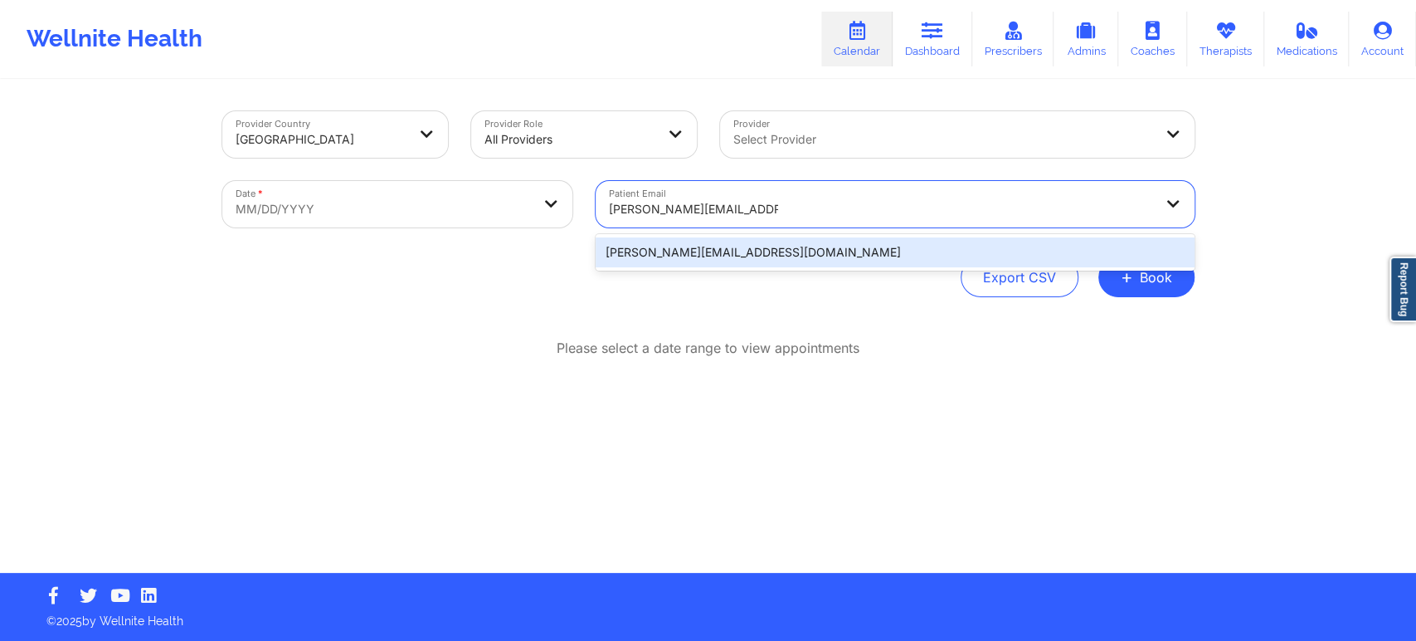
click at [751, 251] on div "[PERSON_NAME][EMAIL_ADDRESS][DOMAIN_NAME]" at bounding box center [895, 252] width 599 height 30
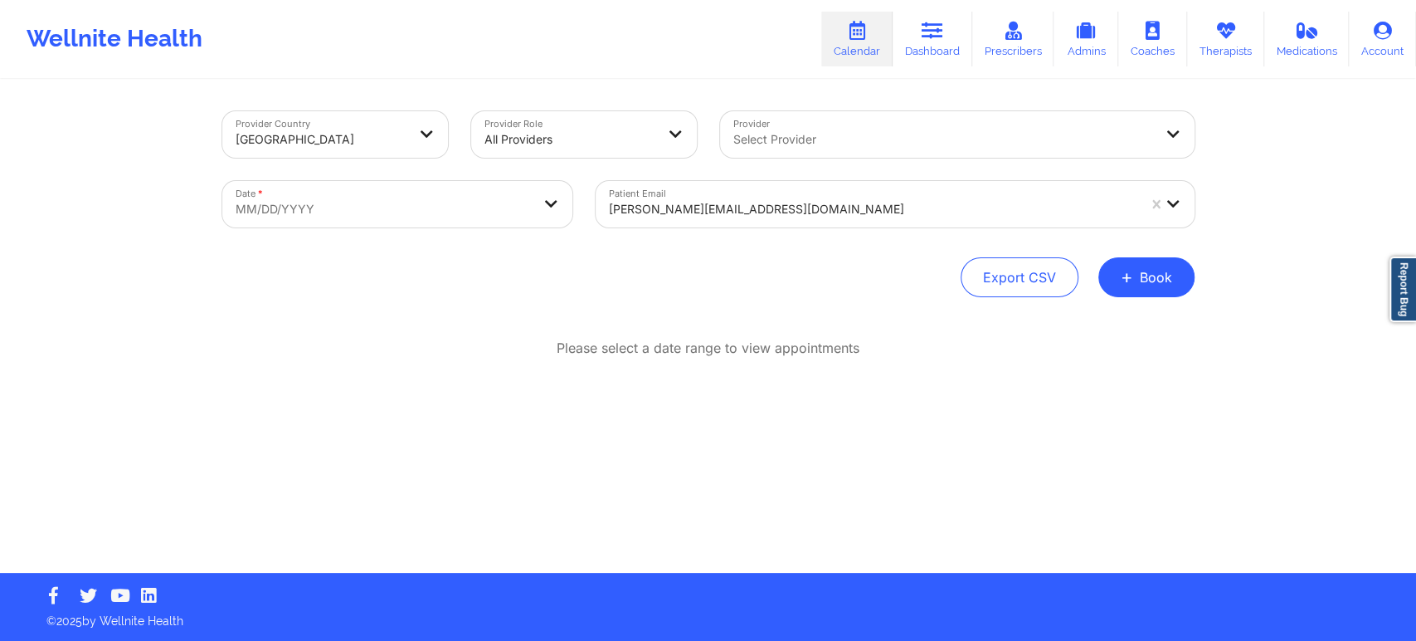
click at [755, 272] on div "Export CSV + Book" at bounding box center [708, 277] width 972 height 40
select select "2025-8"
select select "2025-9"
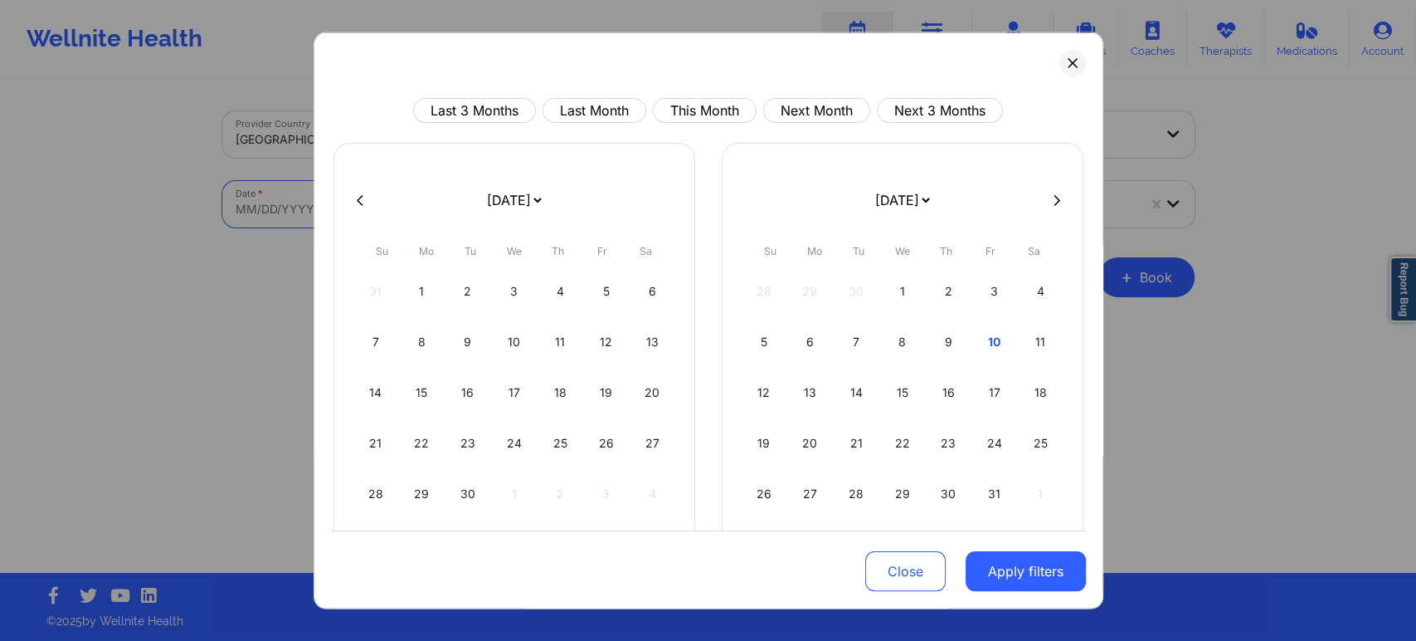
click at [524, 215] on body "Wellnite Health Calendar Dashboard Prescribers Admins Coaches Therapists Medica…" at bounding box center [708, 320] width 1416 height 641
click at [986, 345] on div "10" at bounding box center [994, 342] width 42 height 46
select select "2025-9"
select select "2025-10"
select select "2025-9"
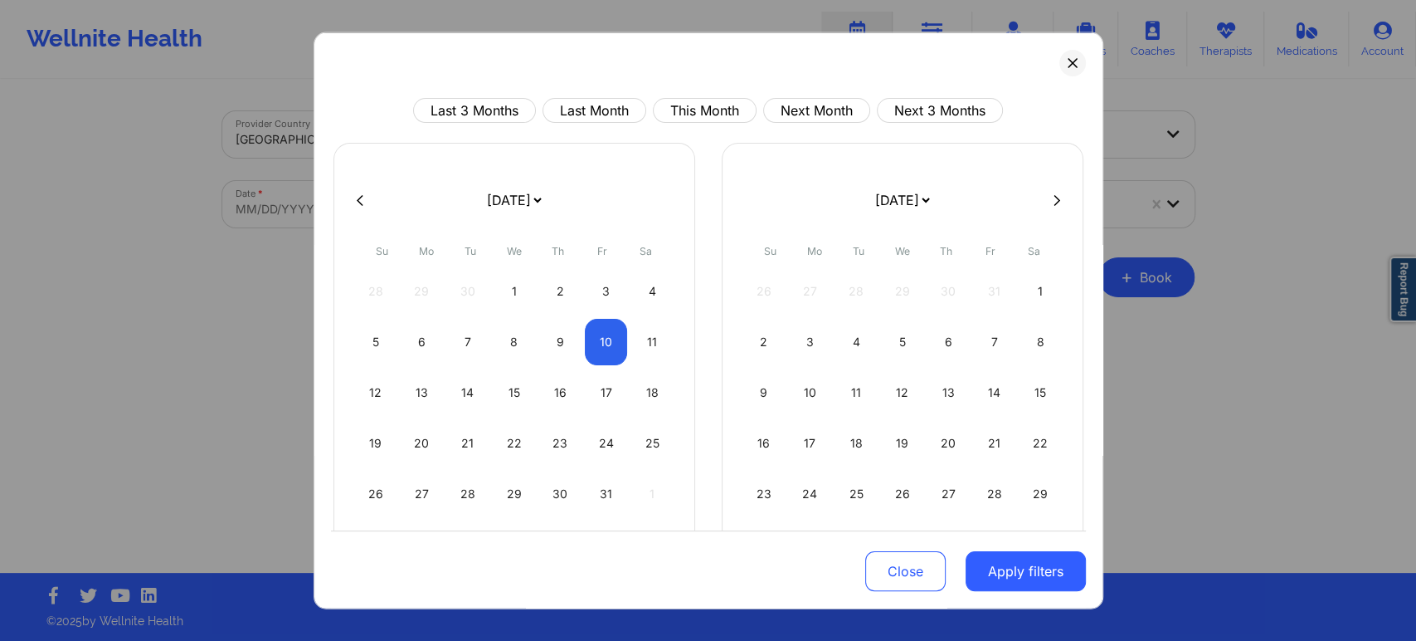
select select "2025-10"
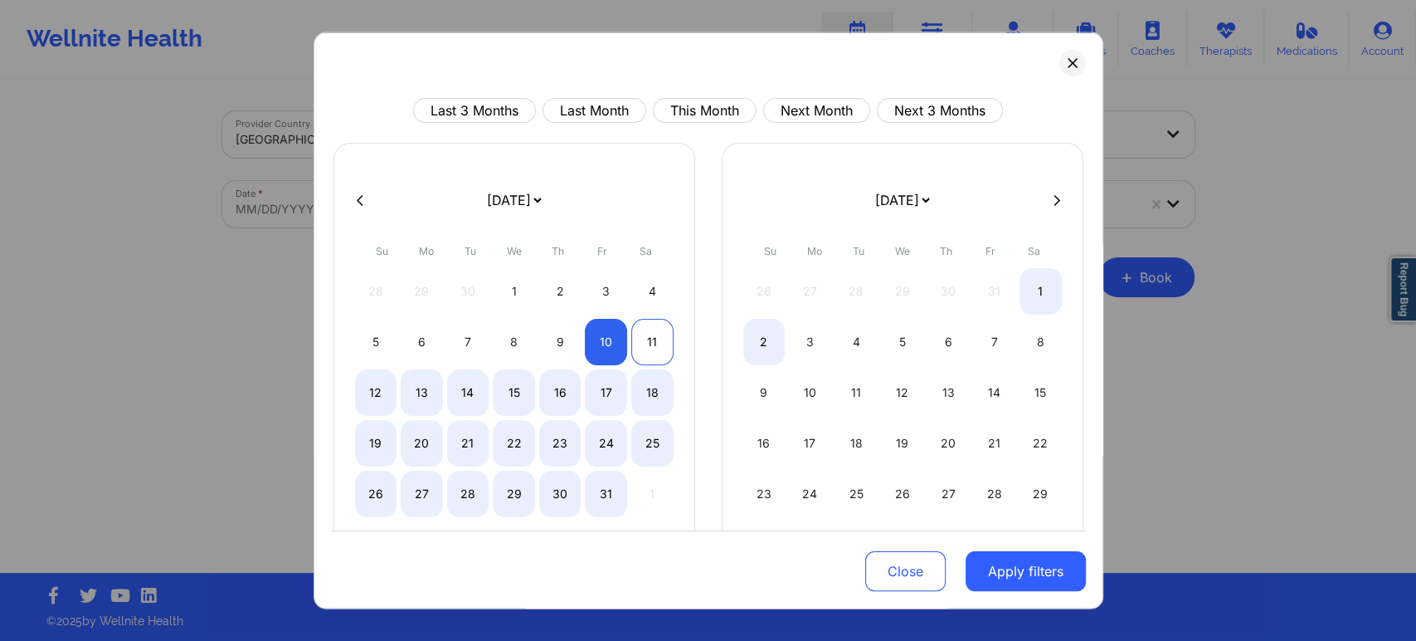
select select "2025-9"
select select "2025-10"
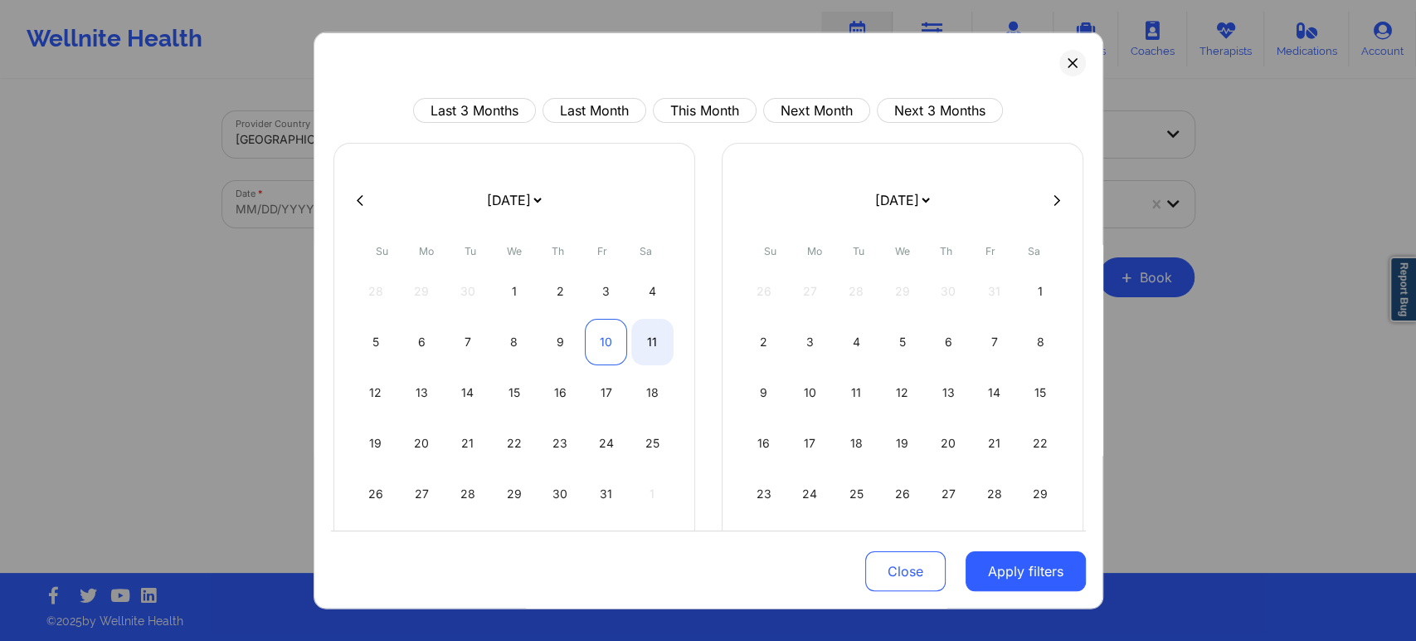
select select "2025-9"
select select "2025-10"
click at [611, 332] on div "10" at bounding box center [606, 342] width 42 height 46
select select "2025-9"
select select "2025-10"
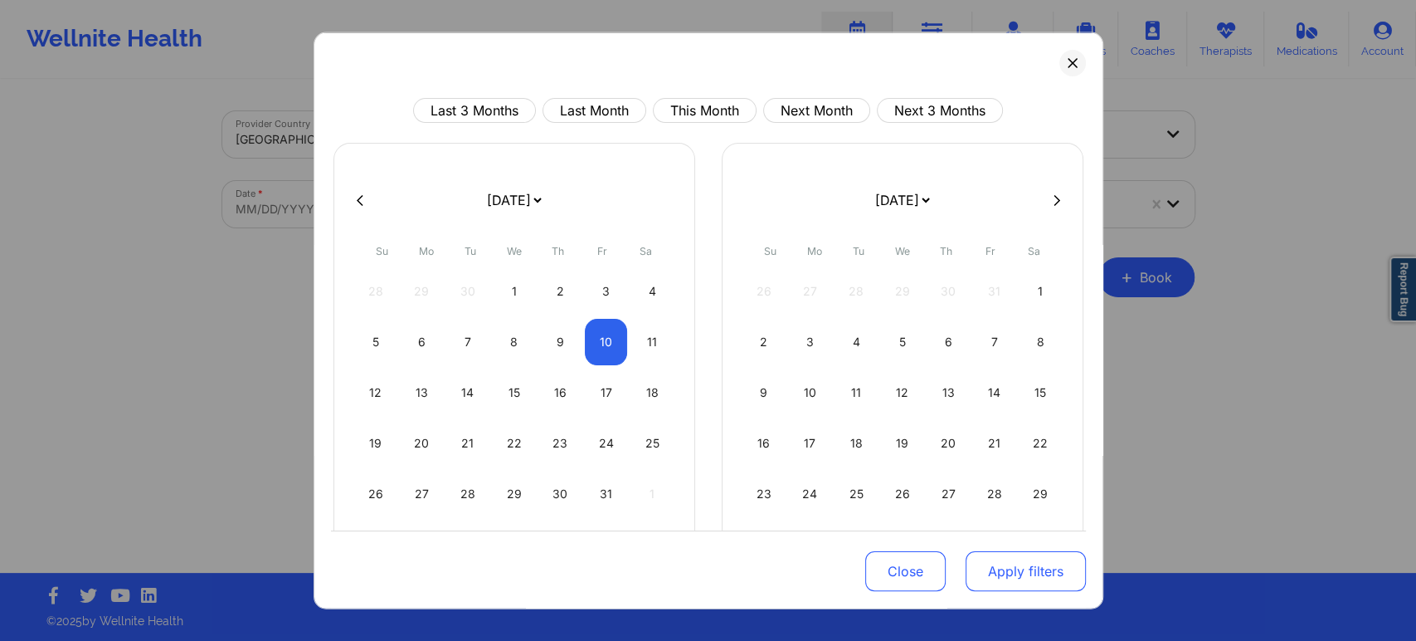
click at [1028, 564] on button "Apply filters" at bounding box center [1026, 571] width 120 height 40
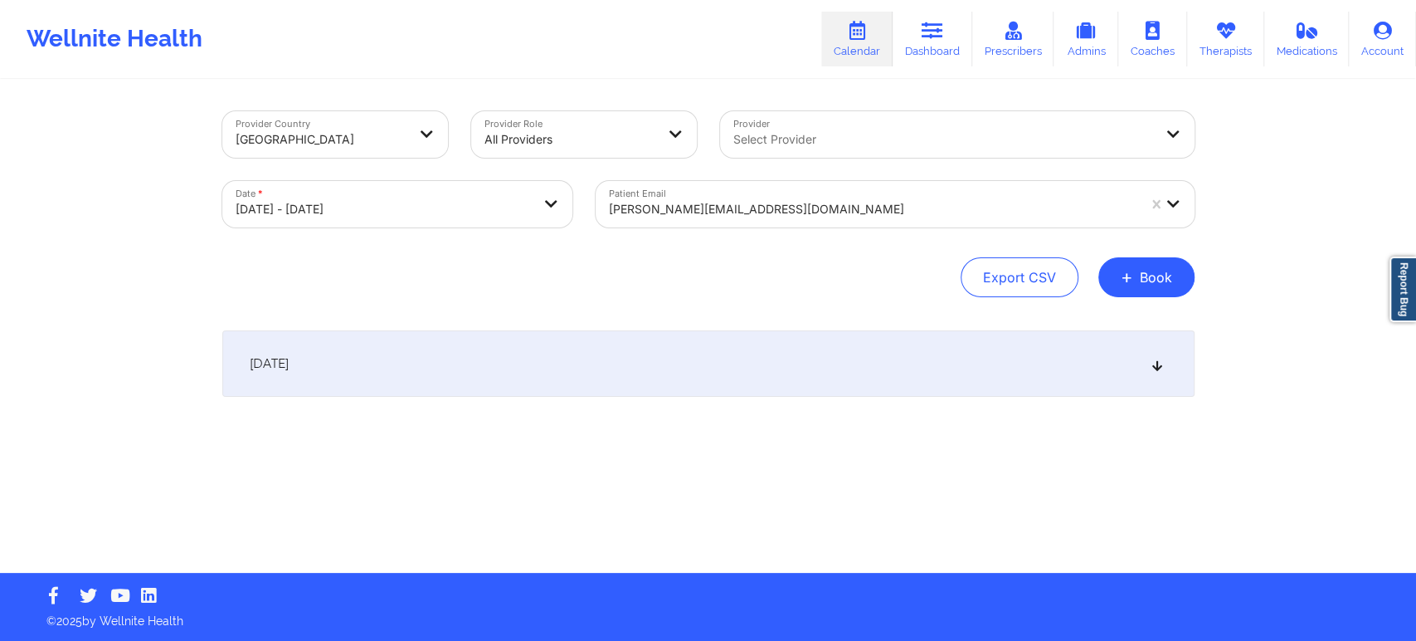
click at [1070, 383] on div "[DATE]" at bounding box center [708, 363] width 972 height 66
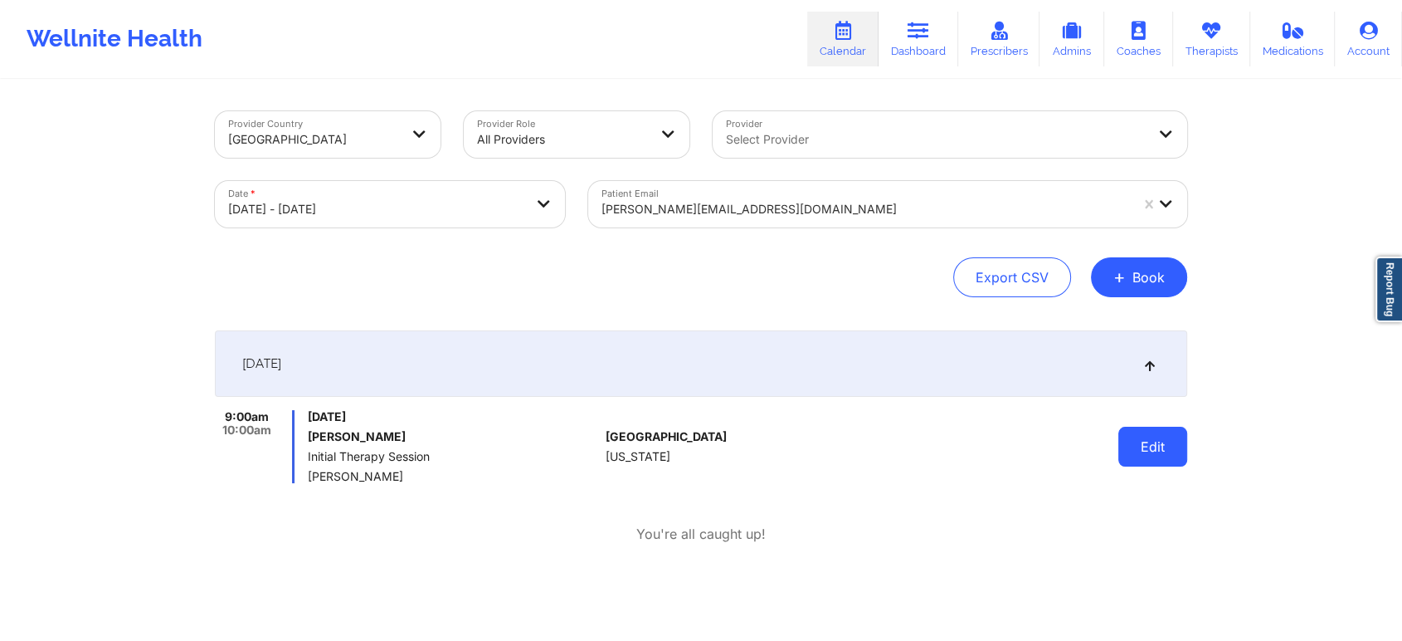
click at [1155, 446] on button "Edit" at bounding box center [1153, 446] width 69 height 40
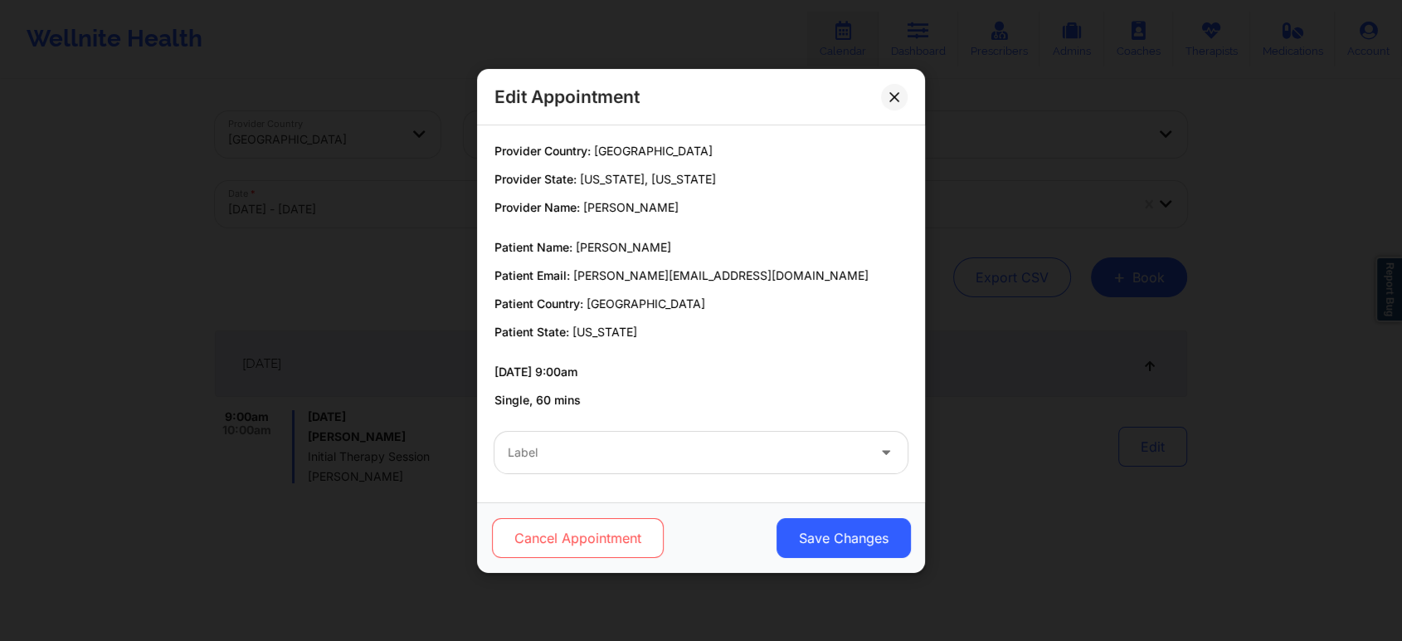
click at [598, 537] on button "Cancel Appointment" at bounding box center [578, 538] width 172 height 40
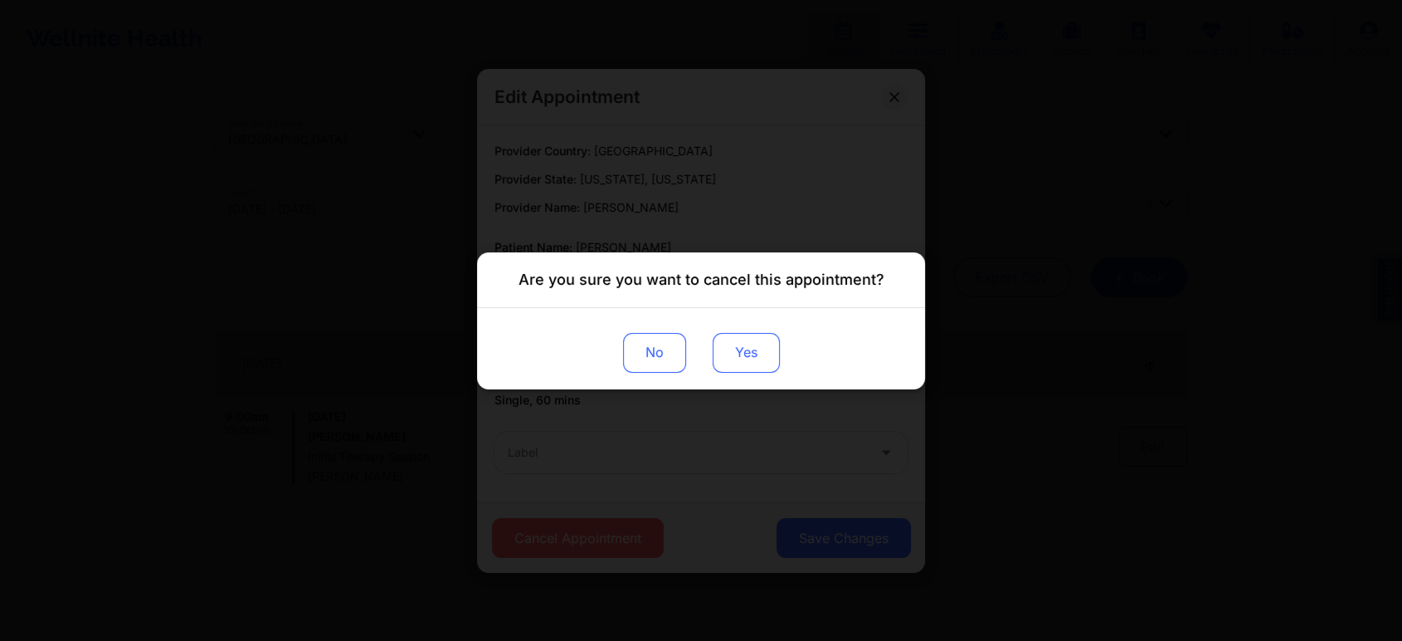
click at [758, 347] on button "Yes" at bounding box center [746, 352] width 67 height 40
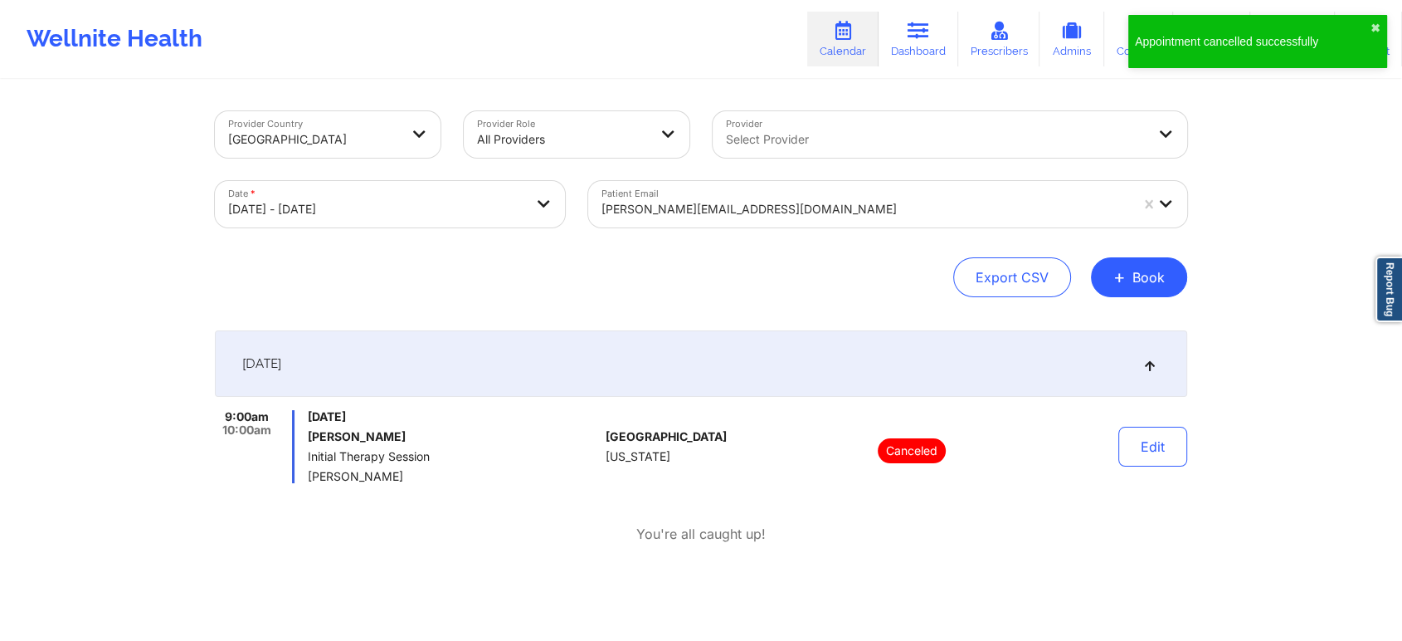
click at [787, 286] on div "Export CSV + Book" at bounding box center [701, 277] width 972 height 40
click at [857, 211] on div at bounding box center [866, 209] width 528 height 20
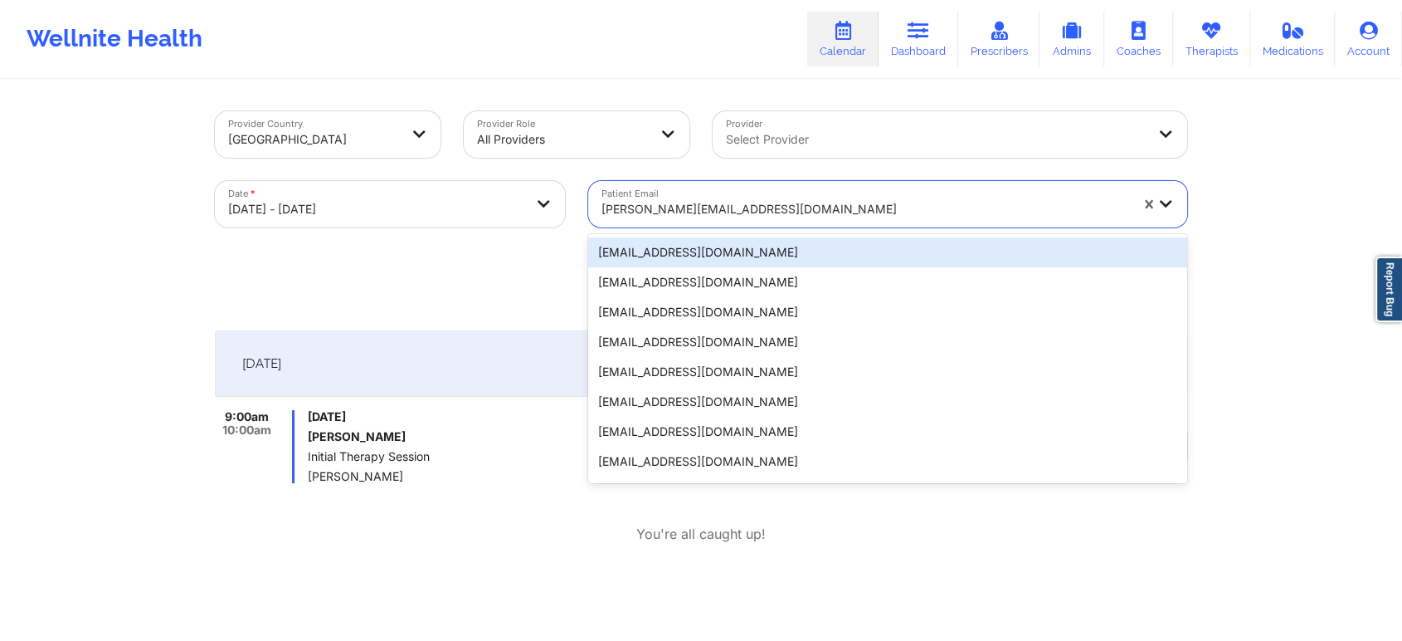
paste input "[EMAIL_ADDRESS][DOMAIN_NAME]"
type input "[EMAIL_ADDRESS][DOMAIN_NAME]"
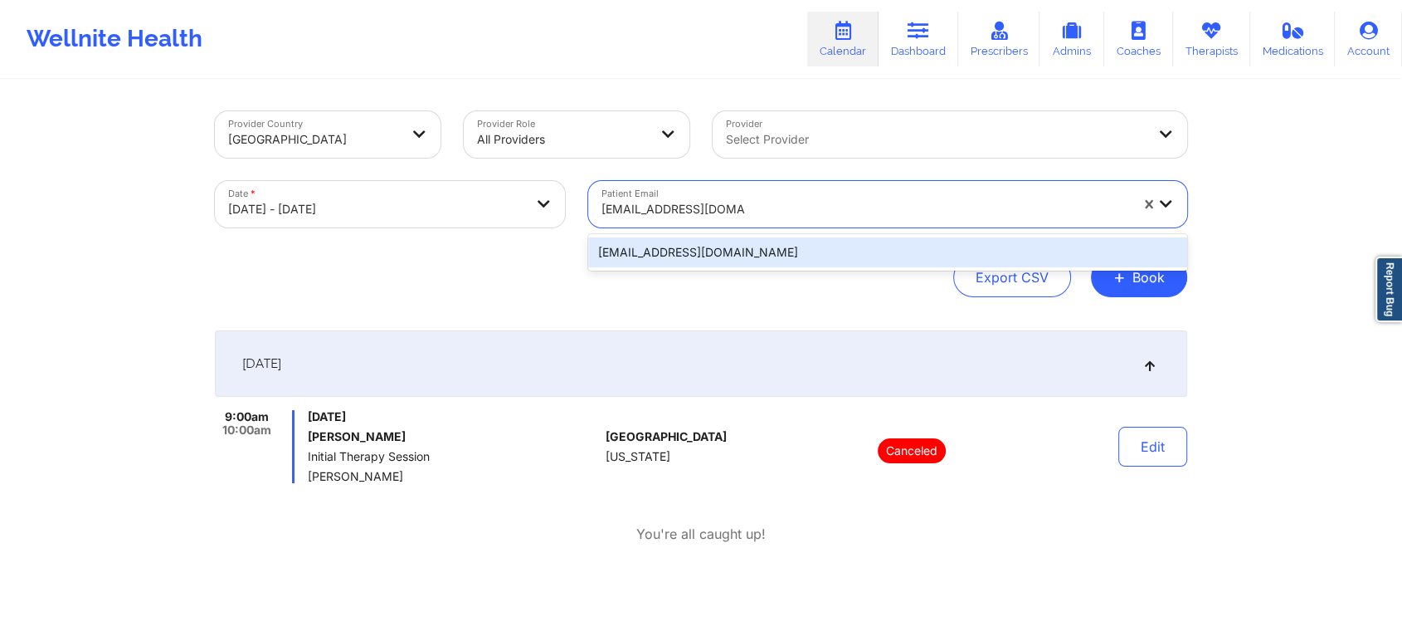
click at [778, 254] on div "[EMAIL_ADDRESS][DOMAIN_NAME]" at bounding box center [887, 252] width 599 height 30
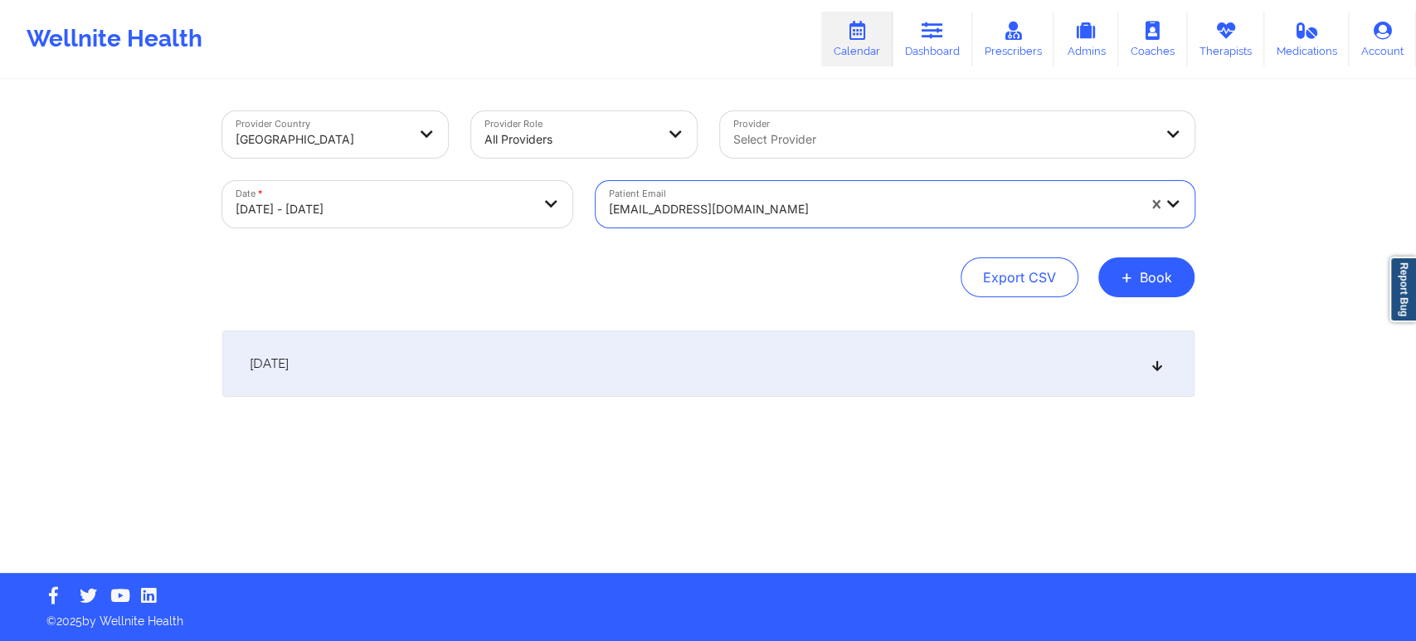
click at [767, 265] on div "Export CSV + Book" at bounding box center [708, 277] width 972 height 40
click at [858, 350] on div "[DATE]" at bounding box center [708, 363] width 972 height 66
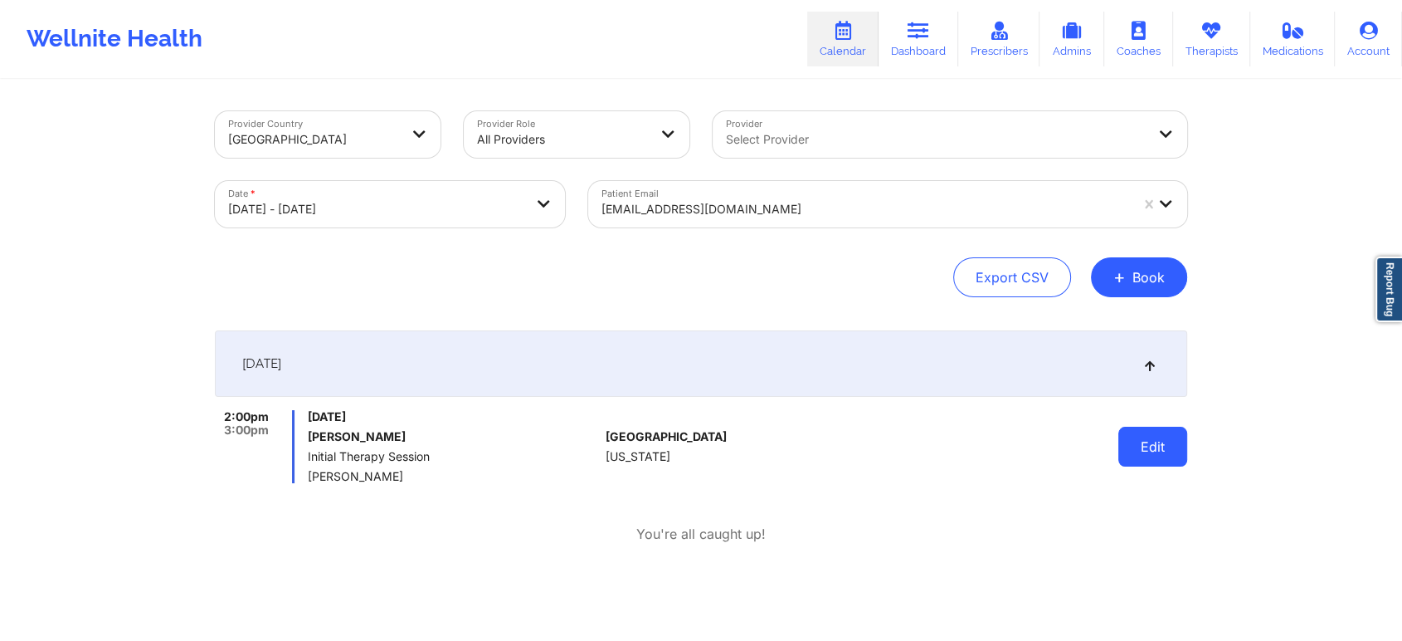
click at [1162, 455] on button "Edit" at bounding box center [1153, 446] width 69 height 40
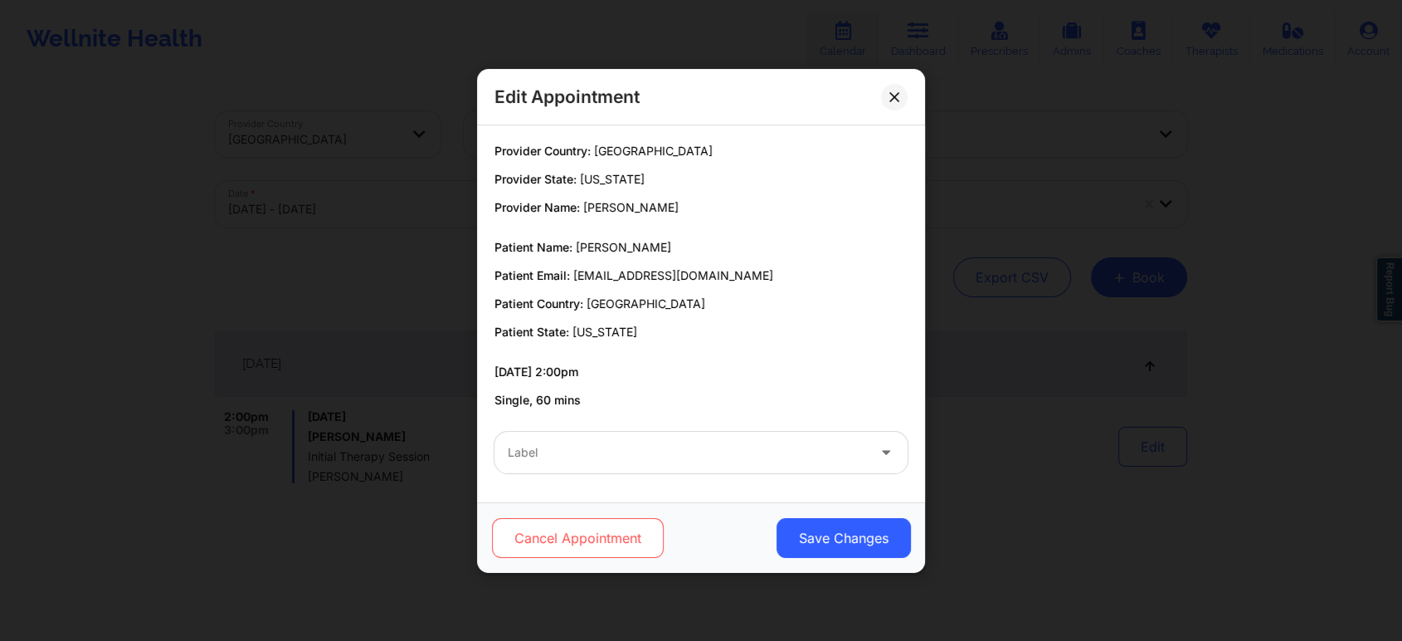
click at [605, 544] on button "Cancel Appointment" at bounding box center [578, 538] width 172 height 40
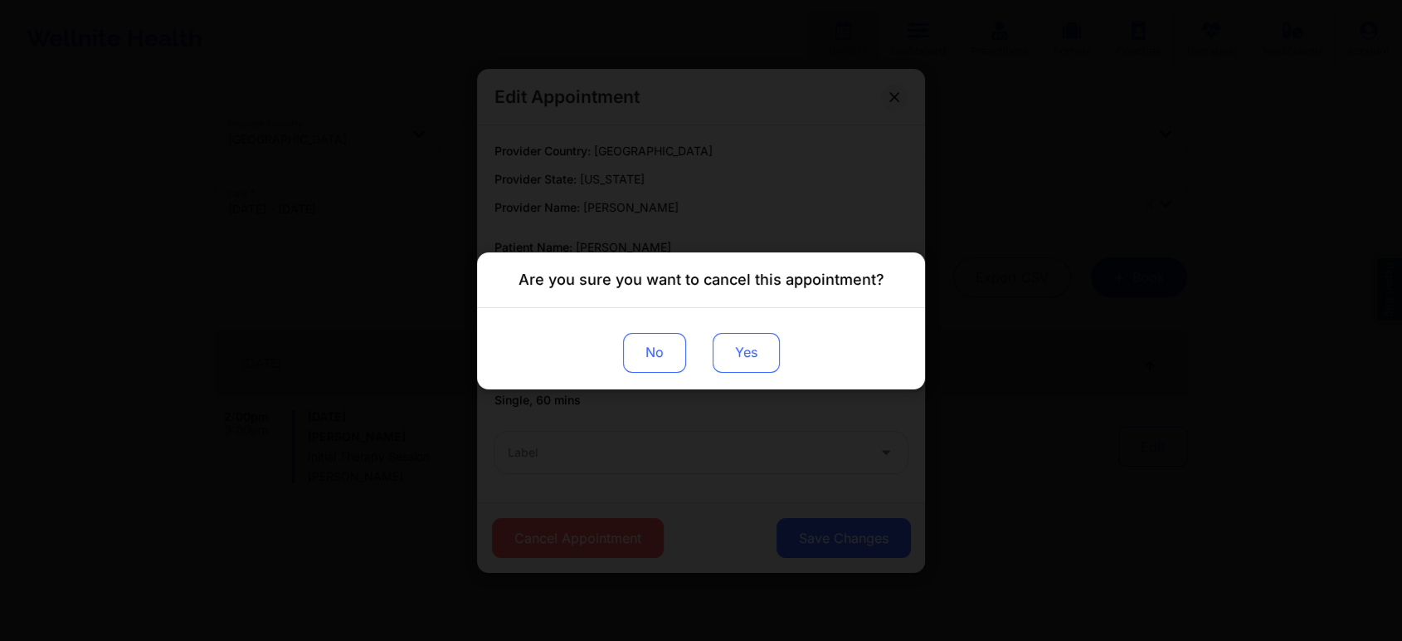
click at [748, 346] on button "Yes" at bounding box center [746, 352] width 67 height 40
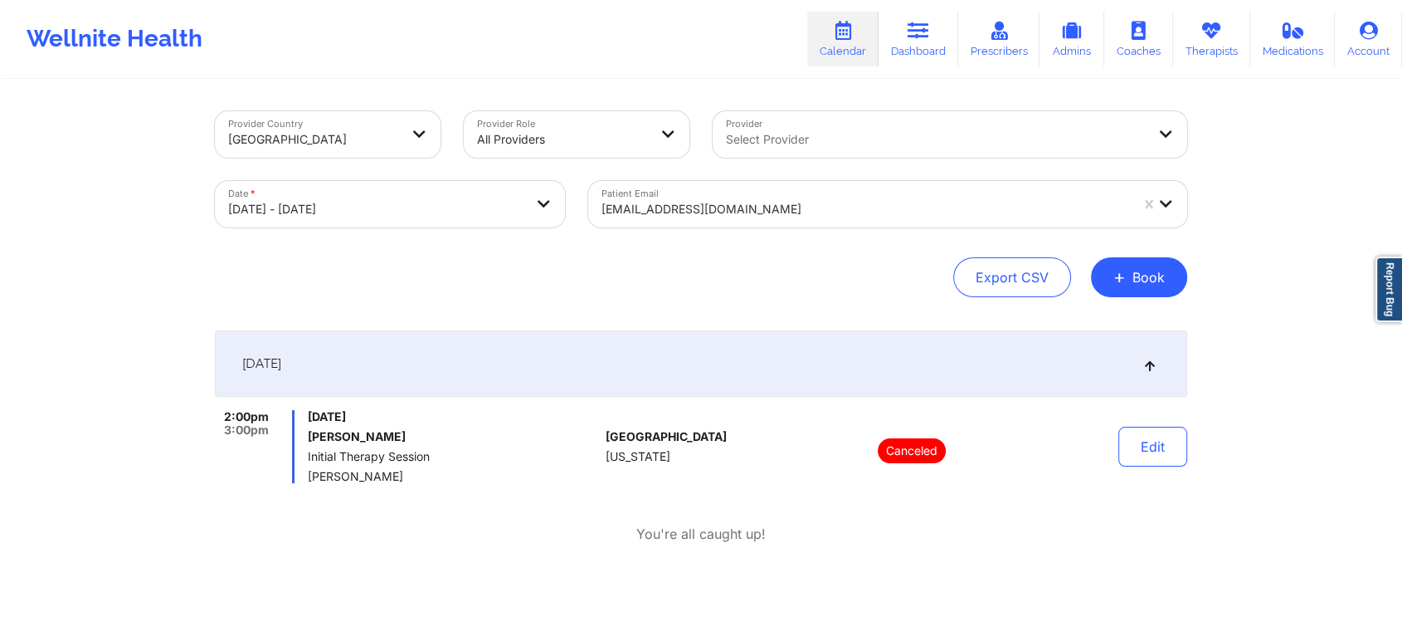
click at [819, 212] on div at bounding box center [866, 209] width 528 height 20
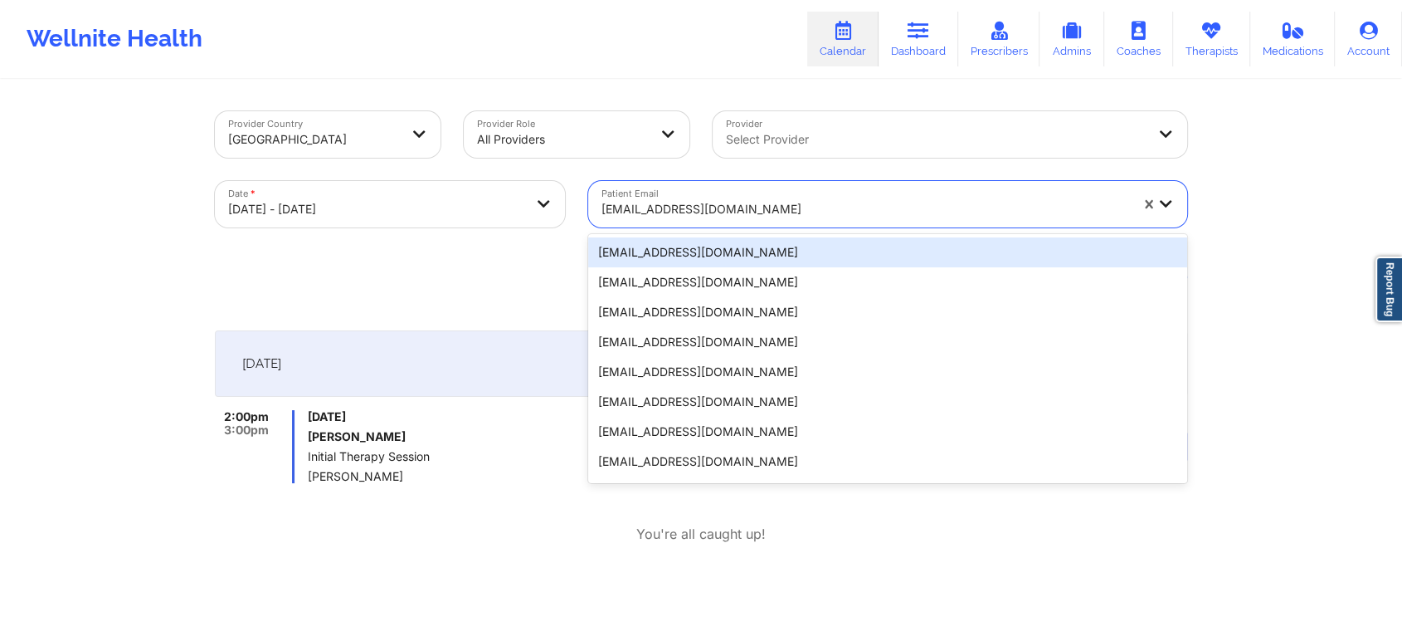
paste input "[EMAIL_ADDRESS][DOMAIN_NAME]"
type input "[EMAIL_ADDRESS][DOMAIN_NAME]"
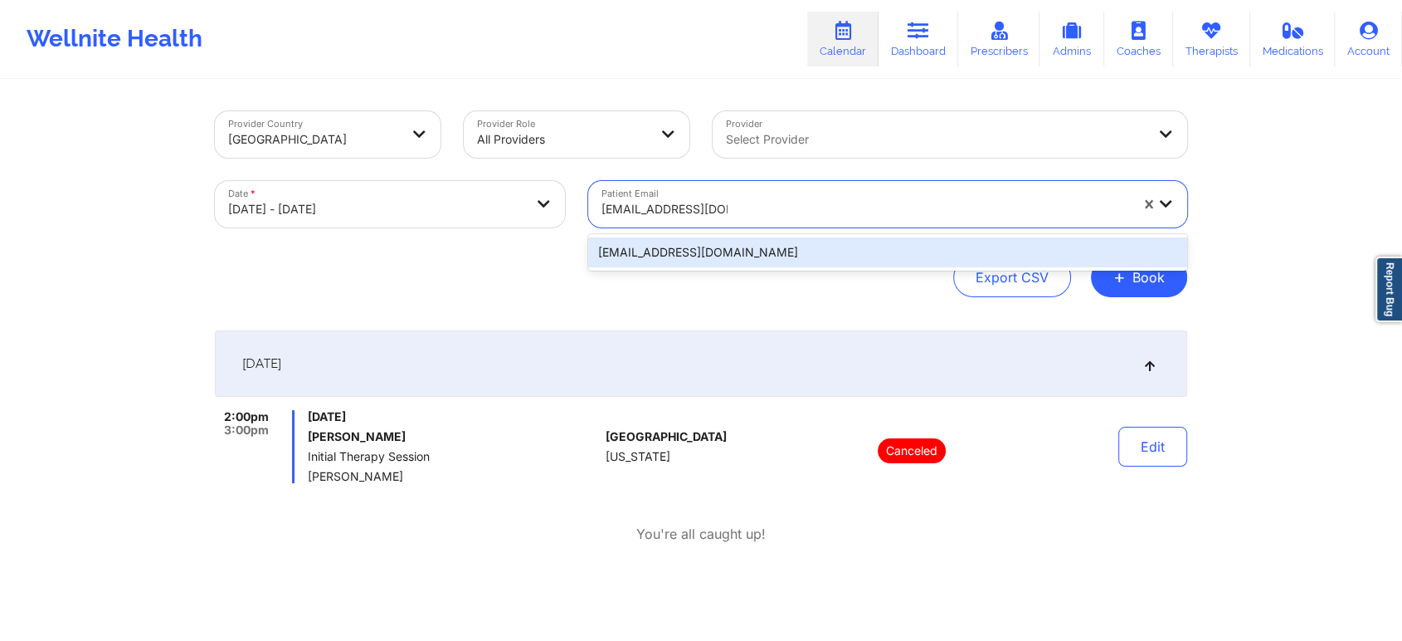
click at [812, 244] on div "[EMAIL_ADDRESS][DOMAIN_NAME]" at bounding box center [887, 252] width 599 height 30
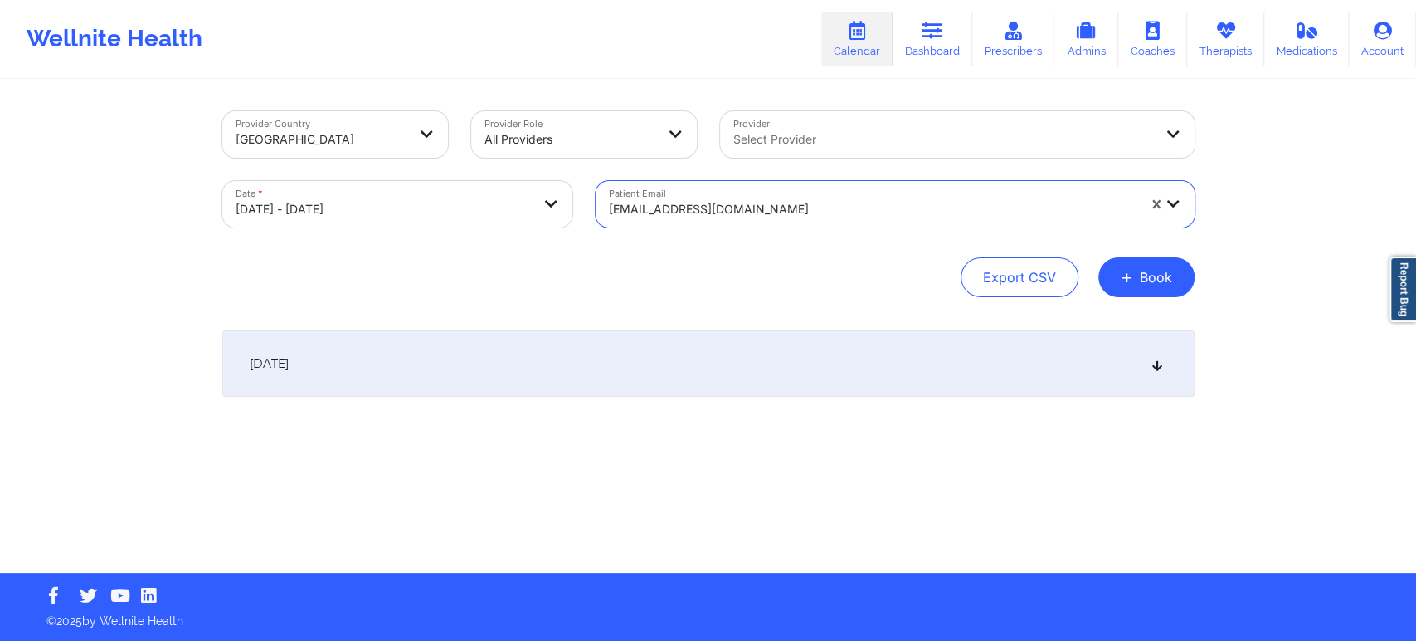
click at [856, 355] on div "[DATE]" at bounding box center [708, 363] width 972 height 66
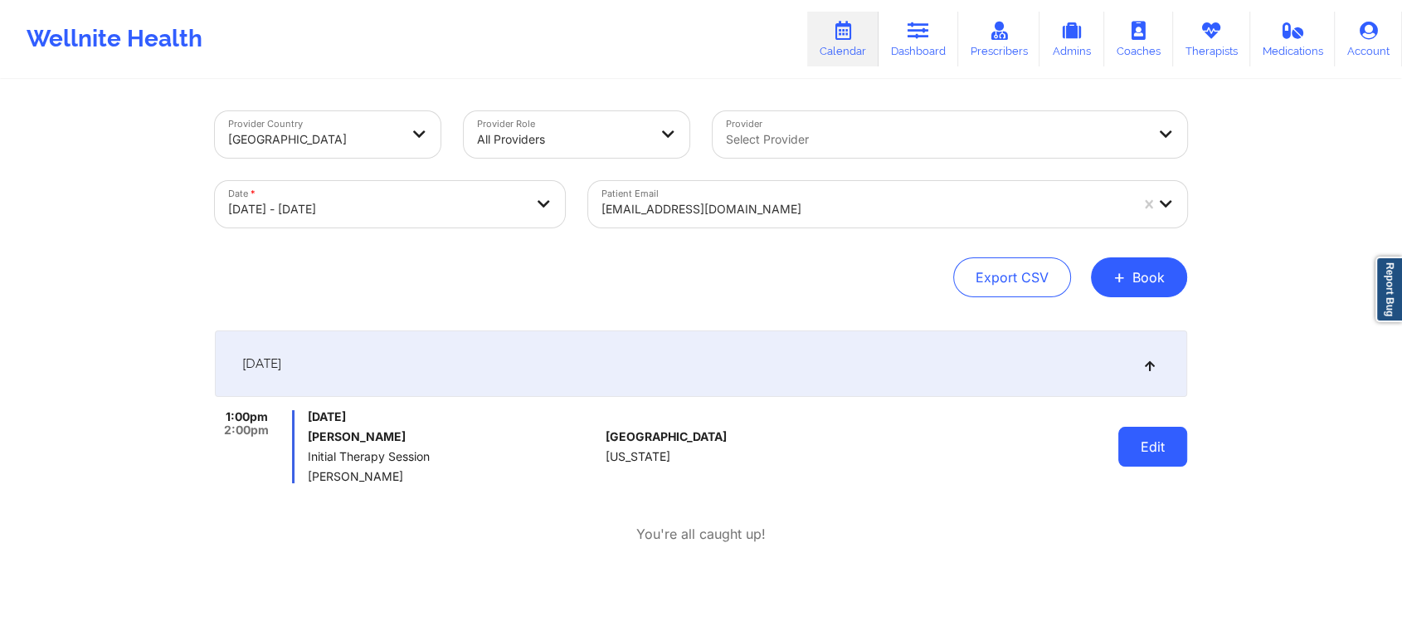
click at [1158, 453] on button "Edit" at bounding box center [1153, 446] width 69 height 40
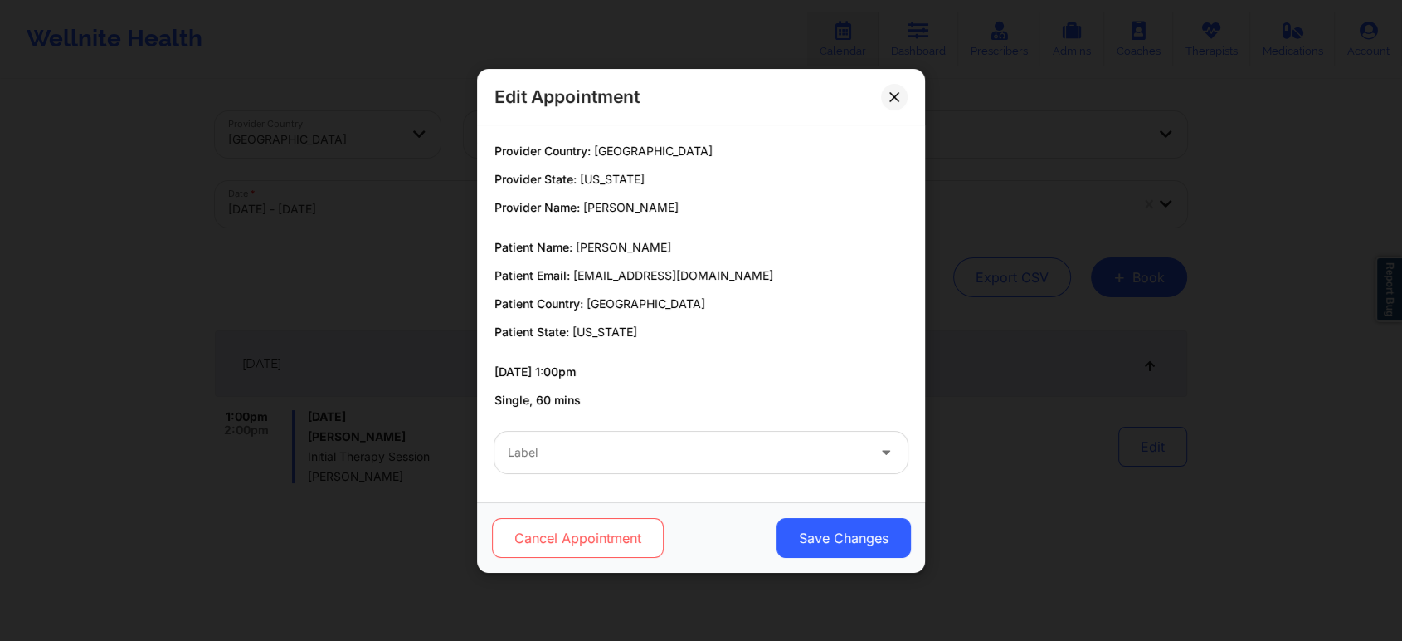
click at [600, 539] on button "Cancel Appointment" at bounding box center [578, 538] width 172 height 40
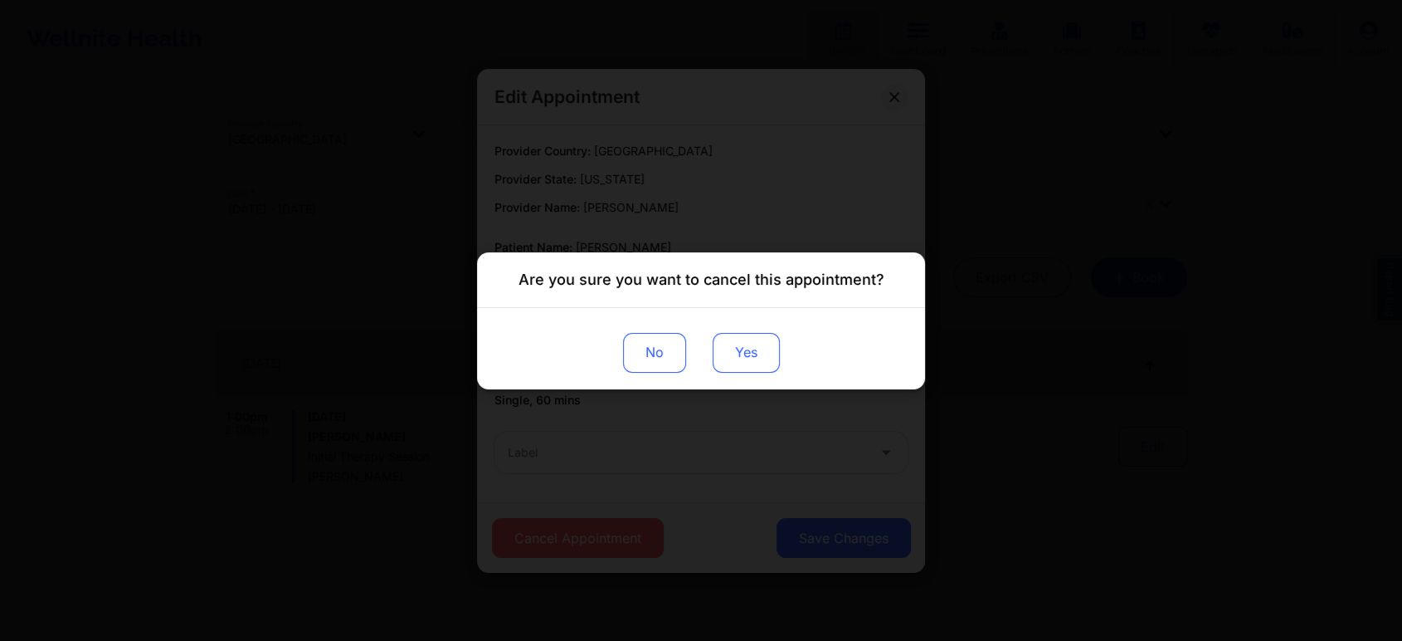
click at [754, 356] on button "Yes" at bounding box center [746, 352] width 67 height 40
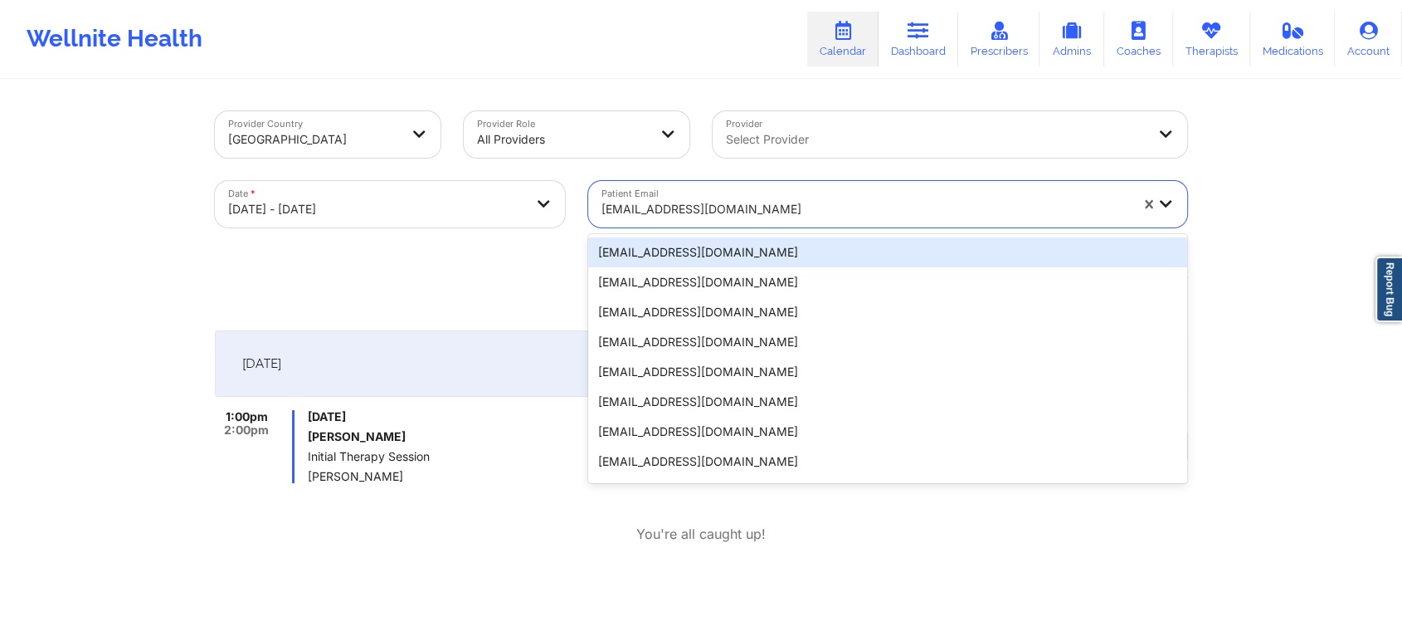
click at [816, 213] on div at bounding box center [866, 209] width 528 height 20
paste input "[EMAIL_ADDRESS][DOMAIN_NAME]"
type input "[EMAIL_ADDRESS][DOMAIN_NAME]"
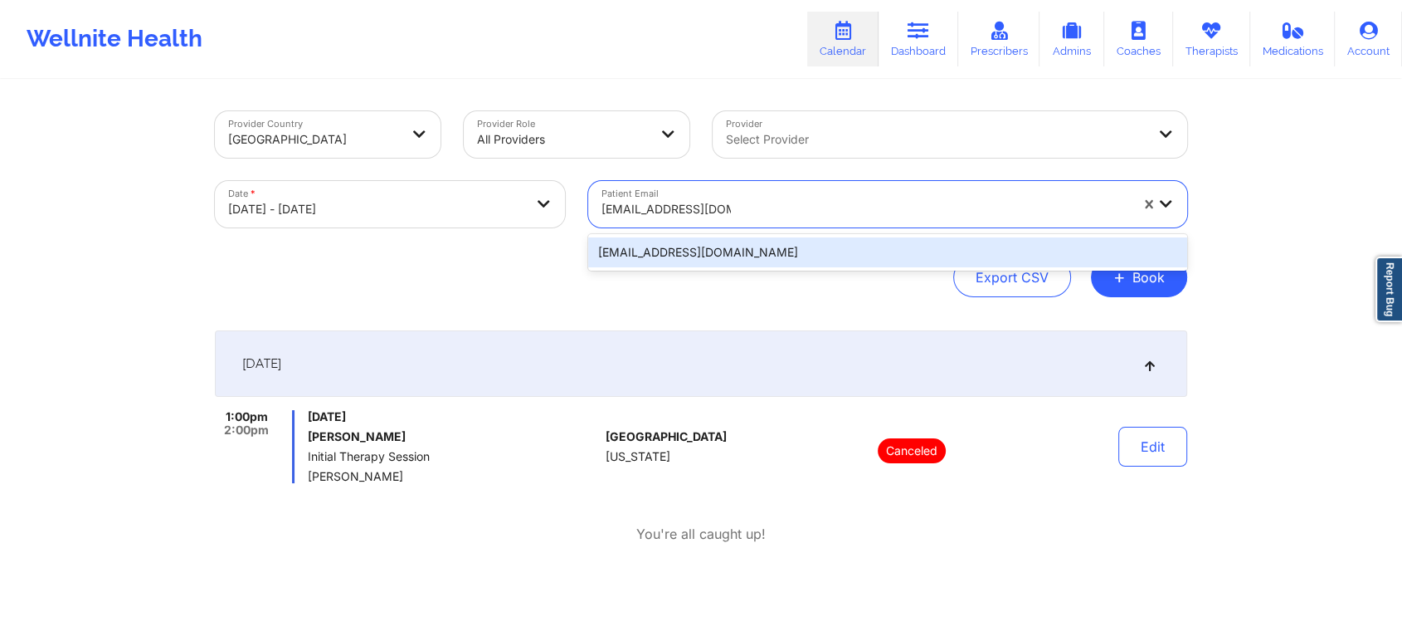
click at [782, 260] on div "[EMAIL_ADDRESS][DOMAIN_NAME]" at bounding box center [887, 252] width 599 height 30
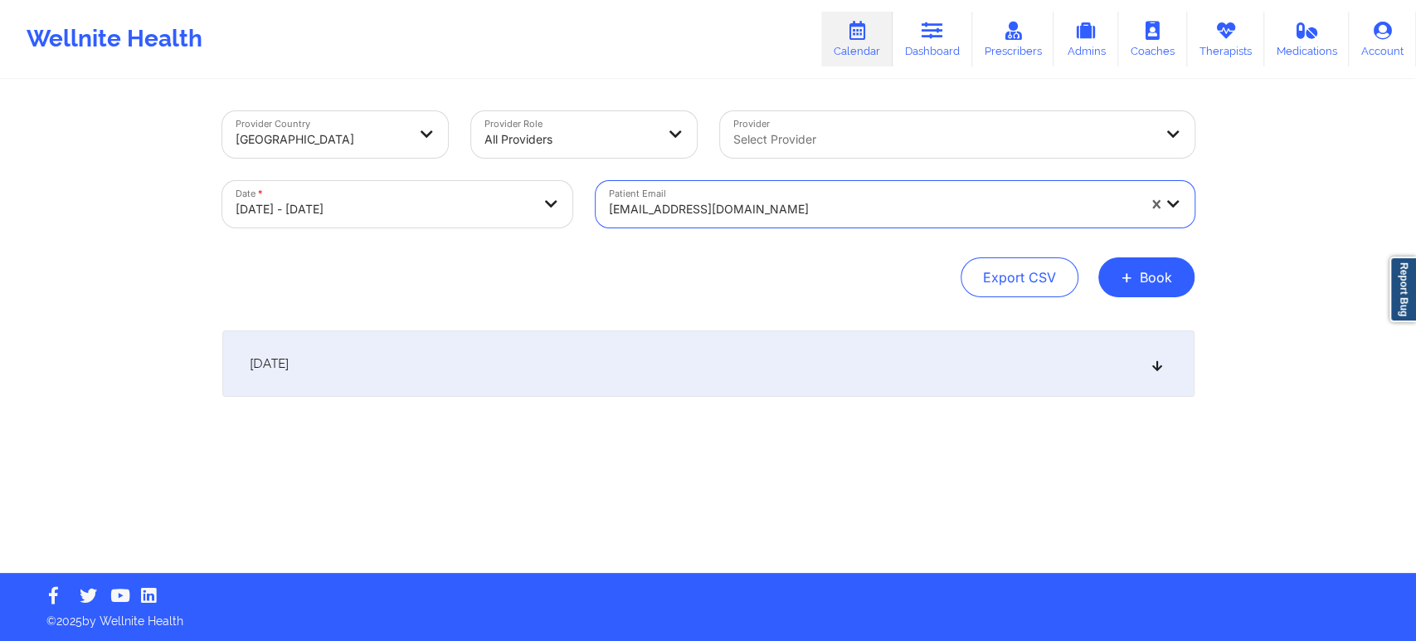
click at [814, 358] on div "[DATE]" at bounding box center [708, 363] width 972 height 66
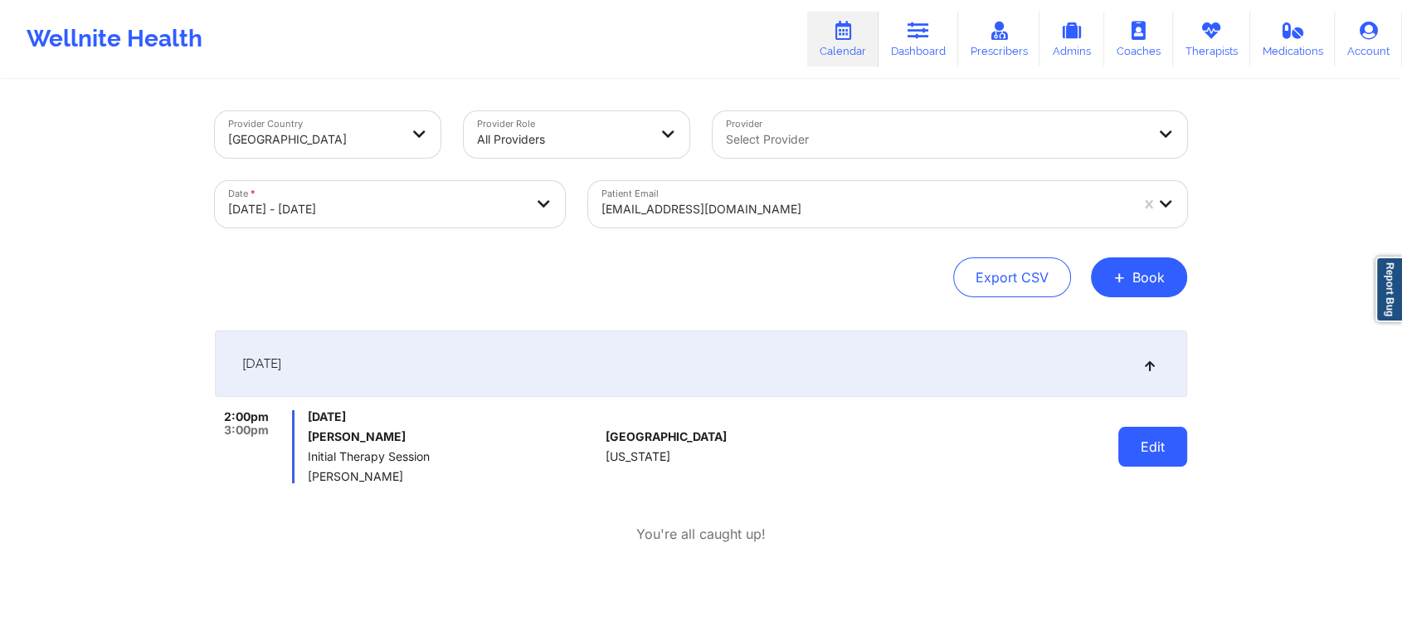
click at [1156, 445] on button "Edit" at bounding box center [1153, 446] width 69 height 40
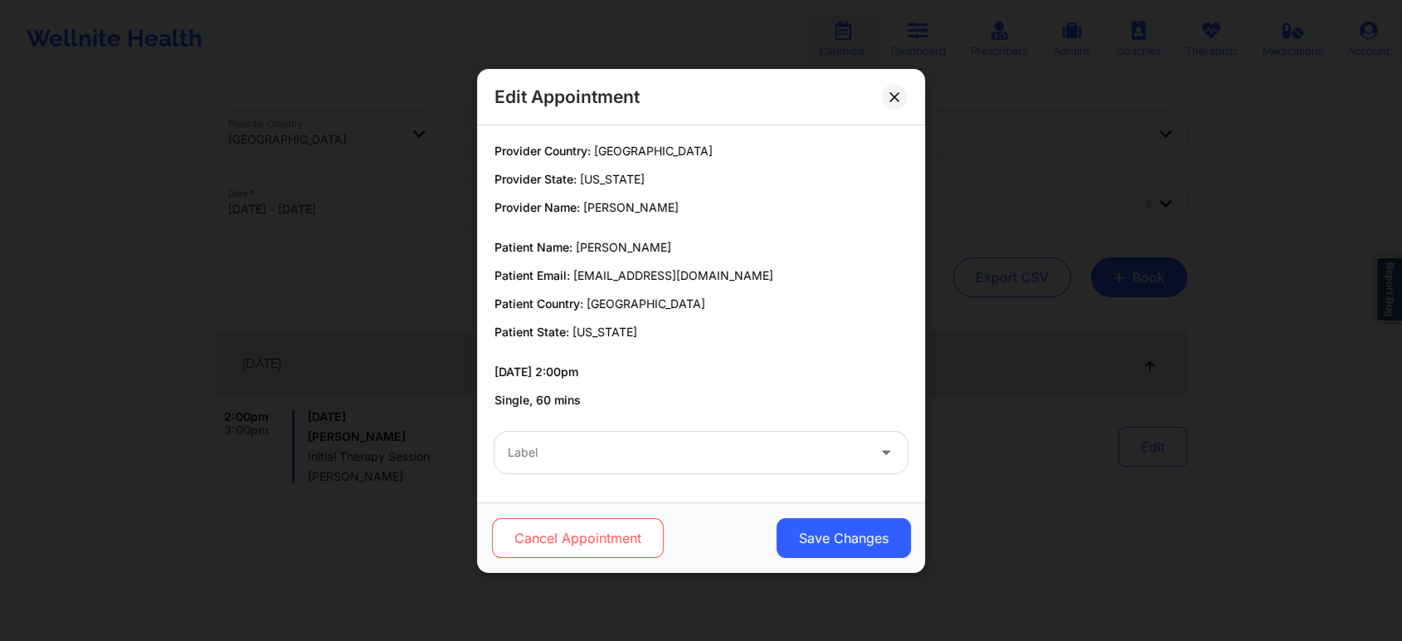
click at [592, 539] on button "Cancel Appointment" at bounding box center [578, 538] width 172 height 40
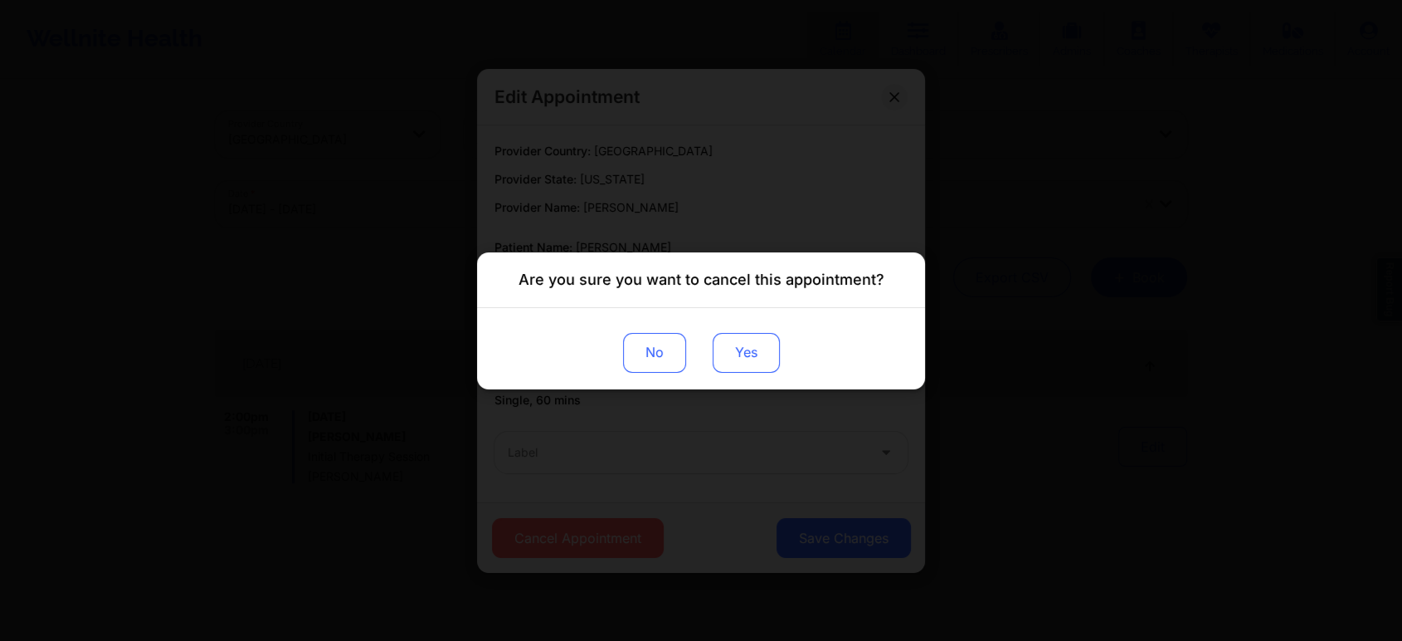
click at [750, 346] on button "Yes" at bounding box center [746, 352] width 67 height 40
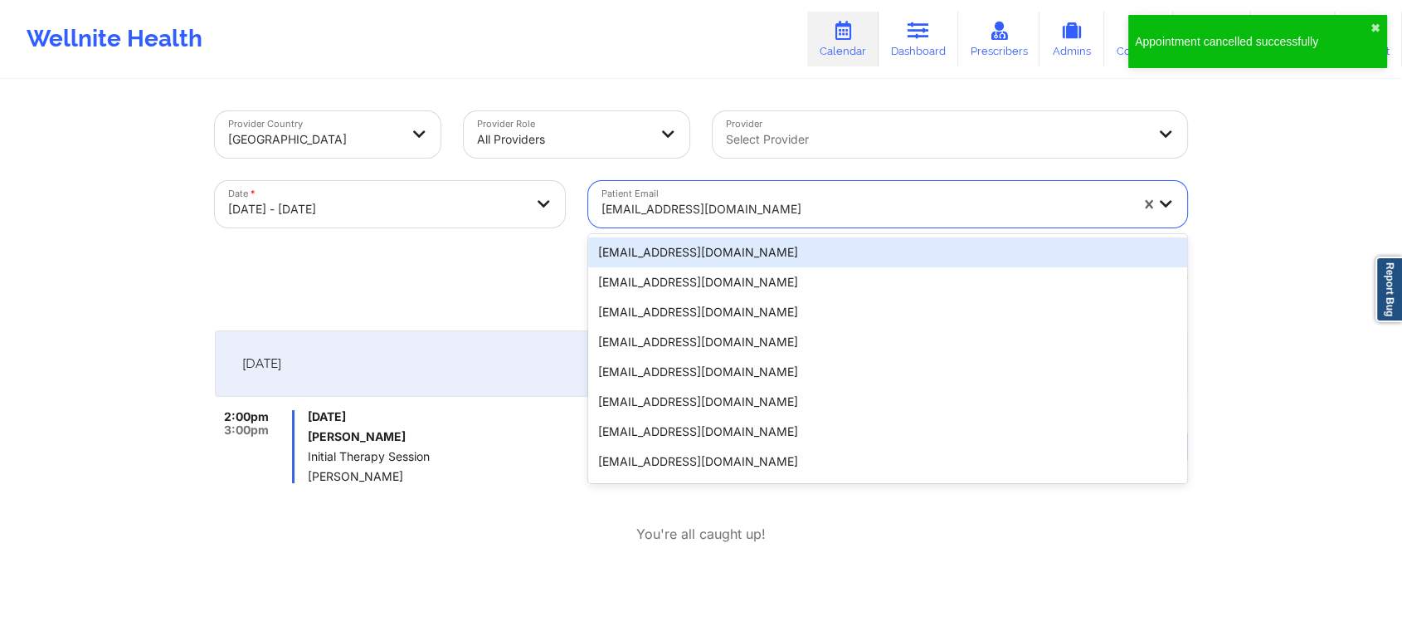
click at [890, 212] on div at bounding box center [866, 209] width 528 height 20
paste input "[EMAIL_ADDRESS][DOMAIN_NAME]"
type input "[EMAIL_ADDRESS][DOMAIN_NAME]"
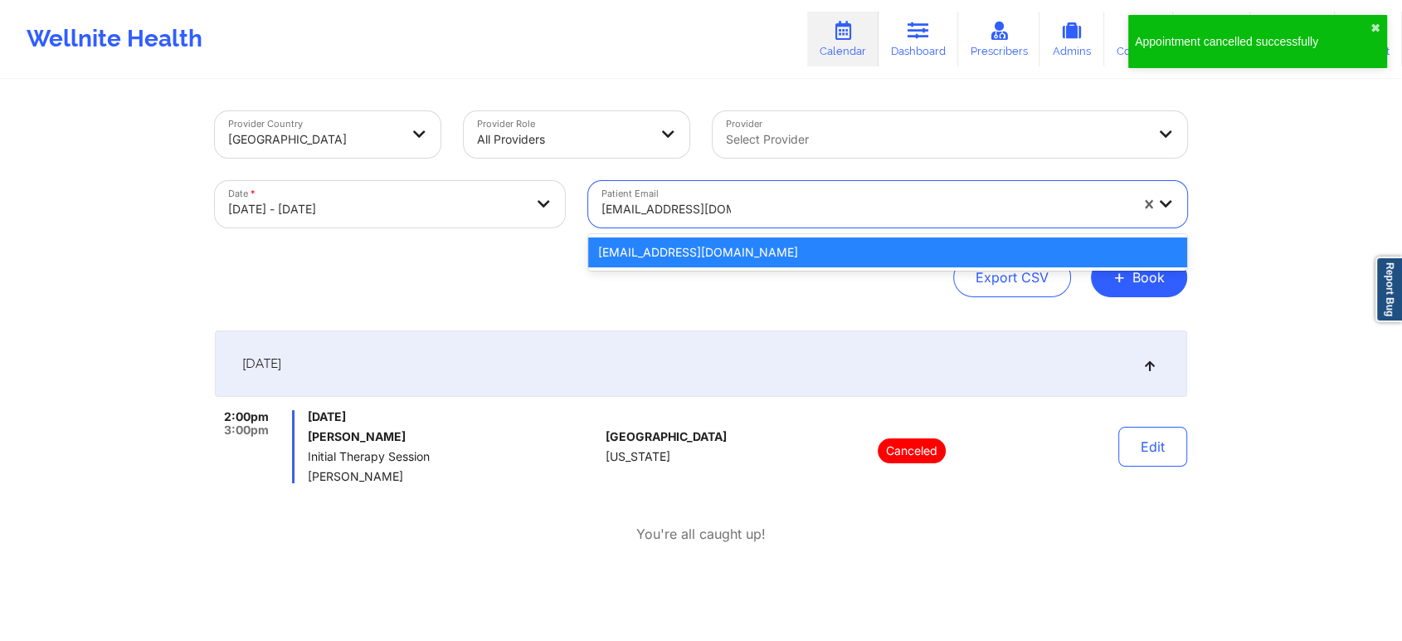
click at [758, 249] on div "[EMAIL_ADDRESS][DOMAIN_NAME]" at bounding box center [887, 252] width 599 height 30
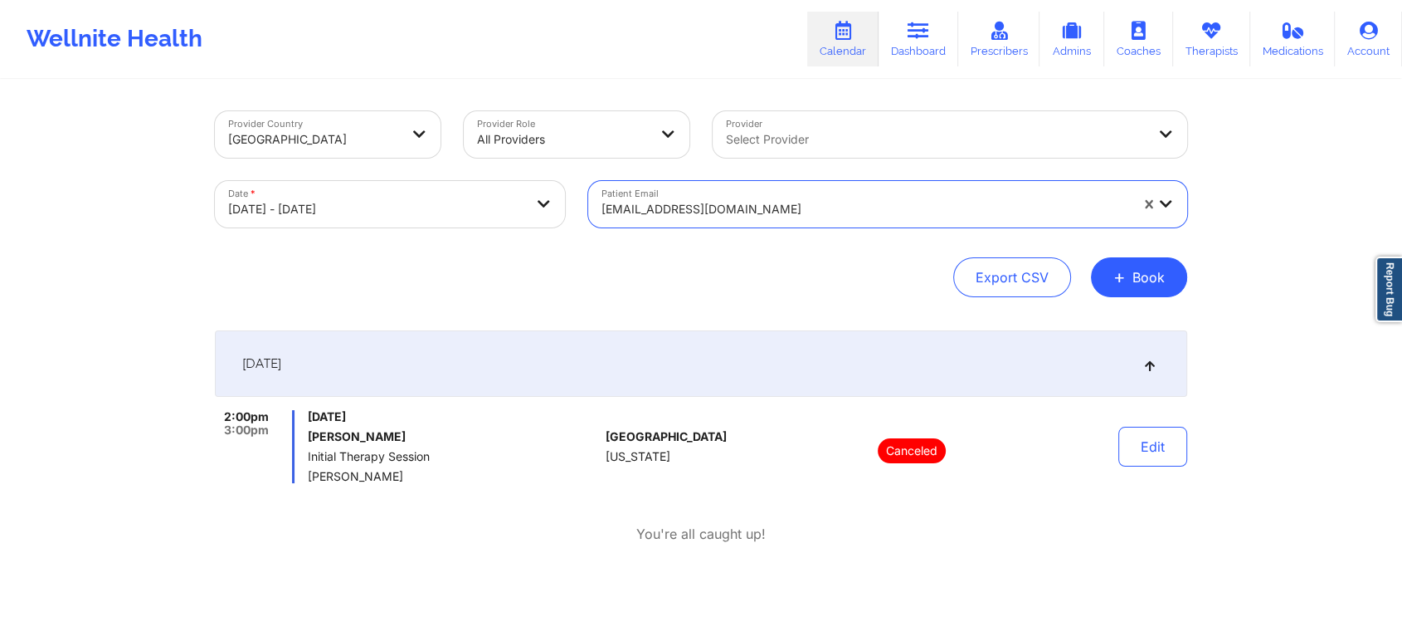
click at [758, 257] on div "Export CSV + Book" at bounding box center [701, 277] width 972 height 40
